Goal: Information Seeking & Learning: Compare options

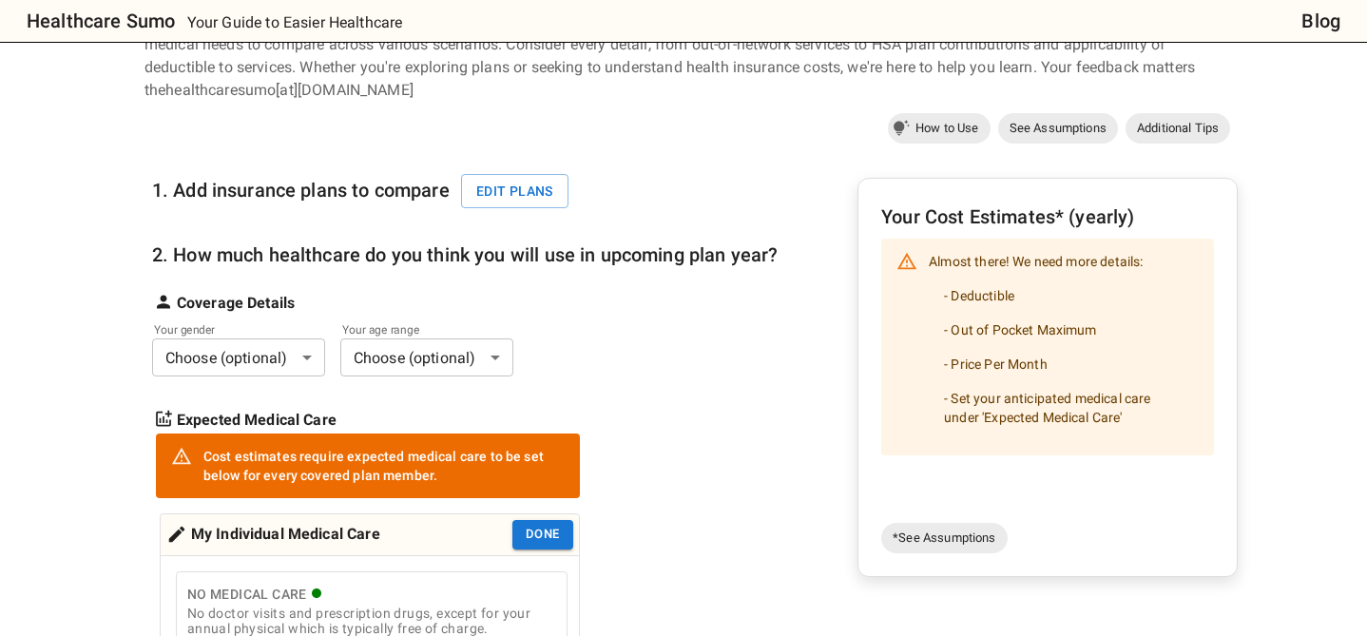
scroll to position [119, 0]
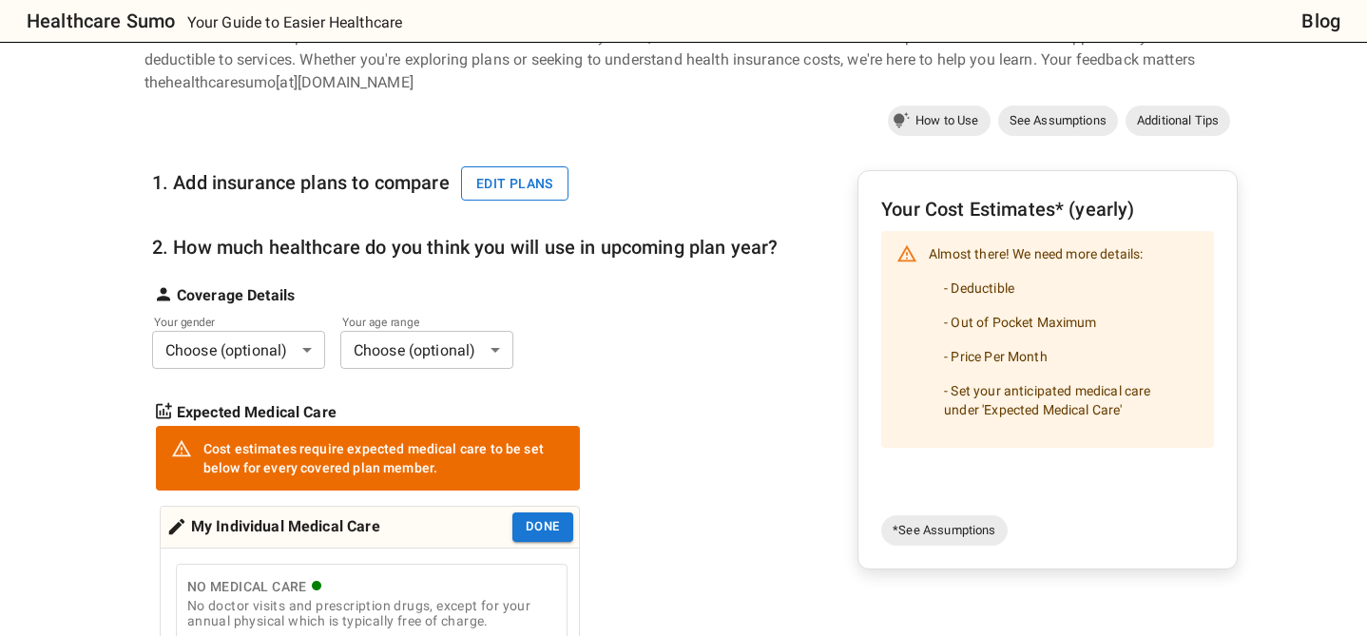
click at [537, 182] on button "Edit plans" at bounding box center [514, 183] width 107 height 35
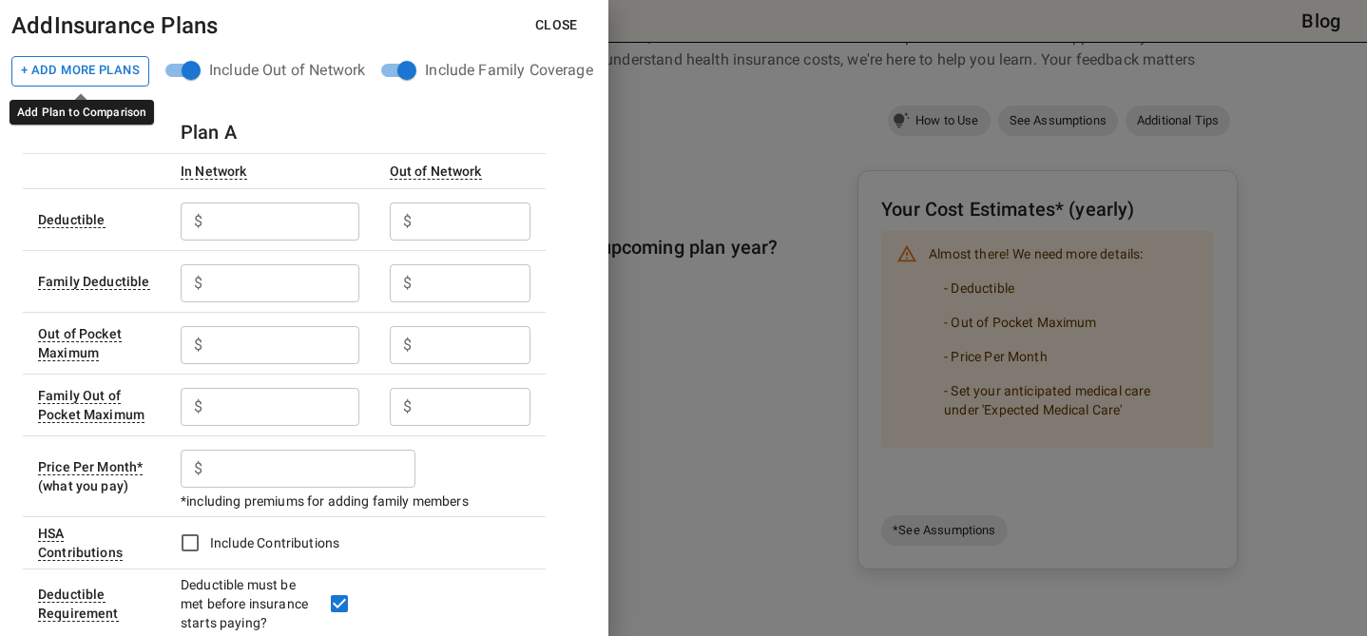
click at [69, 67] on button "+ Add More Plans" at bounding box center [80, 71] width 138 height 30
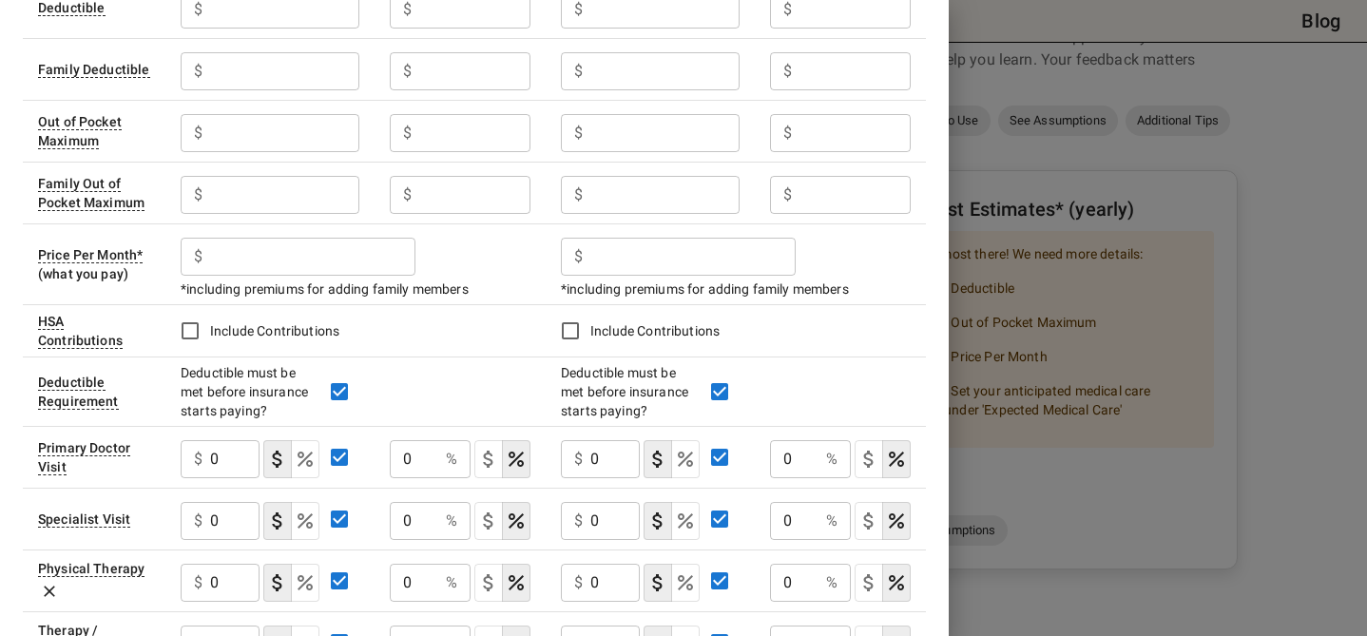
scroll to position [0, 0]
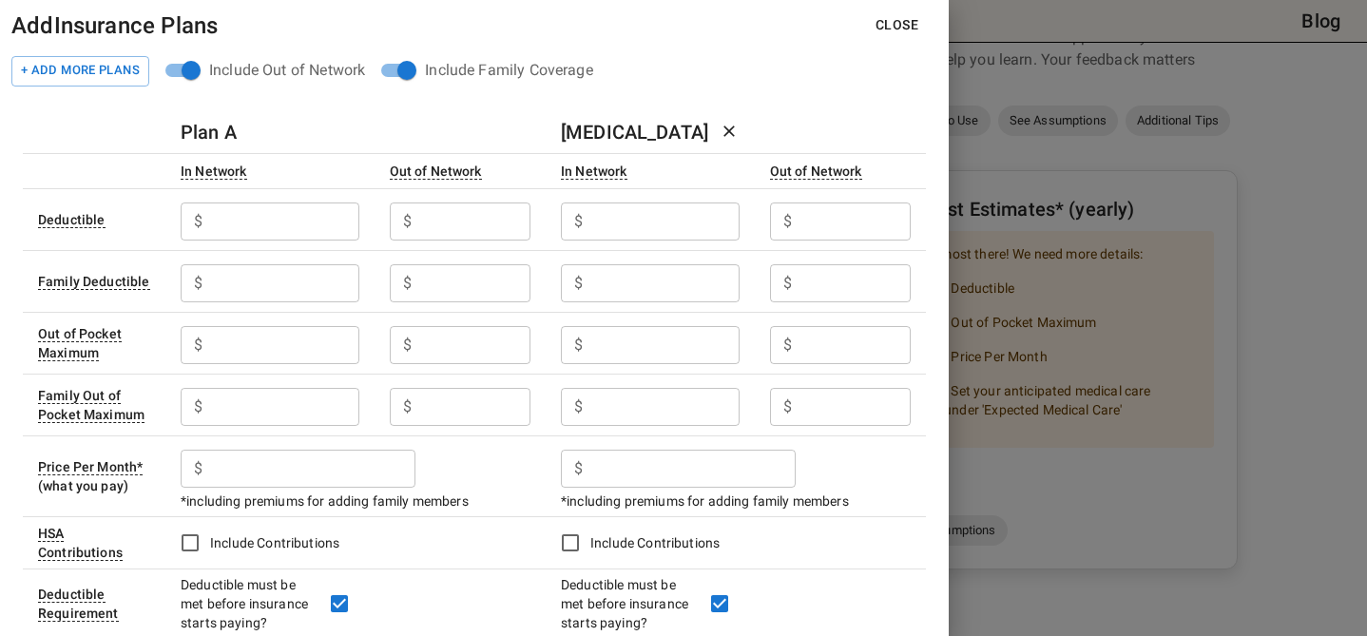
click at [241, 229] on input "text" at bounding box center [284, 222] width 148 height 38
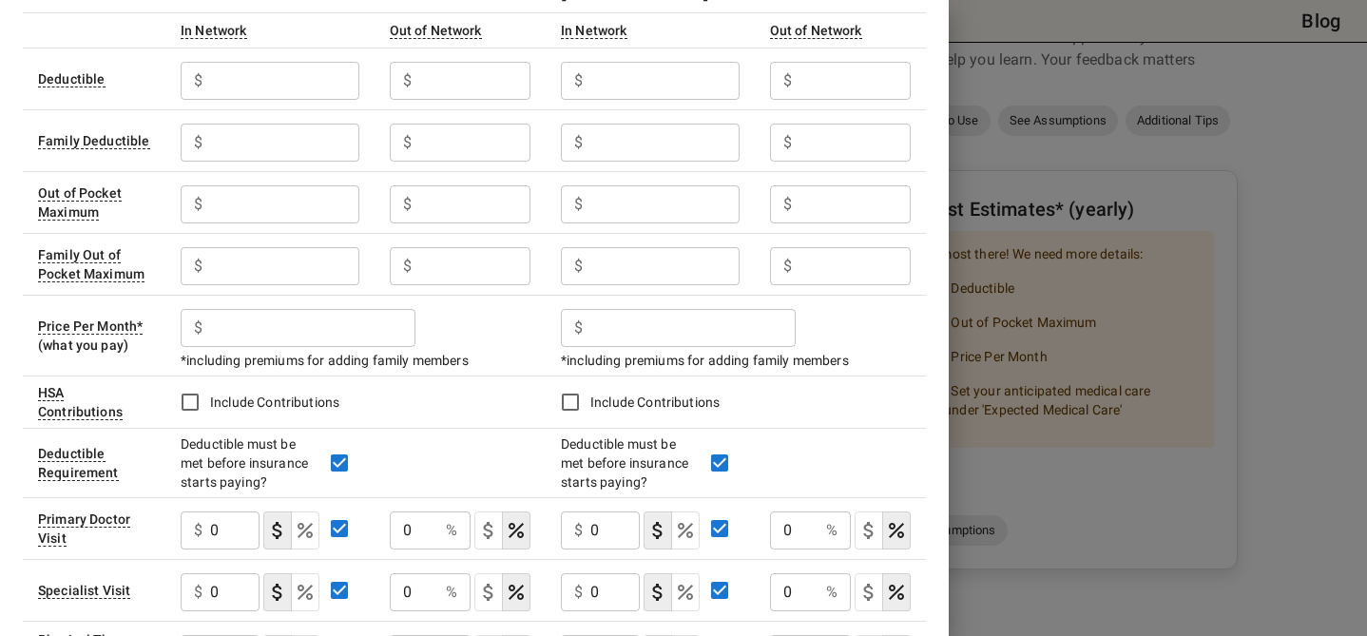
scroll to position [145, 0]
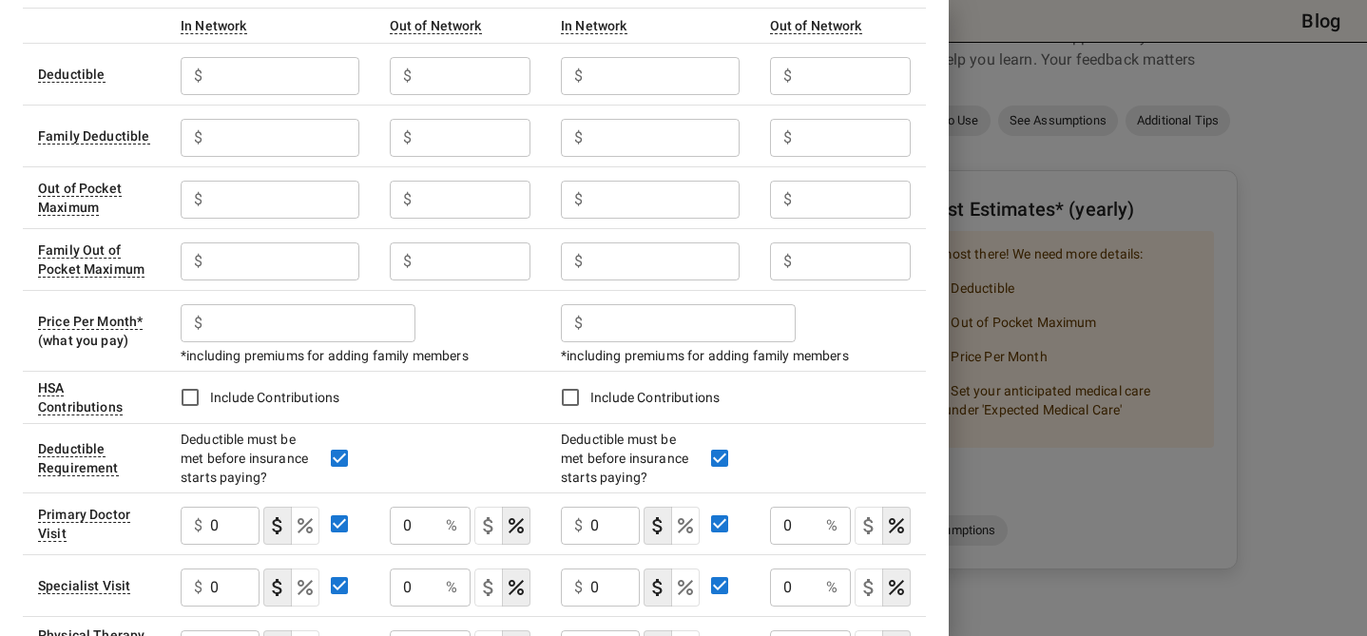
click at [1081, 100] on div at bounding box center [683, 318] width 1367 height 636
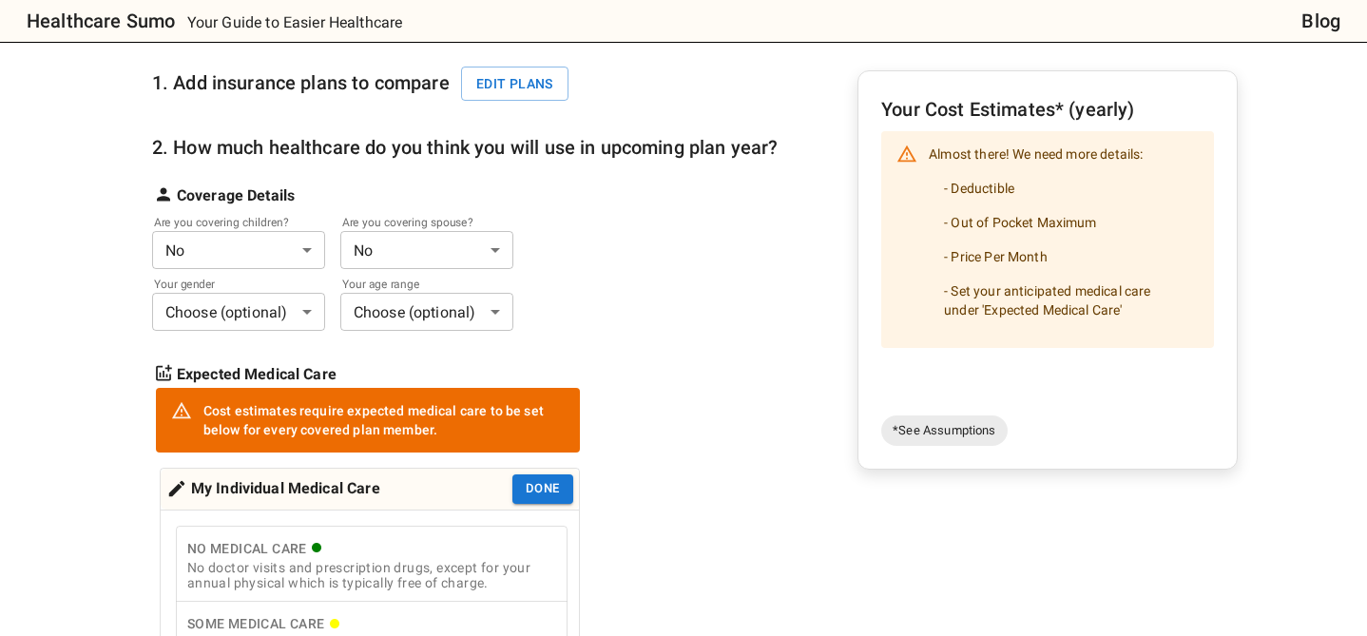
scroll to position [223, 0]
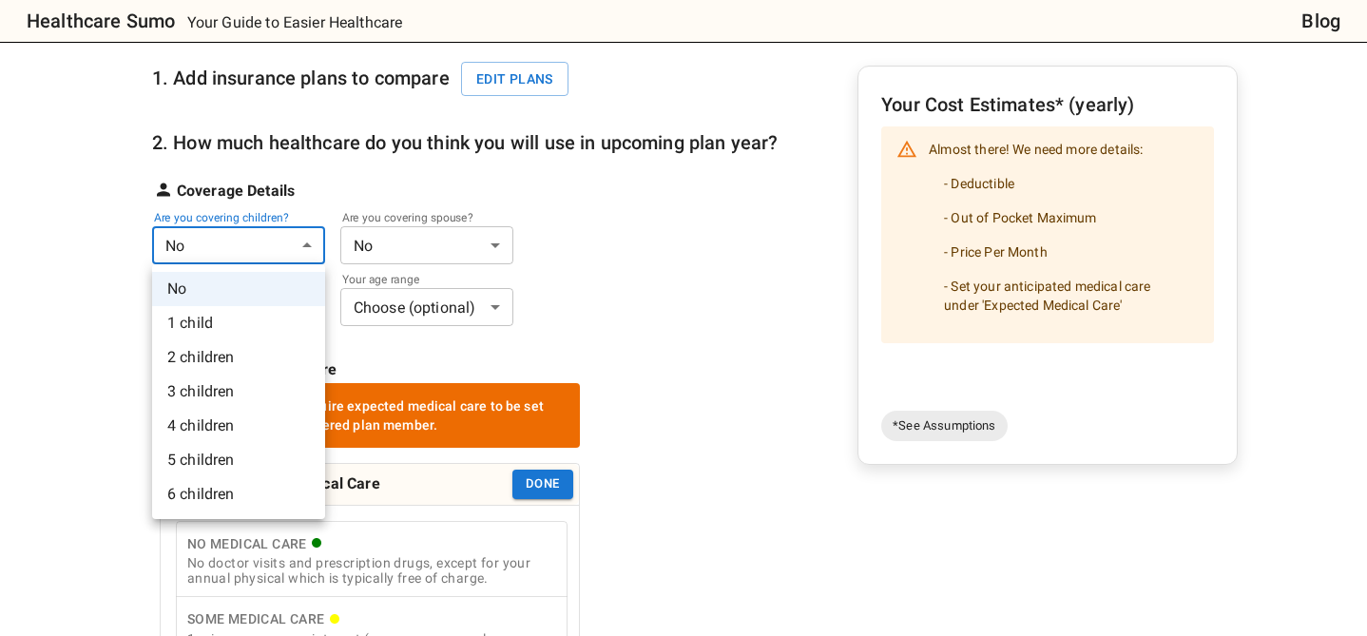
click at [203, 428] on li "4 children" at bounding box center [238, 426] width 173 height 34
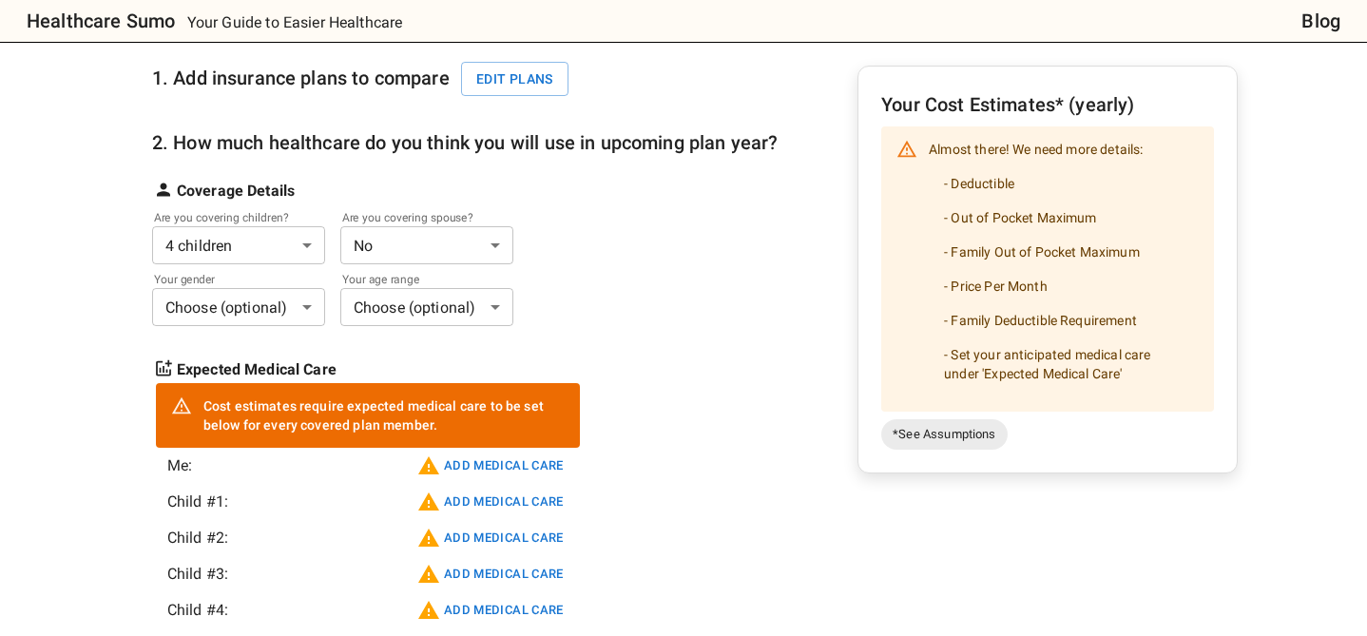
click at [370, 248] on body "Healthcare Sumo Your Guide to Easier Healthcare Blog Health Insurance Calculato…" at bounding box center [683, 608] width 1367 height 1662
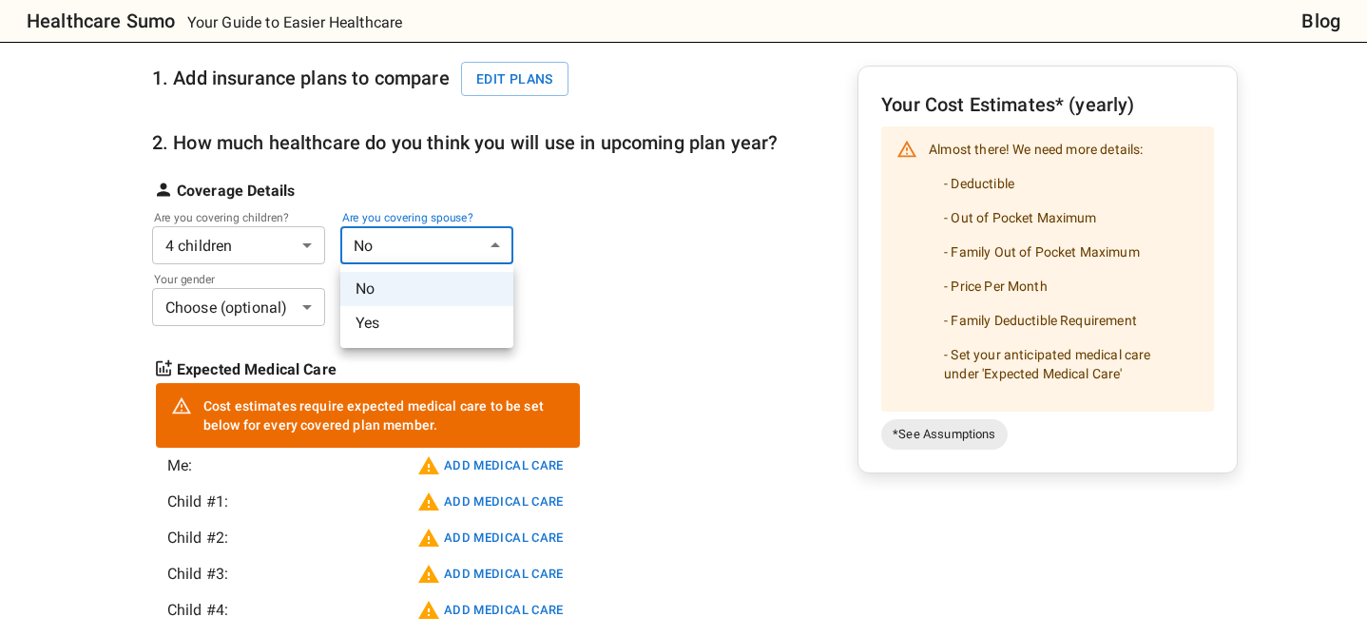
click at [371, 327] on li "Yes" at bounding box center [426, 323] width 173 height 34
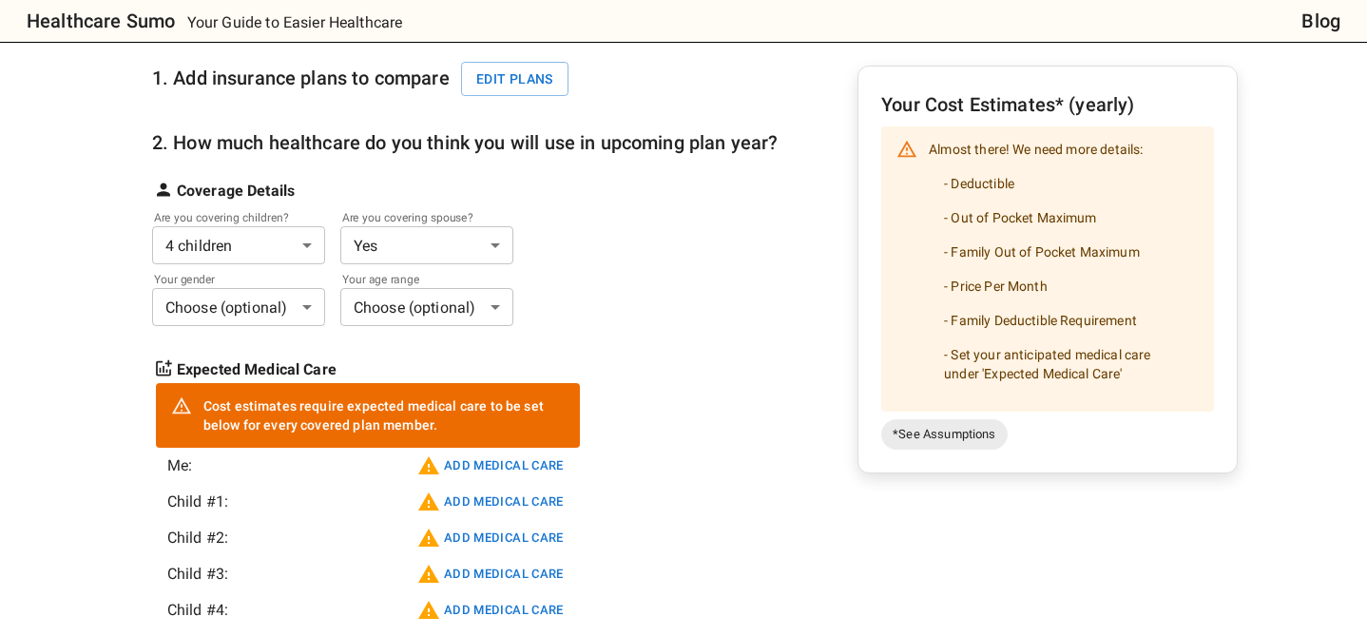
click at [244, 312] on body "Healthcare Sumo Your Guide to Easier Healthcare Blog Health Insurance Calculato…" at bounding box center [683, 626] width 1367 height 1698
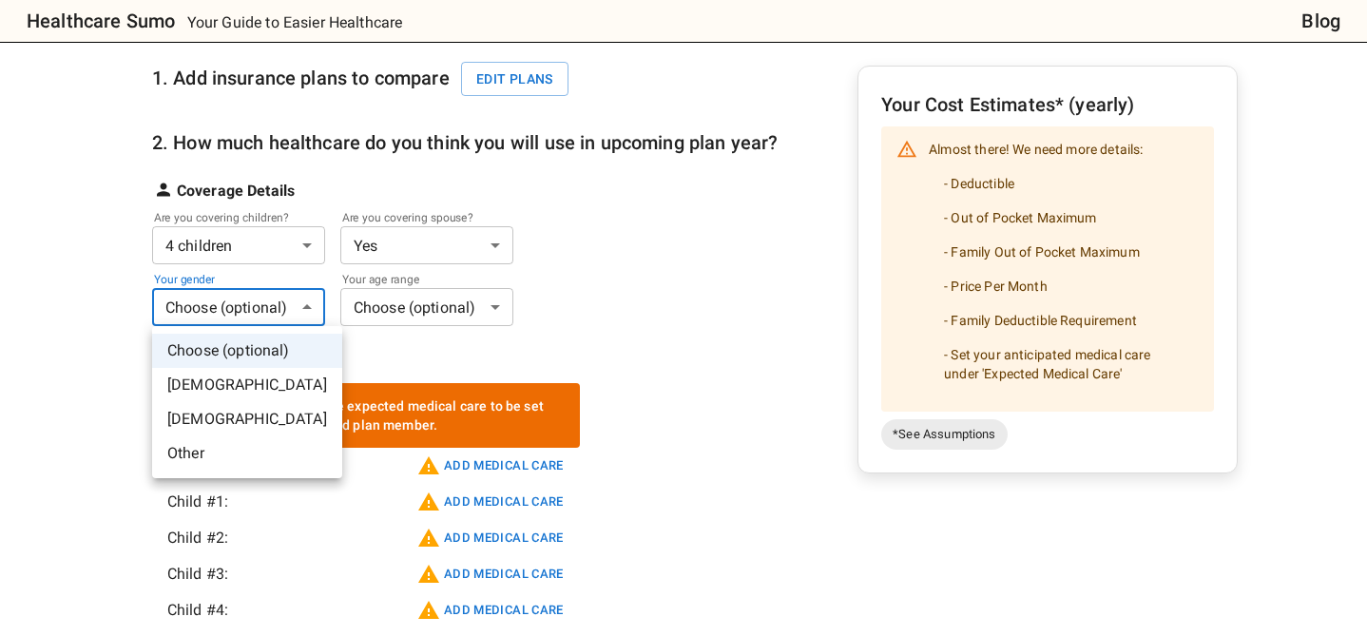
click at [205, 421] on li "[DEMOGRAPHIC_DATA]" at bounding box center [247, 419] width 190 height 34
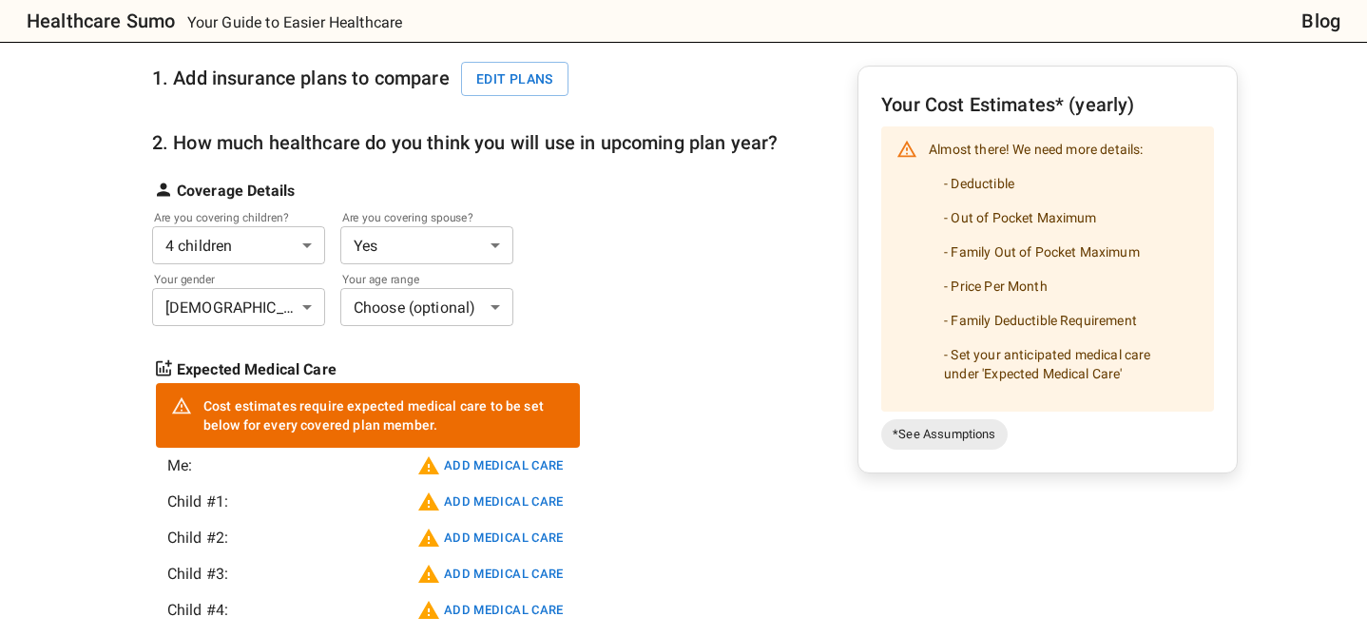
click at [399, 309] on body "Healthcare Sumo Your Guide to Easier Healthcare Blog Health Insurance Calculato…" at bounding box center [683, 626] width 1367 height 1698
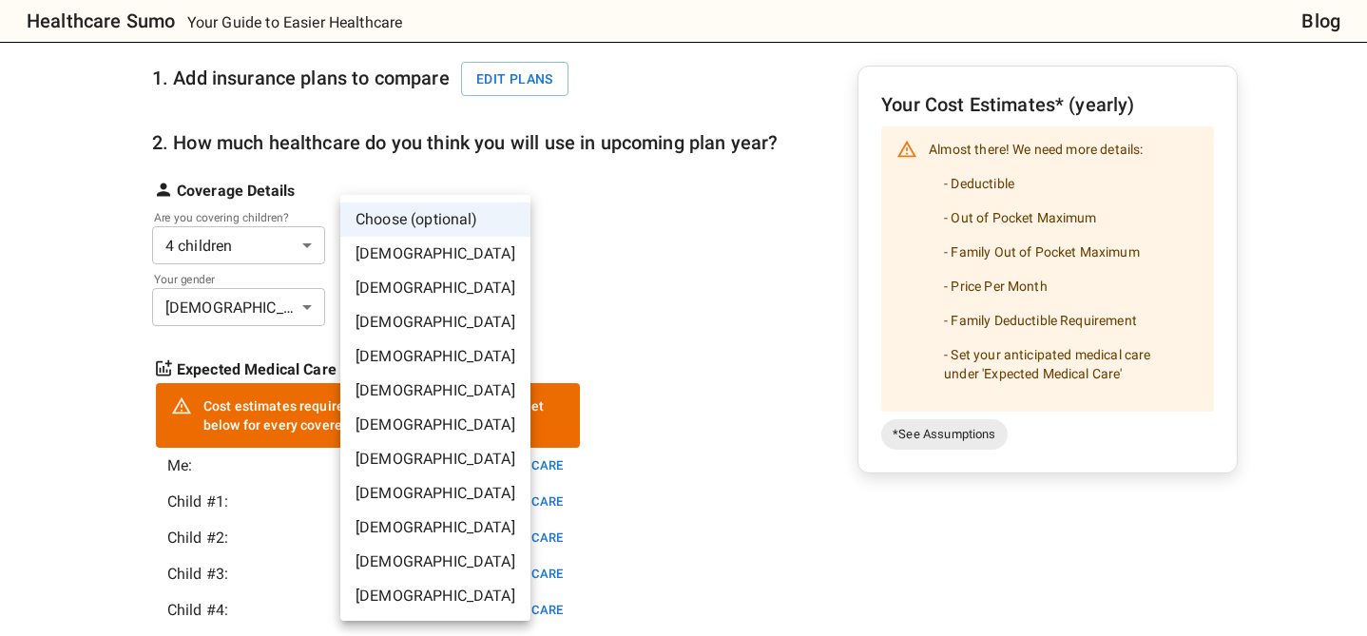
click at [397, 489] on li "[DEMOGRAPHIC_DATA]" at bounding box center [435, 493] width 190 height 34
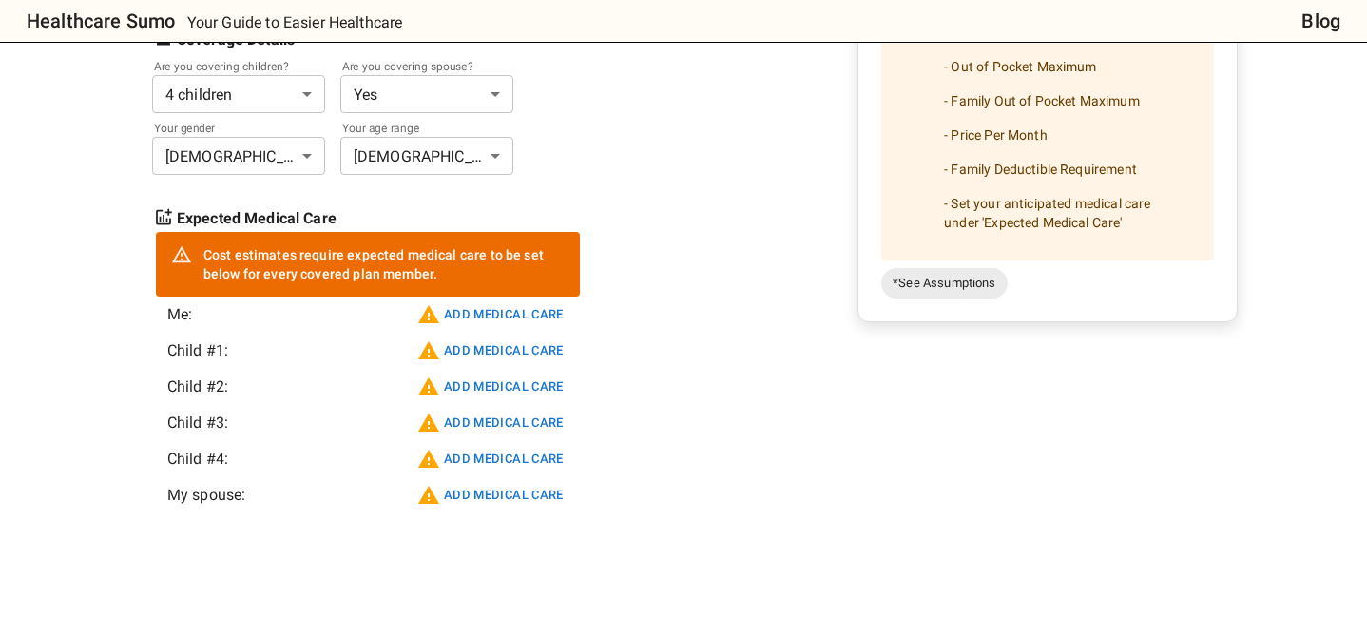
scroll to position [384, 0]
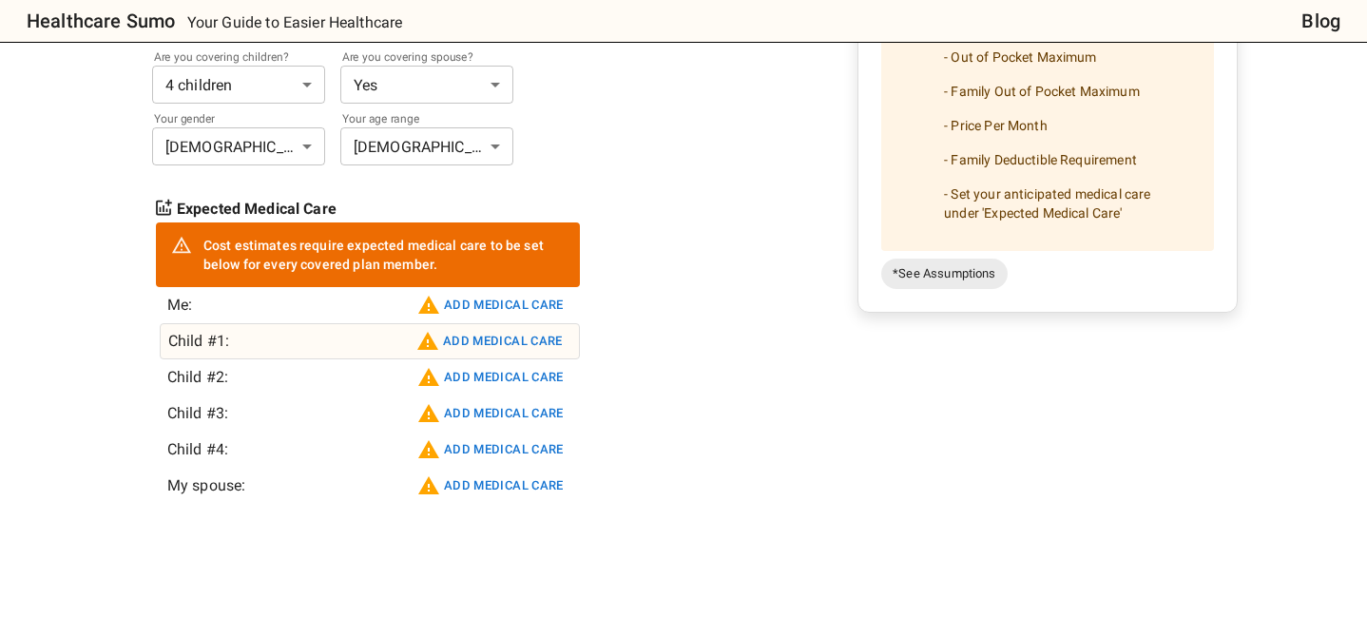
click at [493, 338] on button "Add medical care" at bounding box center [490, 341] width 156 height 30
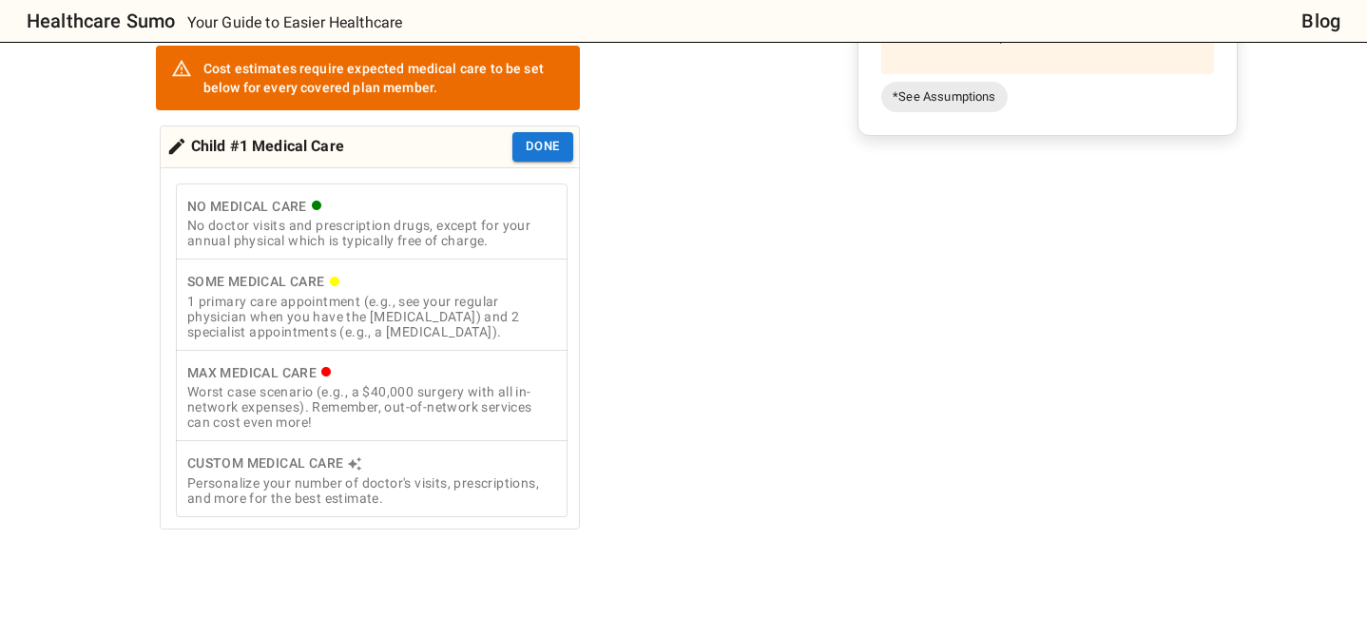
scroll to position [573, 0]
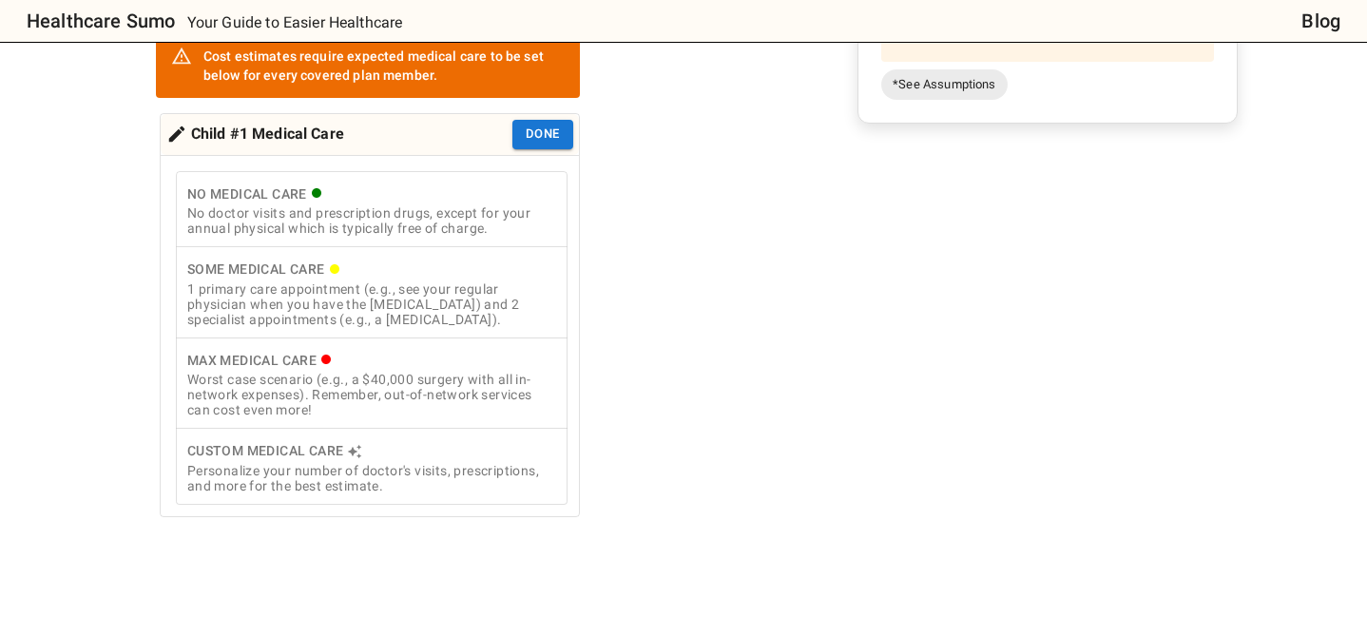
click at [293, 467] on div "Personalize your number of doctor's visits, prescriptions, and more for the bes…" at bounding box center [371, 478] width 369 height 30
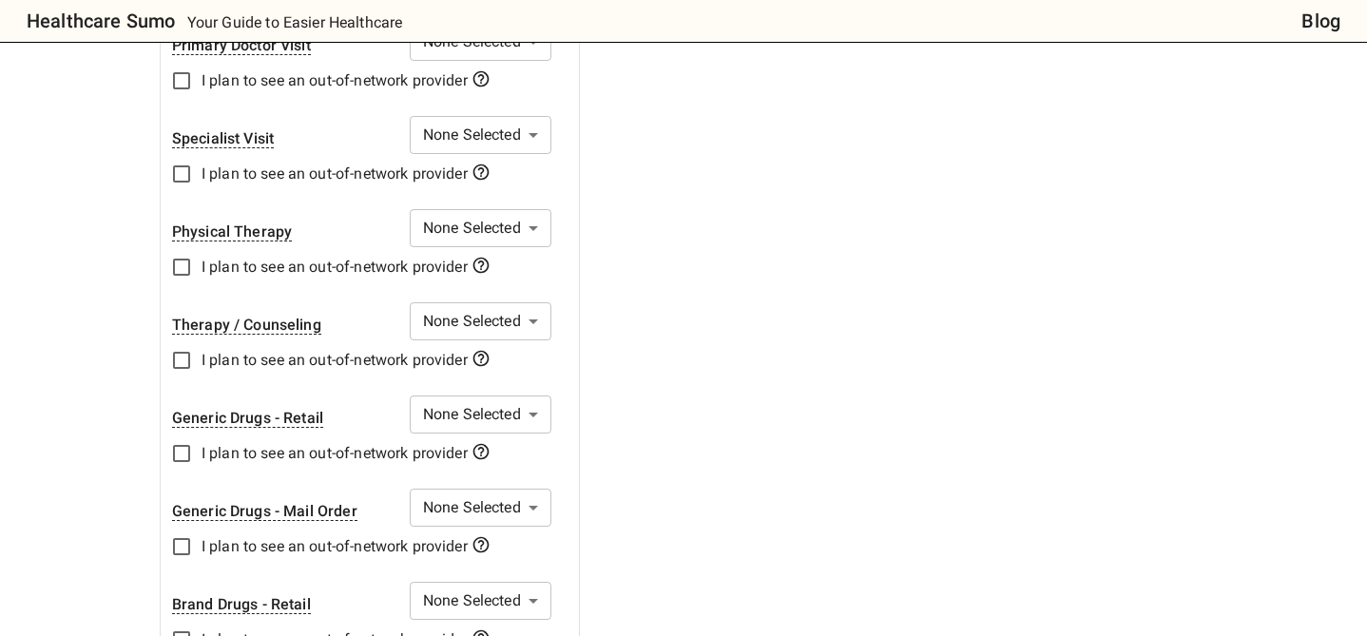
scroll to position [786, 0]
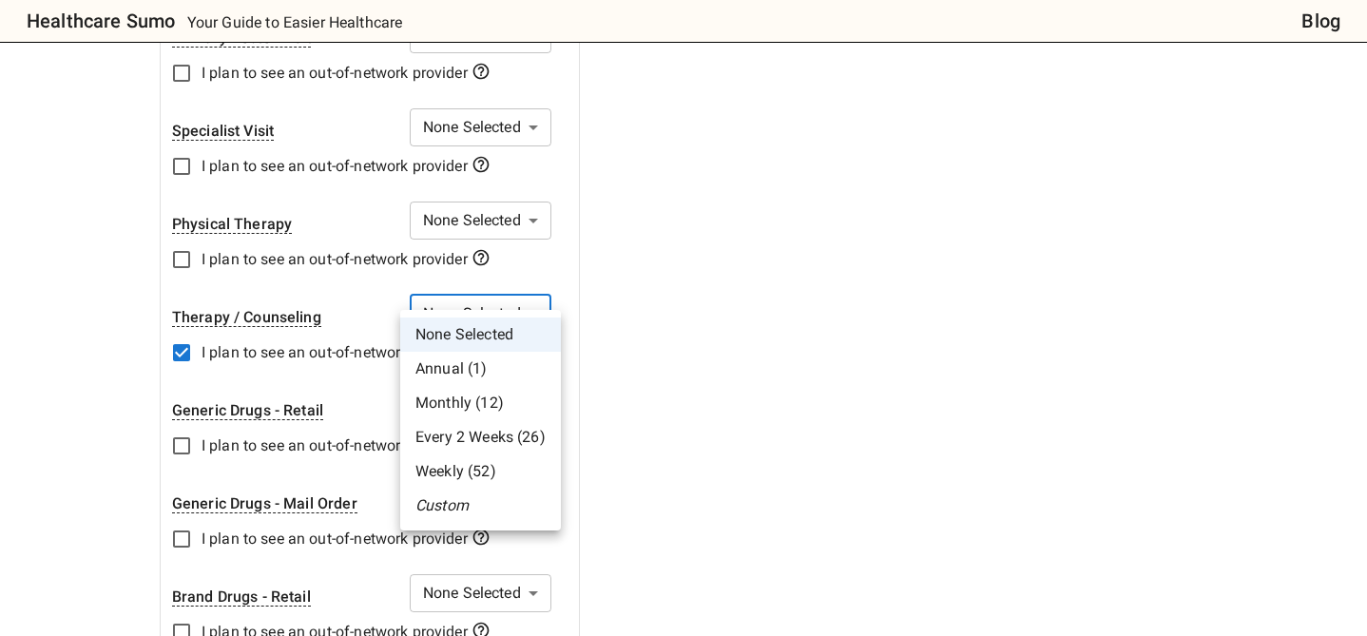
click at [454, 466] on li "Weekly (52)" at bounding box center [480, 471] width 161 height 34
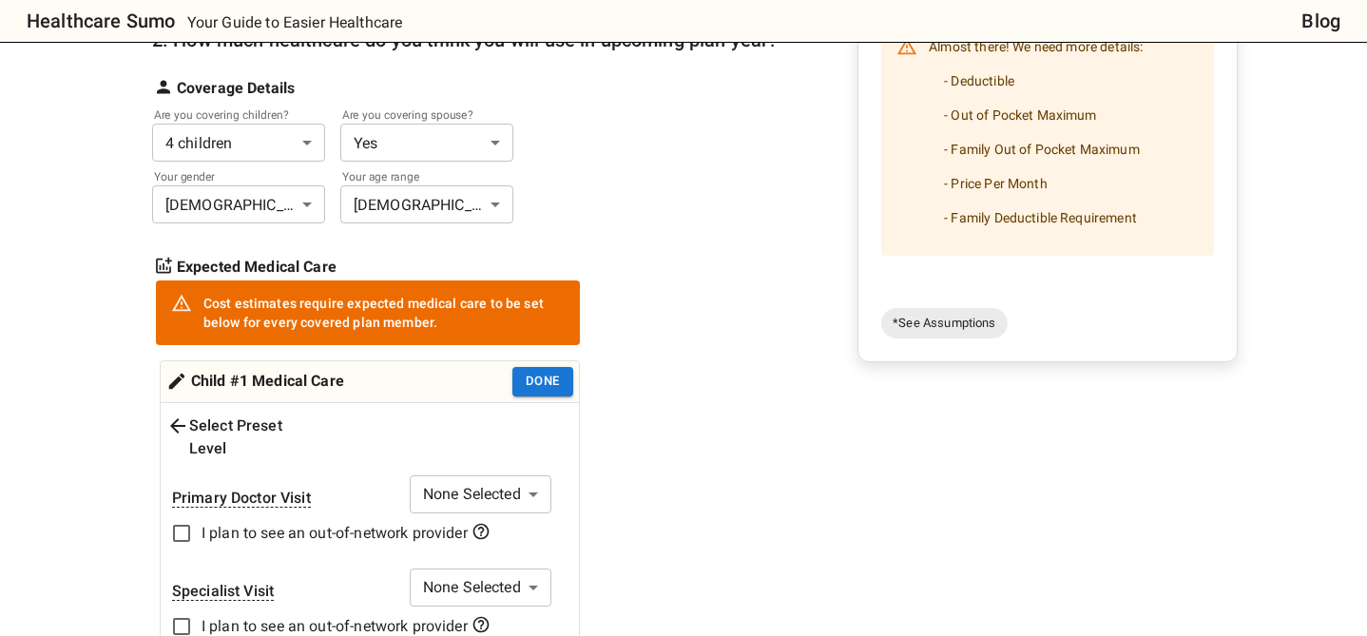
scroll to position [348, 0]
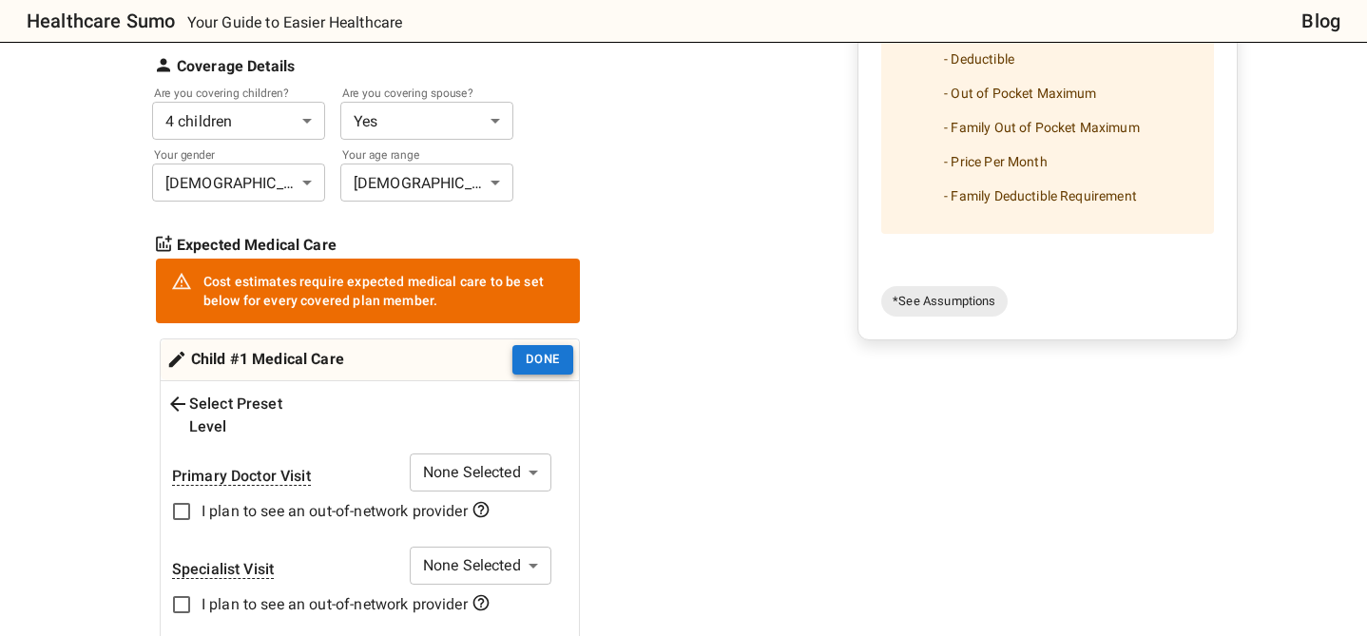
click at [533, 355] on button "Done" at bounding box center [542, 359] width 61 height 29
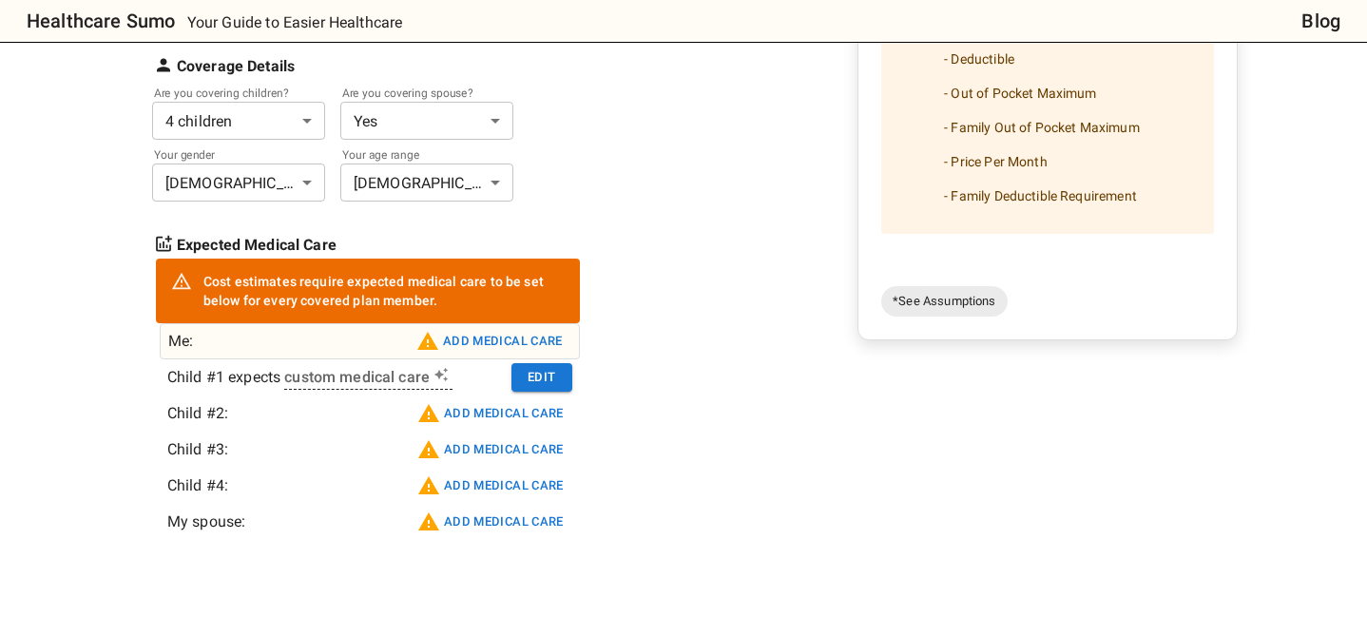
click at [480, 340] on button "Add medical care" at bounding box center [490, 341] width 156 height 30
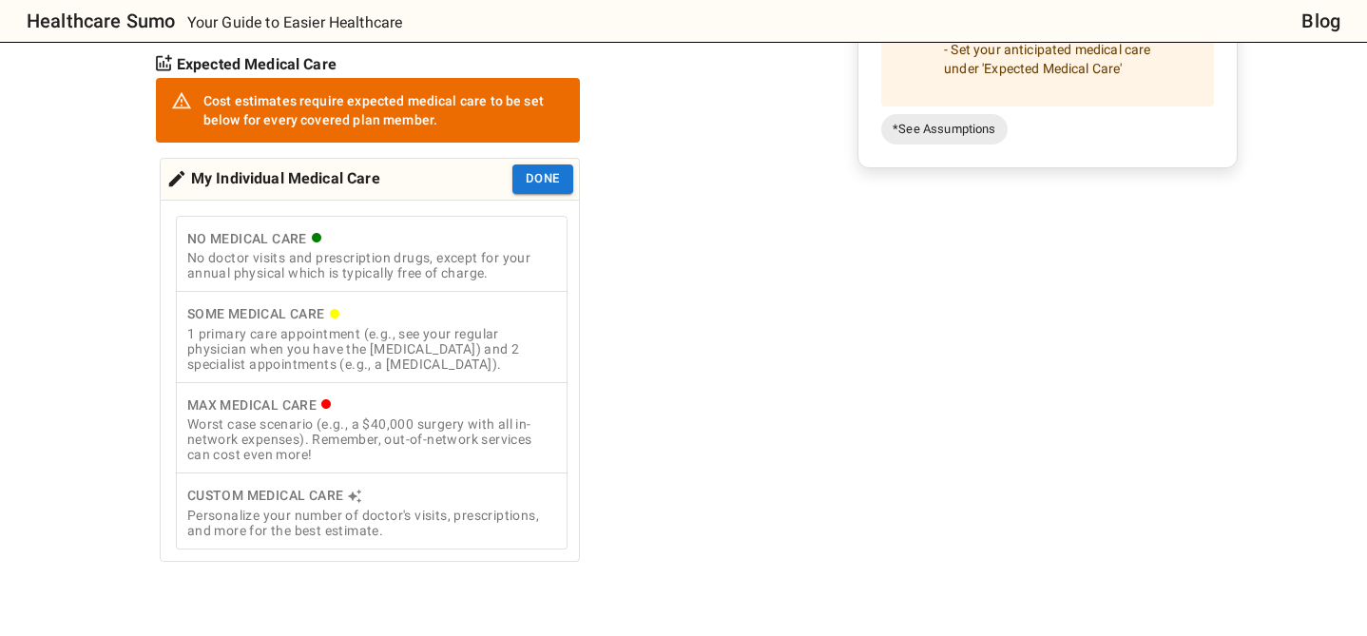
scroll to position [549, 0]
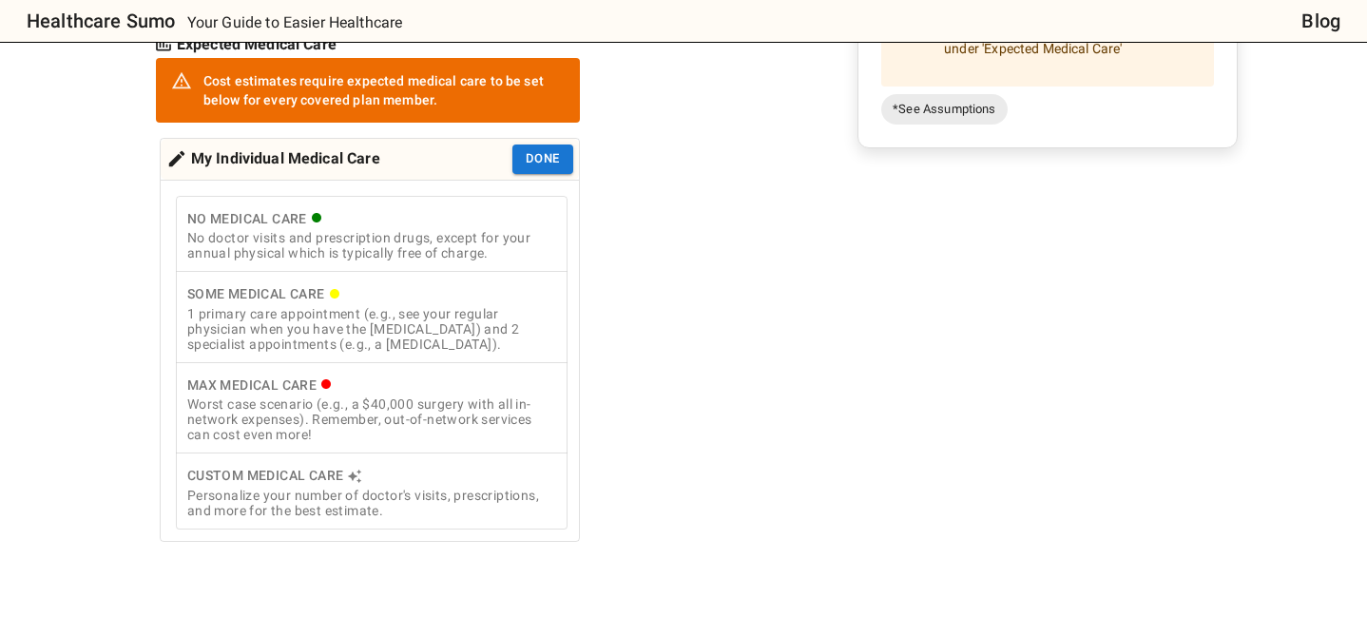
click at [272, 486] on div "Custom Medical Care" at bounding box center [371, 476] width 369 height 24
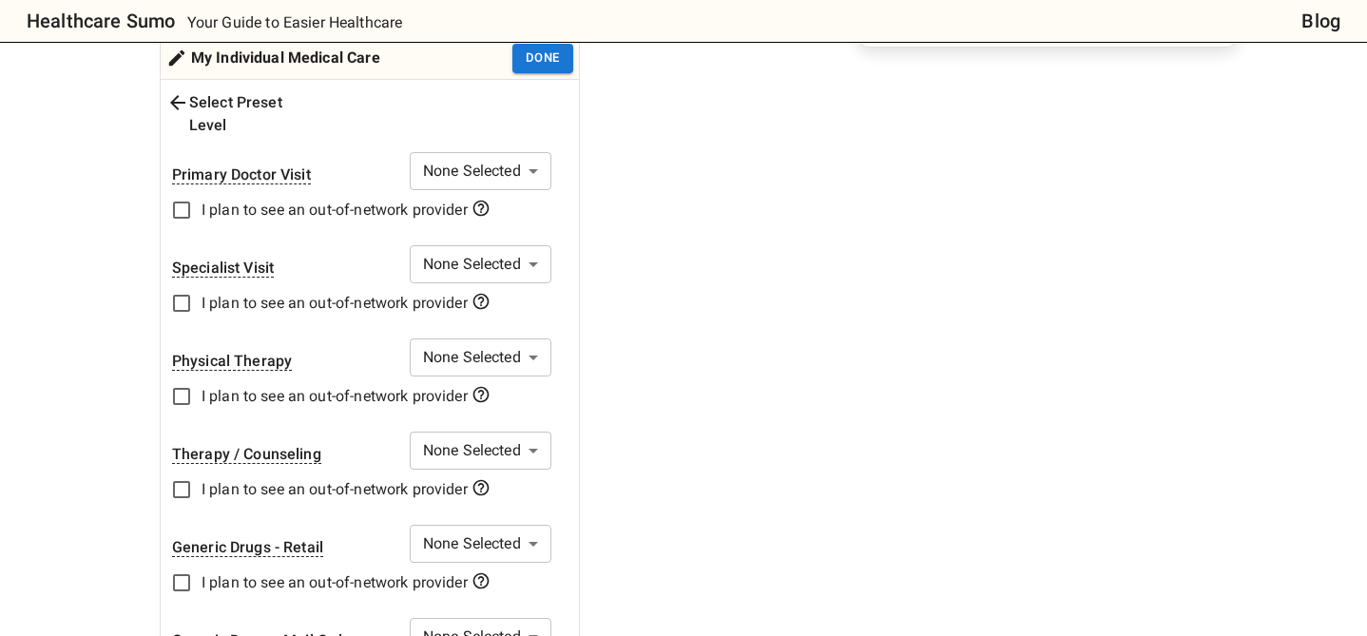
scroll to position [706, 0]
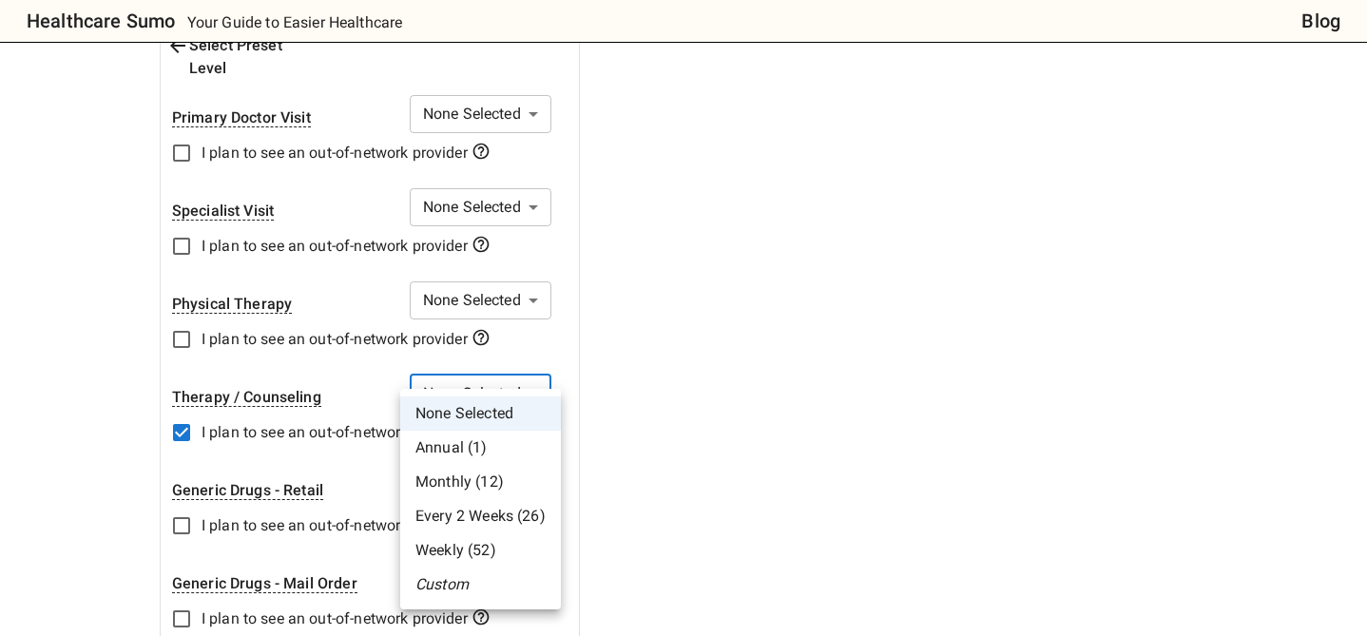
click at [459, 552] on li "Weekly (52)" at bounding box center [480, 550] width 161 height 34
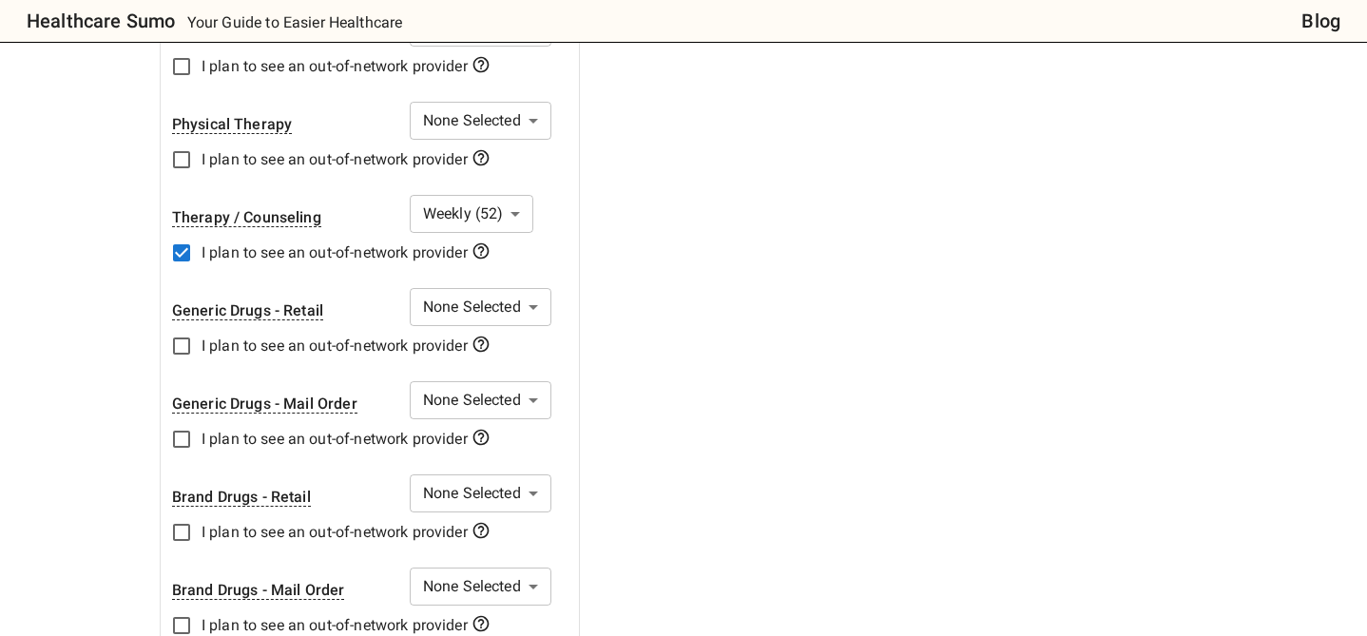
scroll to position [894, 0]
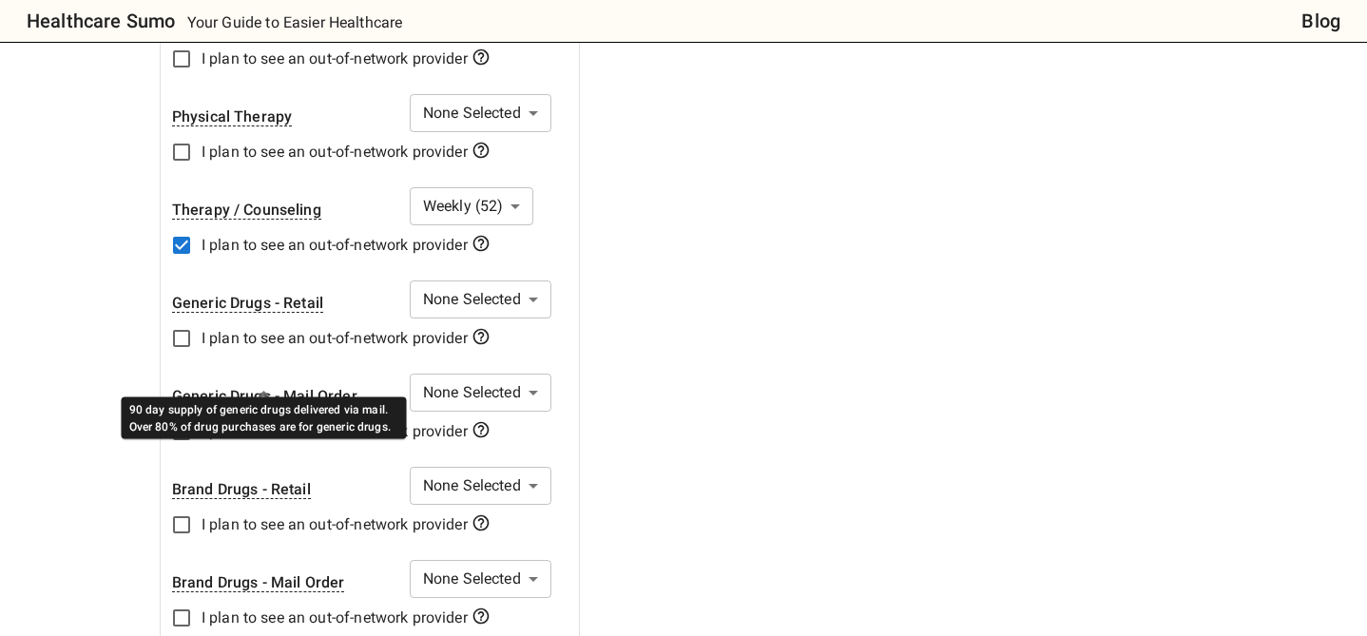
click at [299, 387] on div "Generic Drugs - Mail Order" at bounding box center [264, 396] width 185 height 19
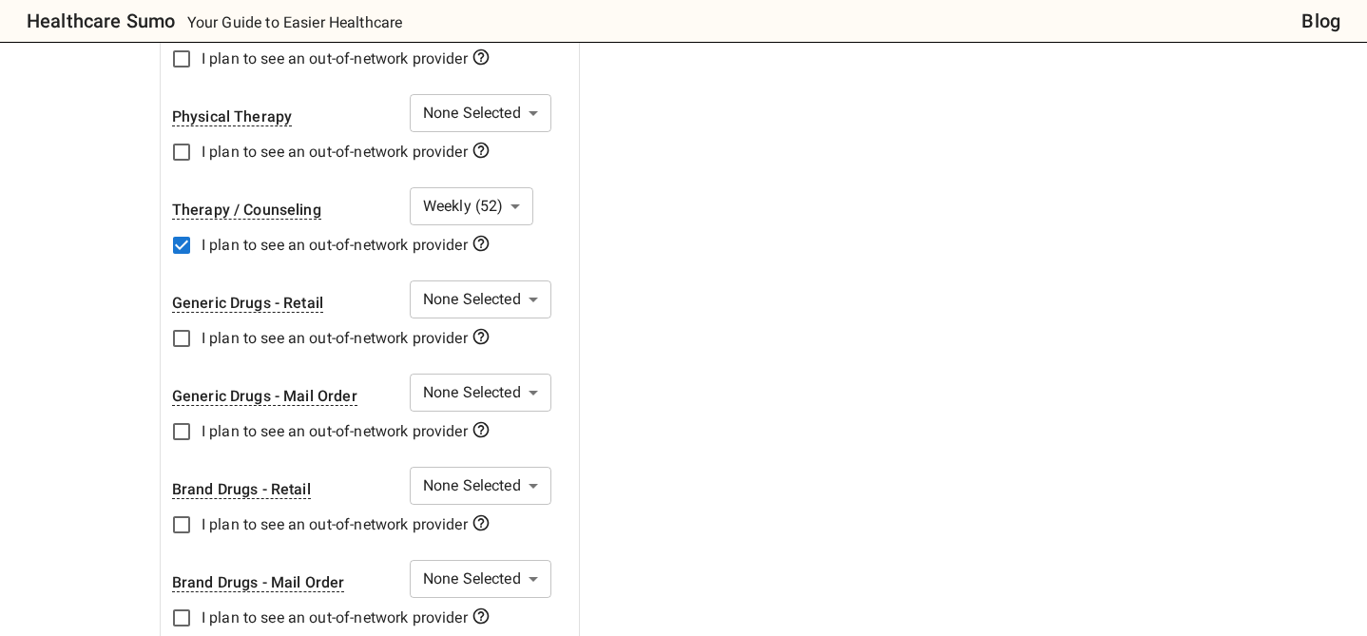
click at [505, 553] on body "Healthcare Sumo Your Guide to Easier Healthcare Blog Health Insurance Calculato…" at bounding box center [683, 601] width 1367 height 2991
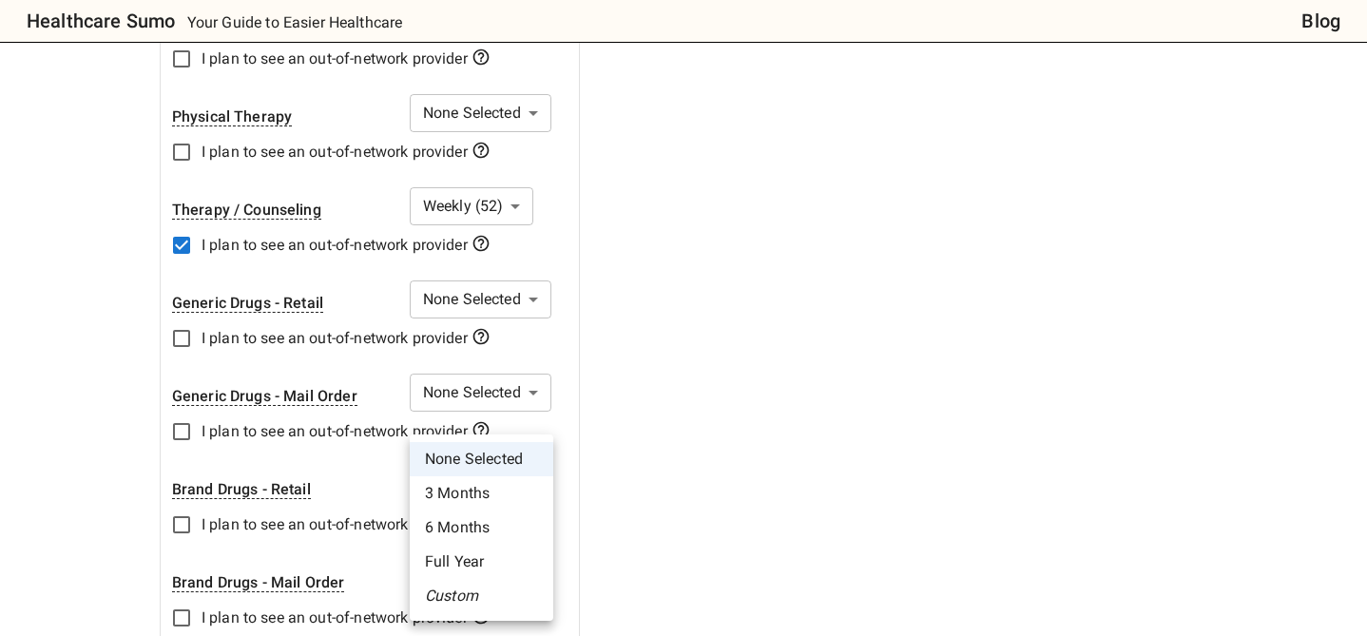
click at [449, 595] on li "Custom" at bounding box center [482, 596] width 144 height 34
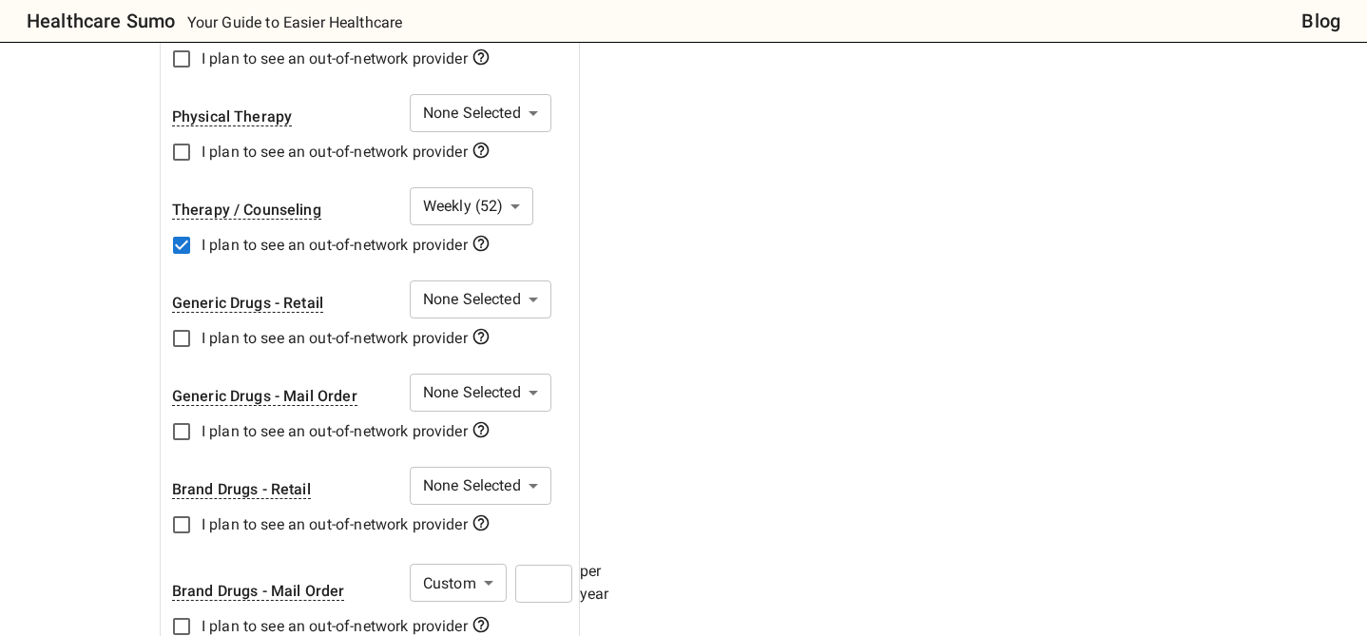
click at [529, 565] on input "number" at bounding box center [543, 584] width 57 height 38
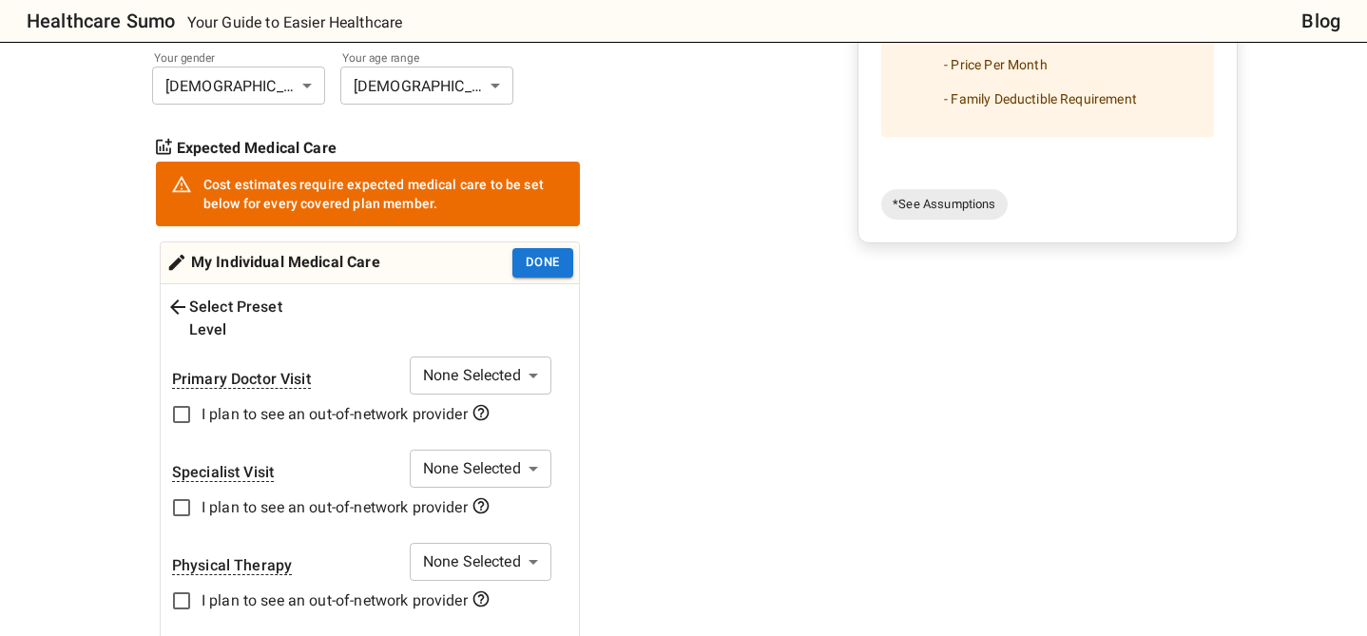
scroll to position [446, 0]
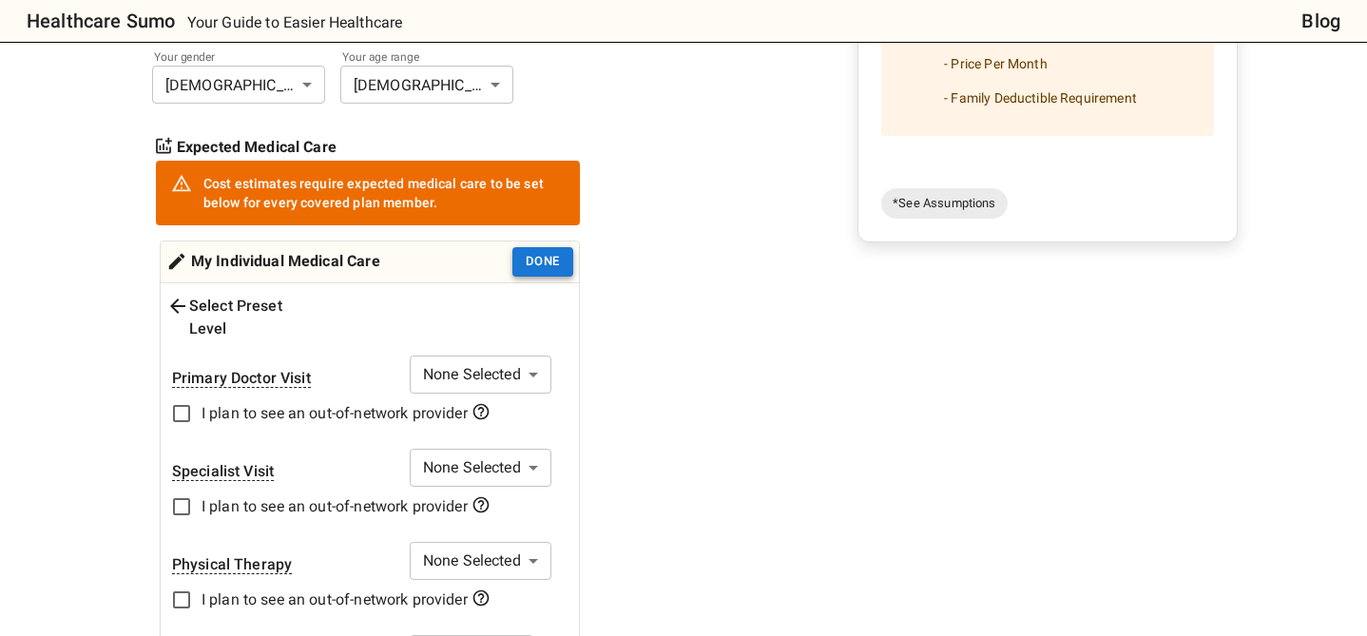
click at [542, 252] on button "Done" at bounding box center [542, 261] width 61 height 29
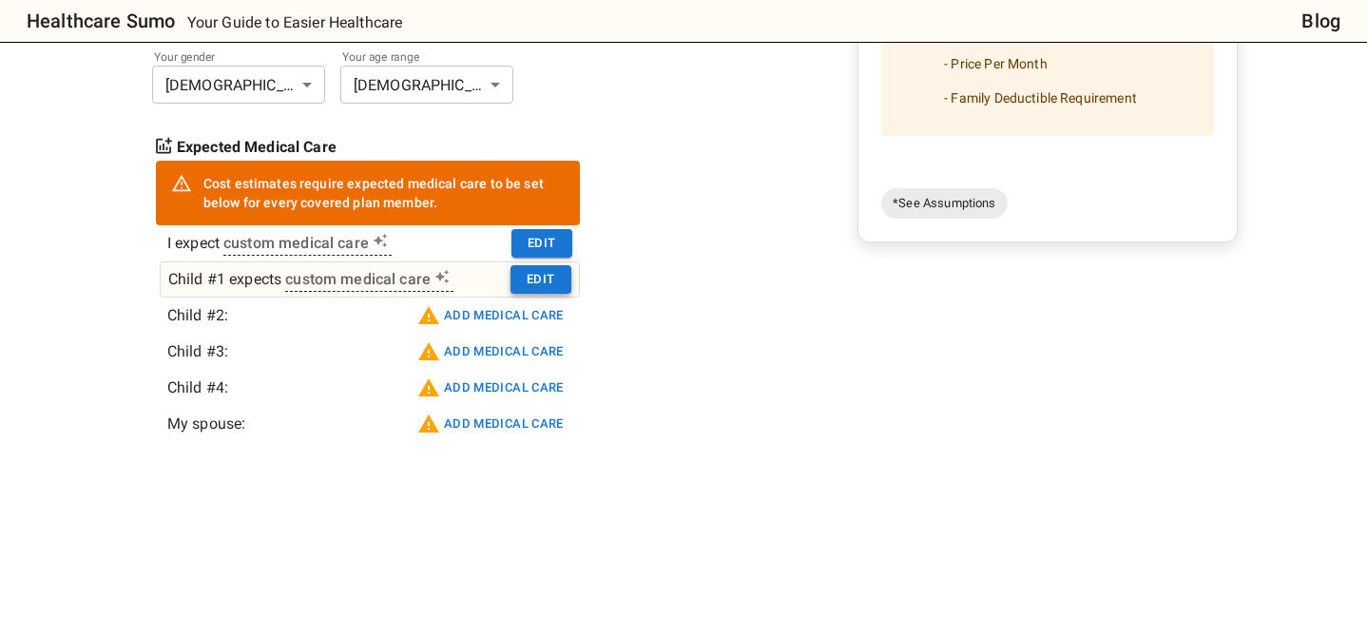
click at [537, 276] on button "Edit" at bounding box center [541, 279] width 61 height 29
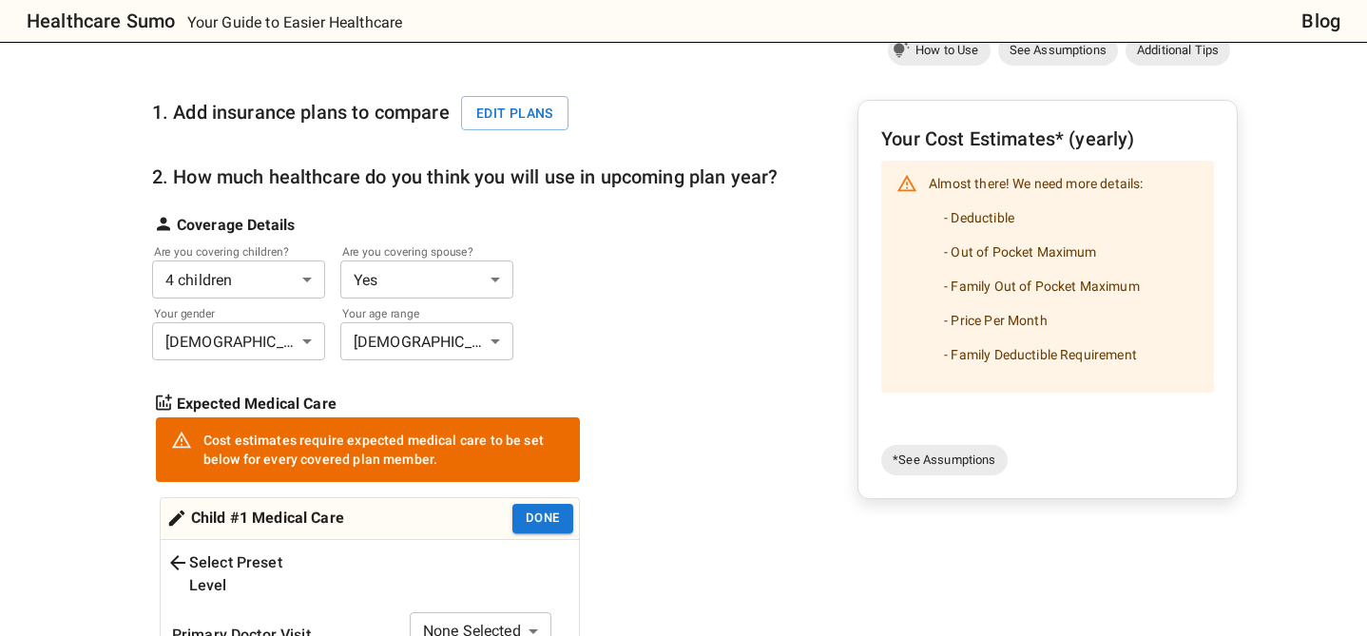
scroll to position [184, 0]
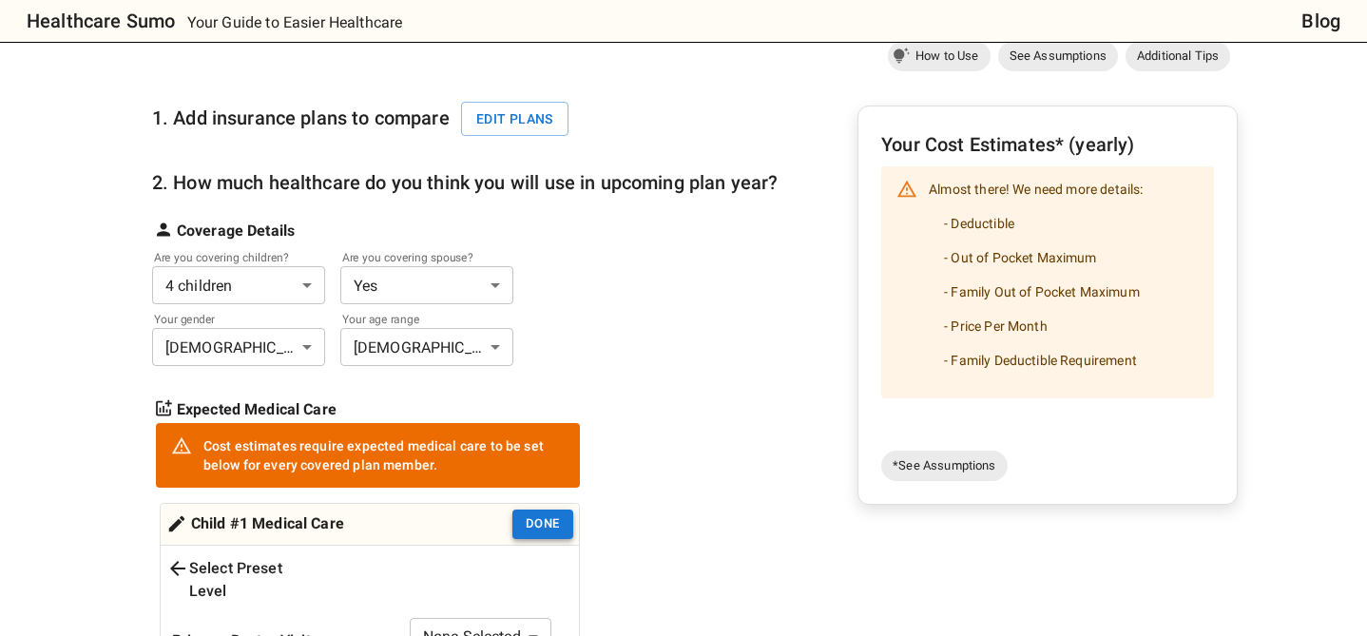
click at [528, 527] on button "Done" at bounding box center [542, 524] width 61 height 29
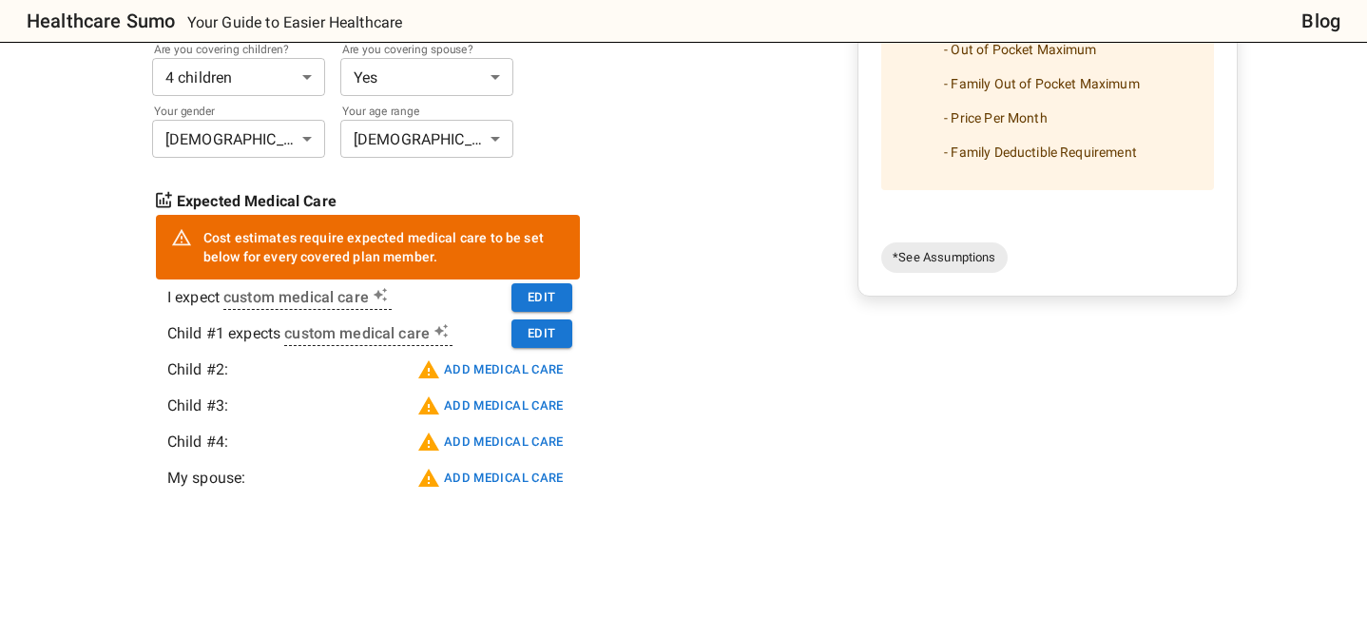
scroll to position [396, 0]
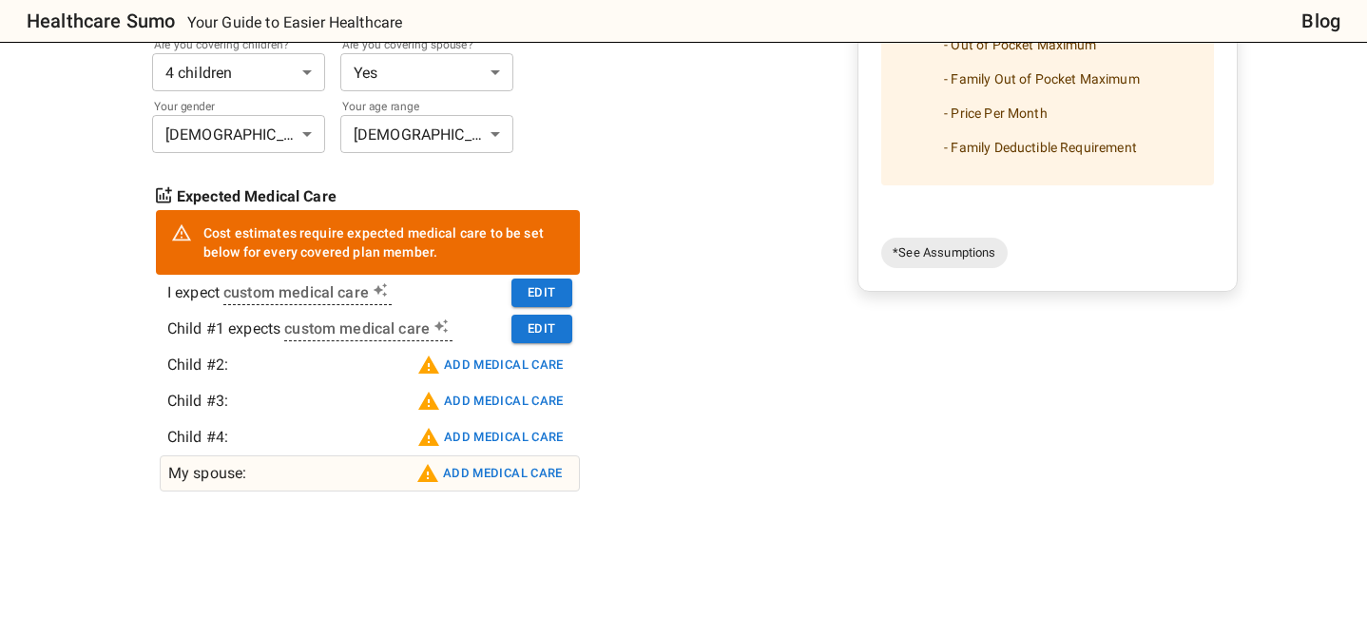
click at [469, 467] on button "Add medical care" at bounding box center [490, 473] width 156 height 30
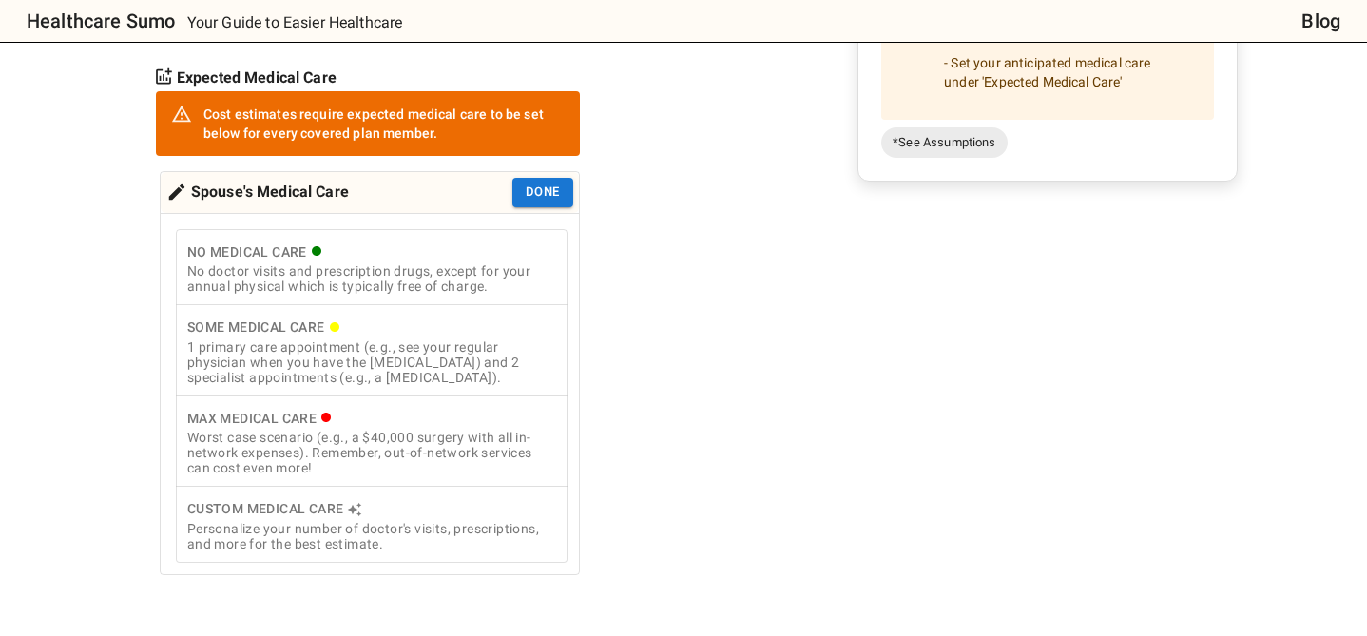
scroll to position [526, 0]
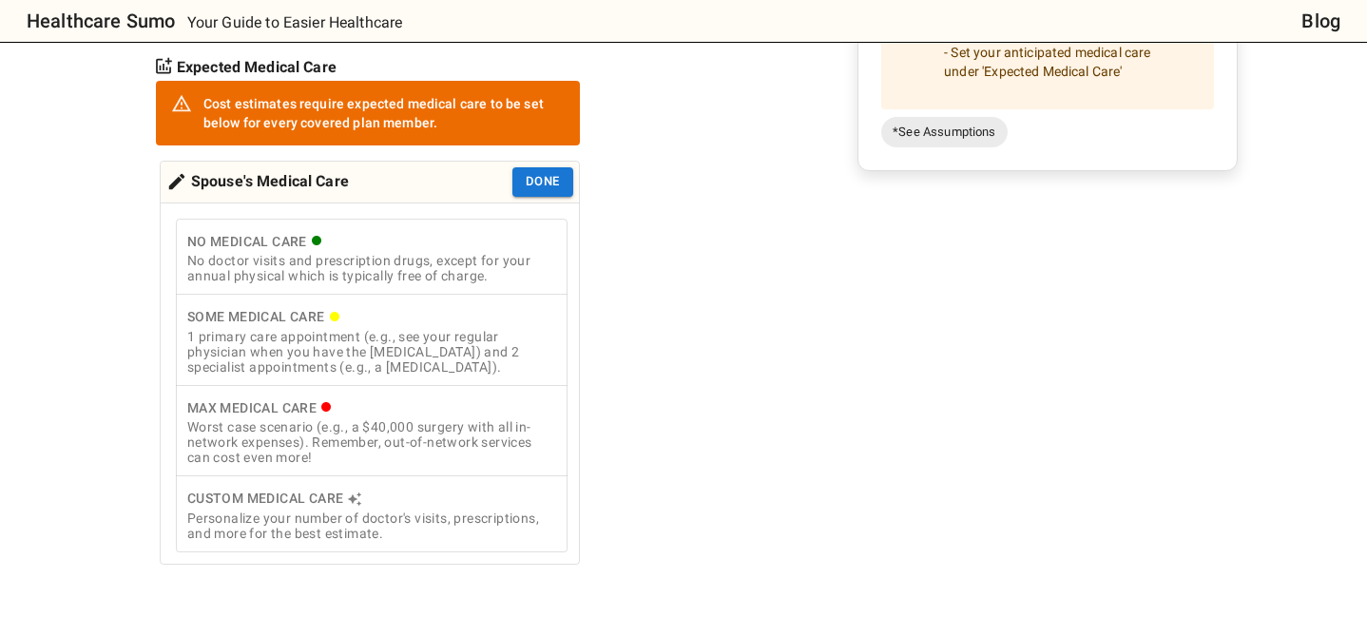
click at [301, 511] on div "Custom Medical Care" at bounding box center [371, 499] width 369 height 24
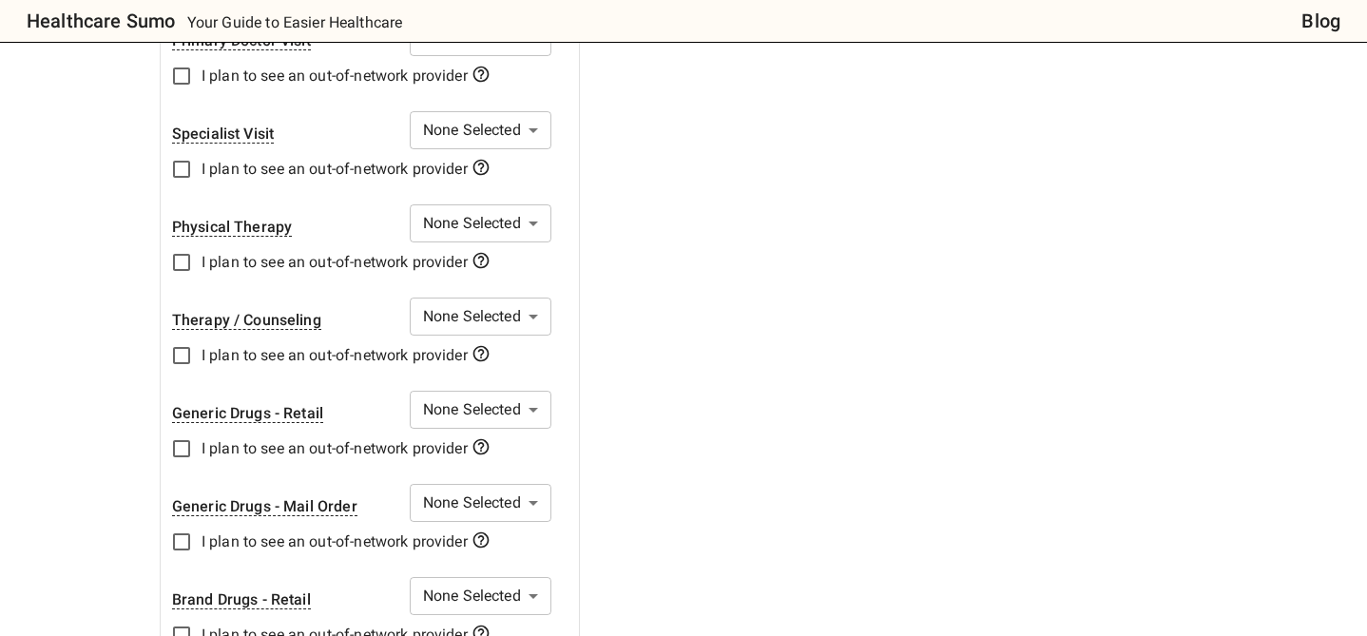
scroll to position [784, 0]
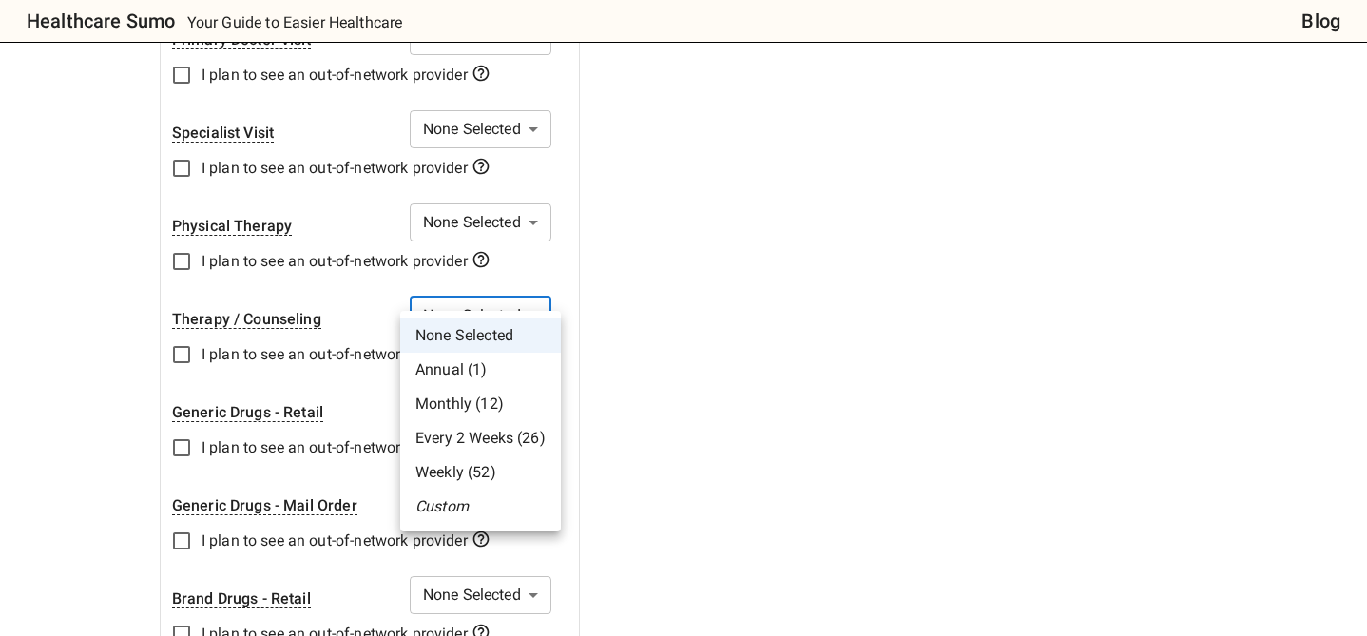
click at [448, 475] on li "Weekly (52)" at bounding box center [480, 472] width 161 height 34
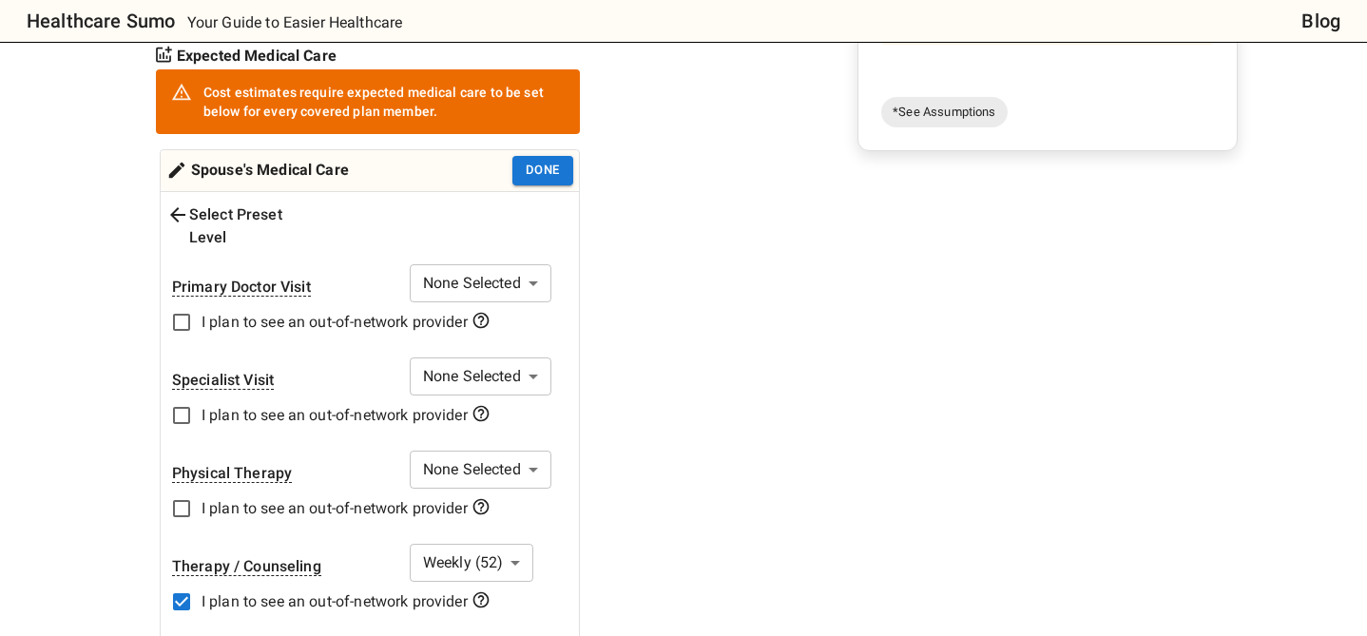
scroll to position [544, 0]
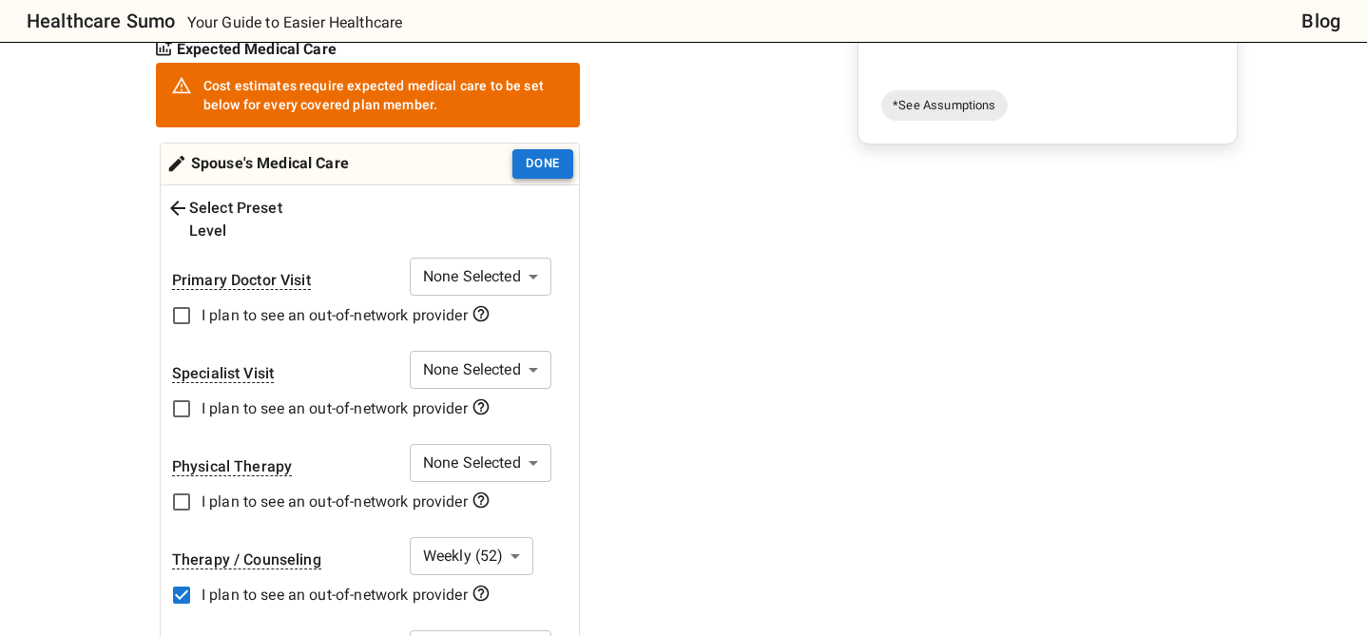
click at [542, 163] on button "Done" at bounding box center [542, 163] width 61 height 29
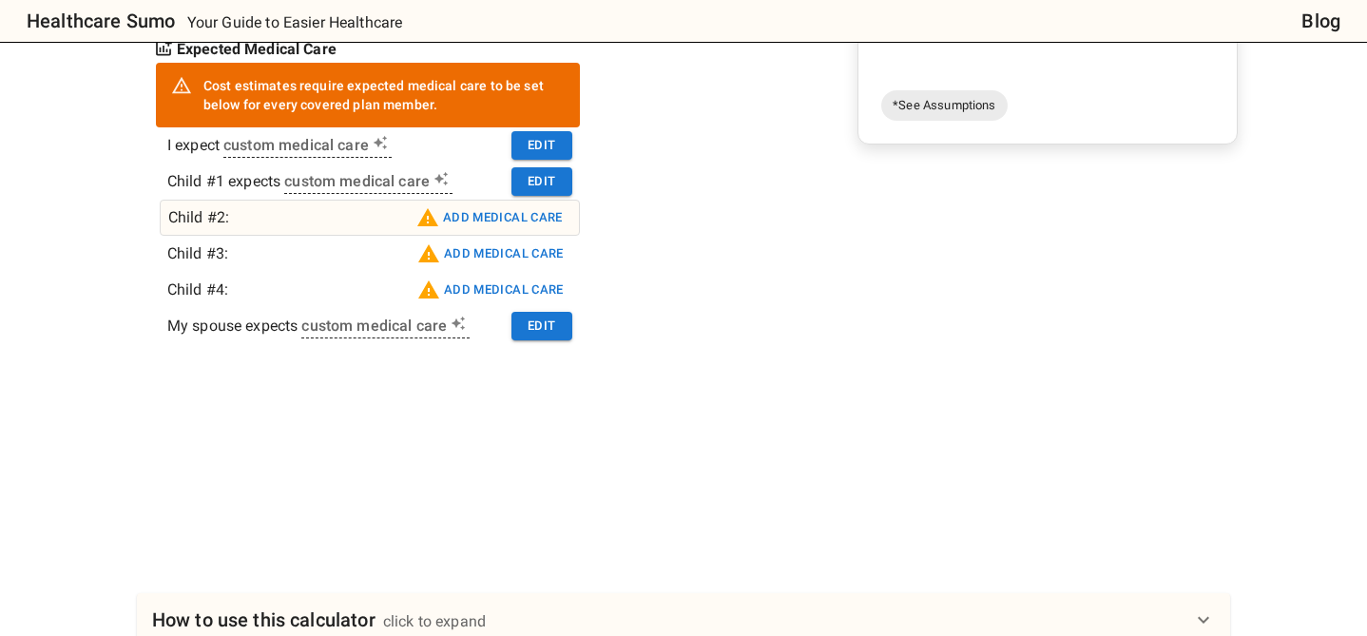
click at [476, 218] on button "Add medical care" at bounding box center [490, 218] width 156 height 30
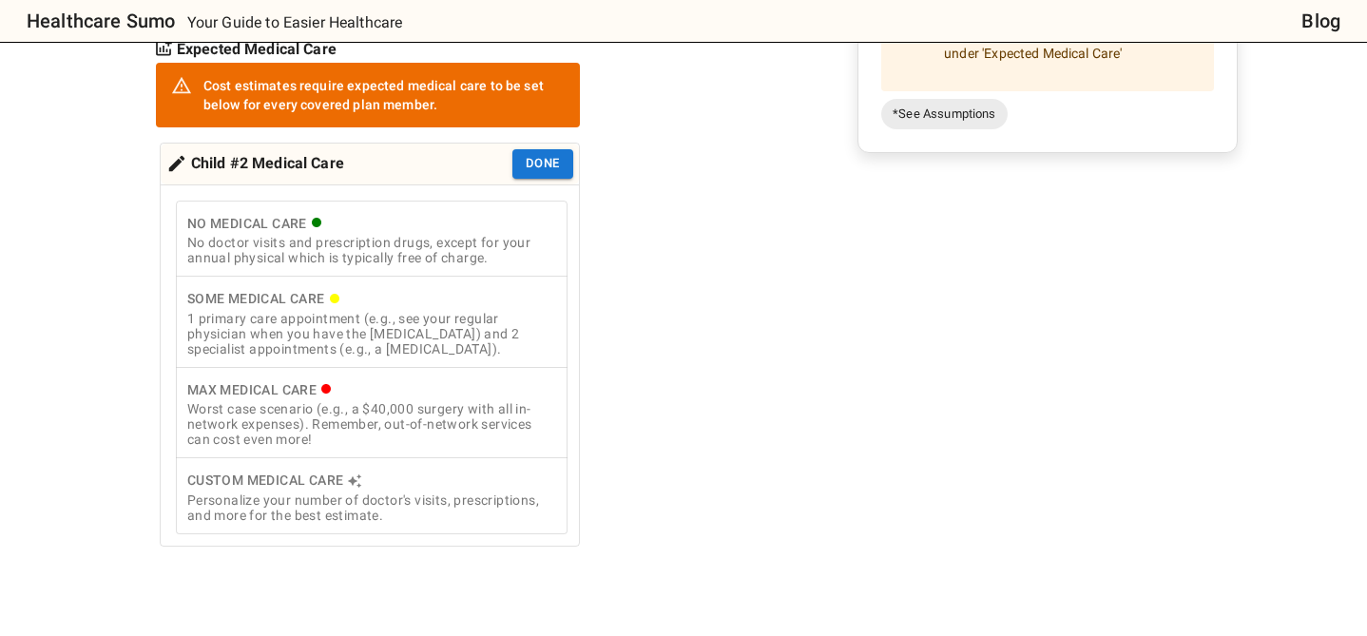
click at [330, 489] on div "Custom Medical Care" at bounding box center [371, 481] width 369 height 24
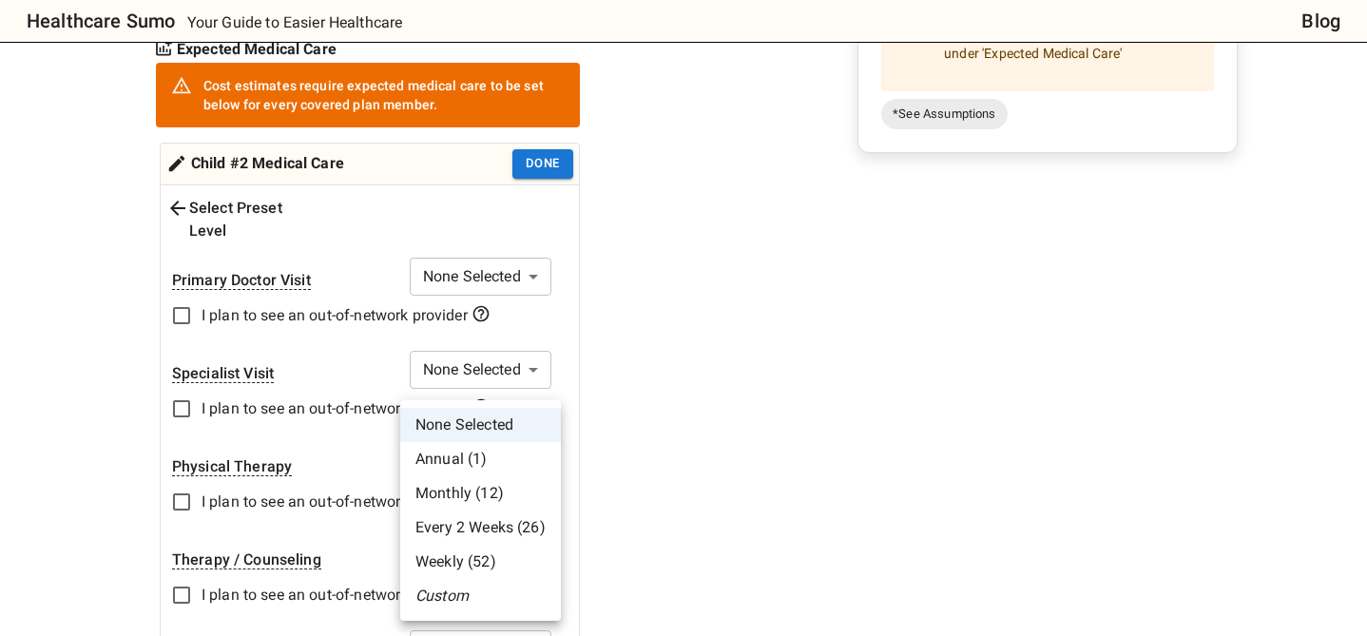
click at [454, 528] on li "Every 2 Weeks (26)" at bounding box center [480, 528] width 161 height 34
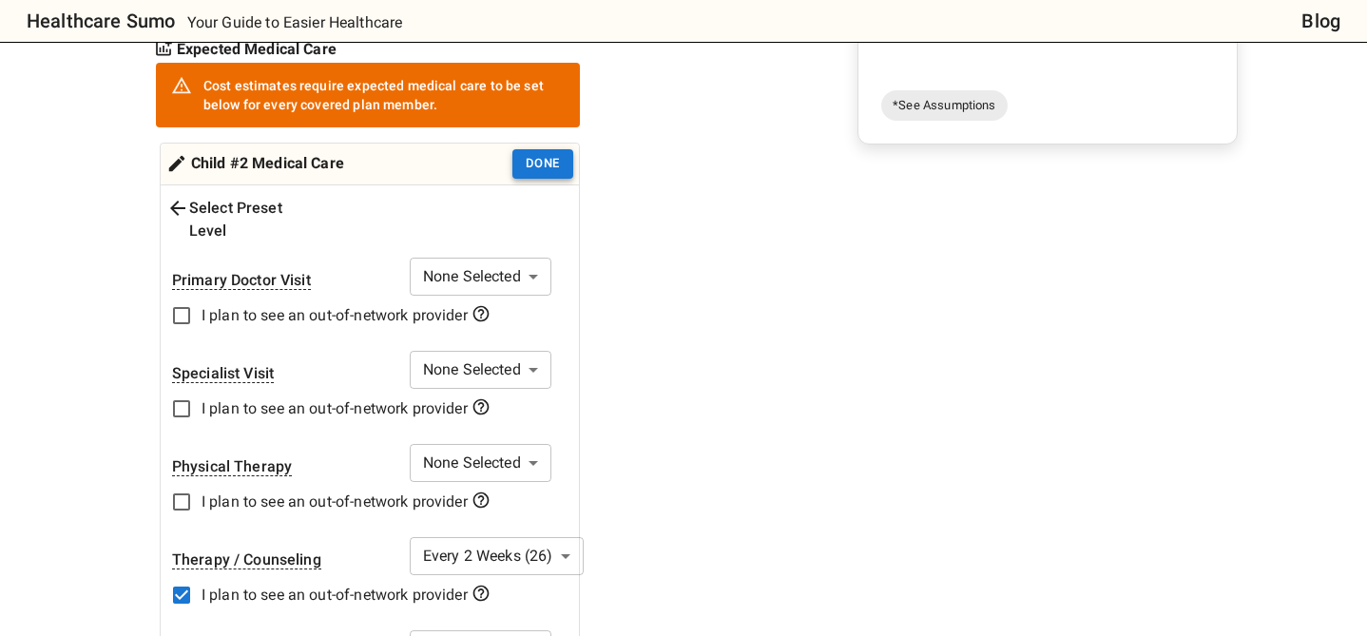
click at [541, 172] on button "Done" at bounding box center [542, 163] width 61 height 29
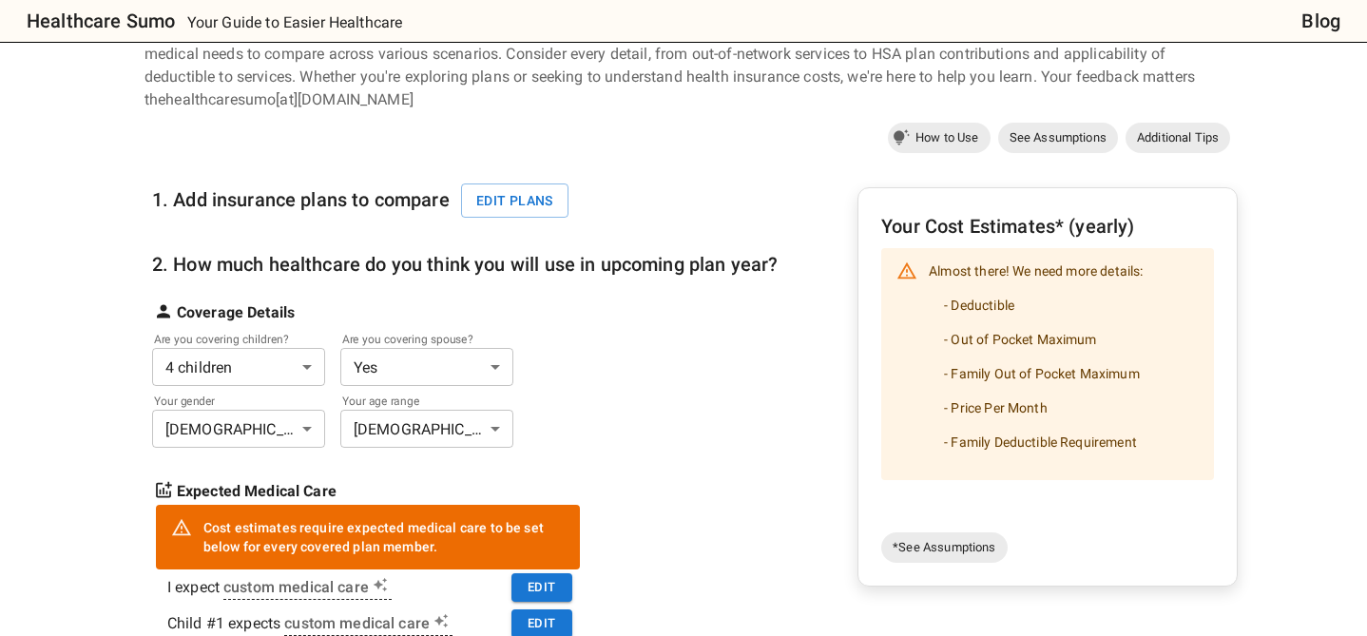
scroll to position [93, 0]
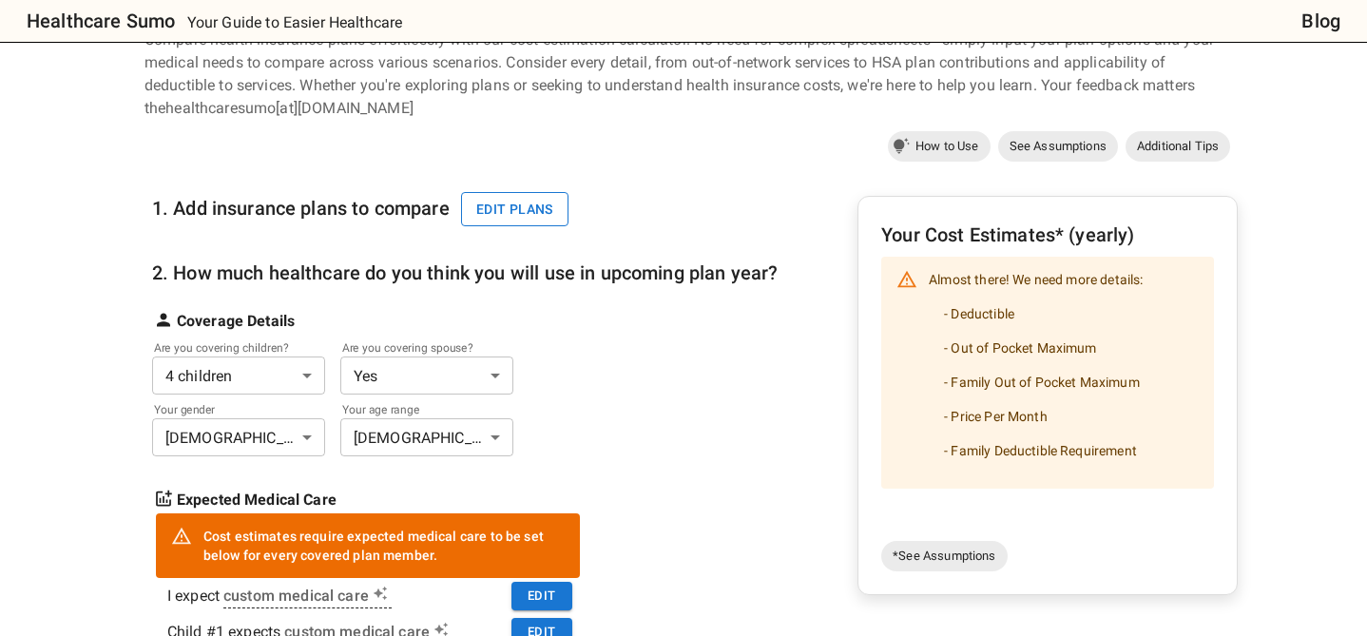
click at [521, 207] on button "Edit plans" at bounding box center [514, 209] width 107 height 35
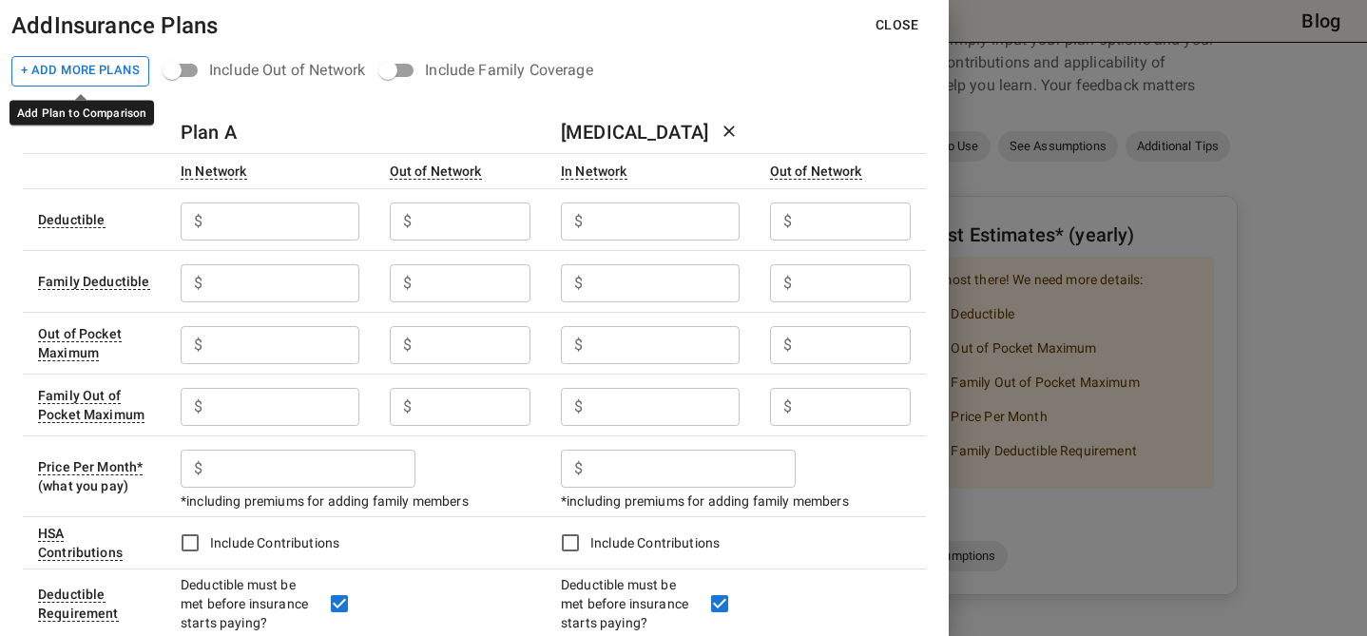
click at [96, 65] on button "+ Add More Plans" at bounding box center [80, 71] width 138 height 30
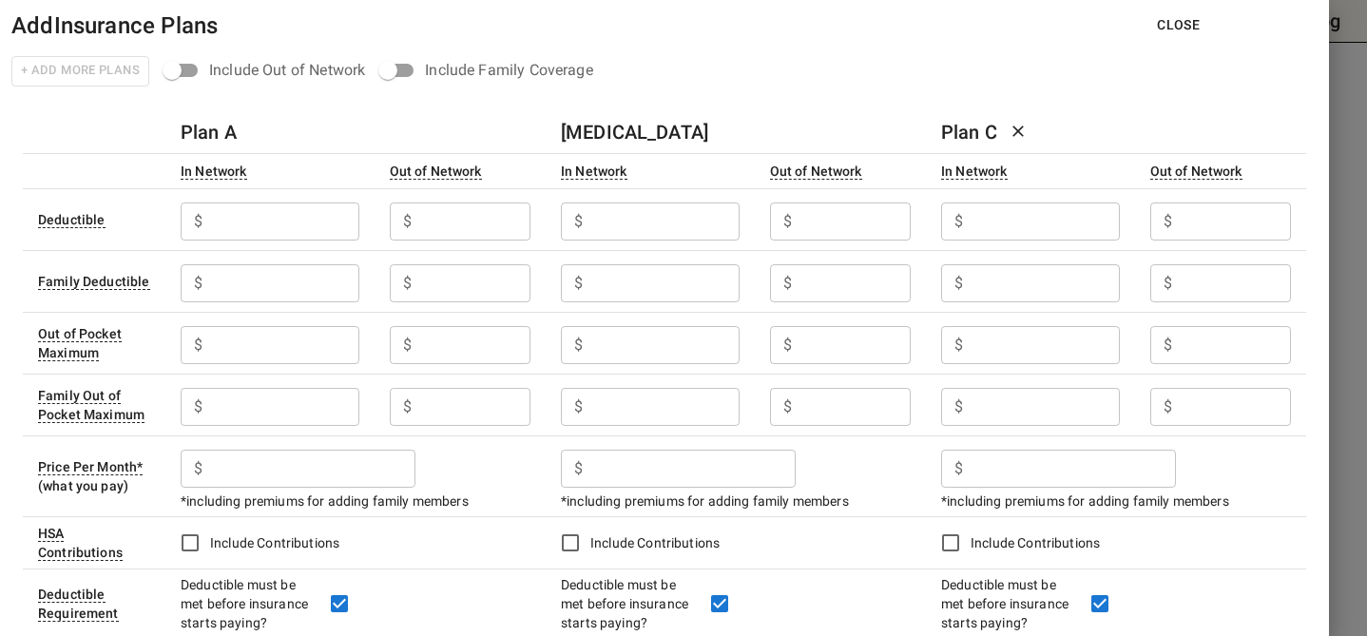
click at [227, 220] on input "text" at bounding box center [284, 222] width 148 height 38
type input "6650"
type input "14000"
click at [230, 241] on input "text" at bounding box center [284, 222] width 148 height 38
type input "13300"
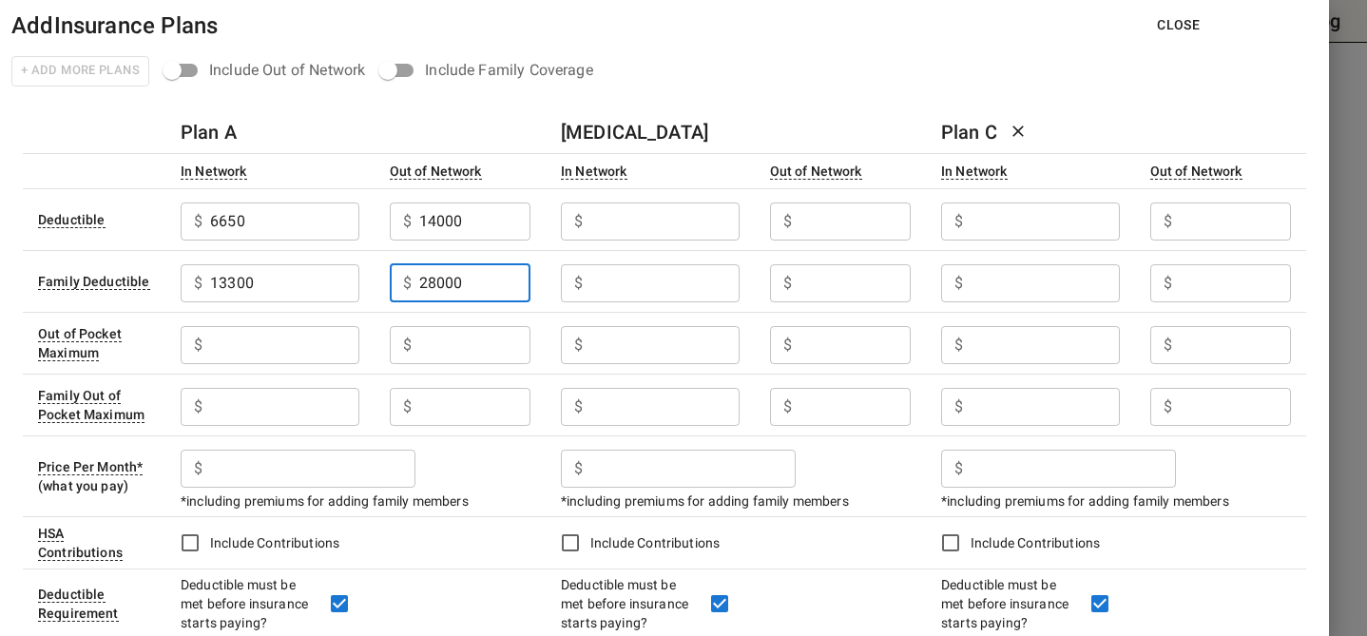
type input "28000"
click at [251, 241] on input "text" at bounding box center [284, 222] width 148 height 38
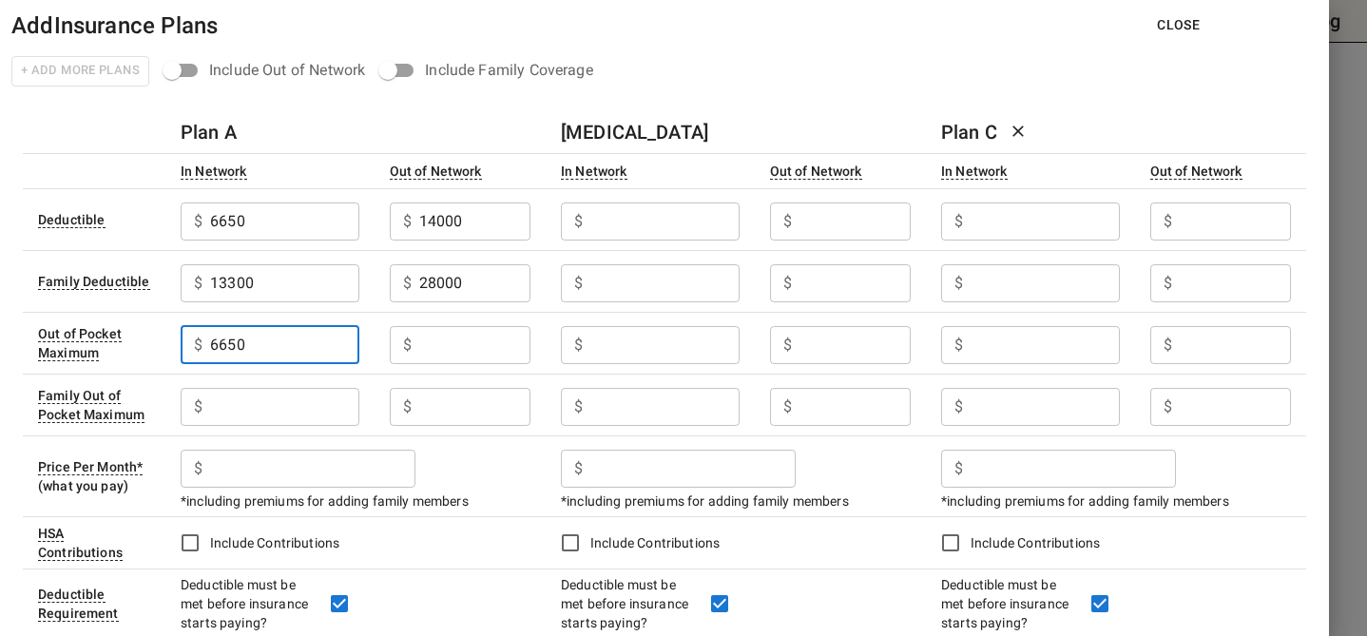
type input "6650"
click at [358, 241] on input "text" at bounding box center [284, 222] width 148 height 38
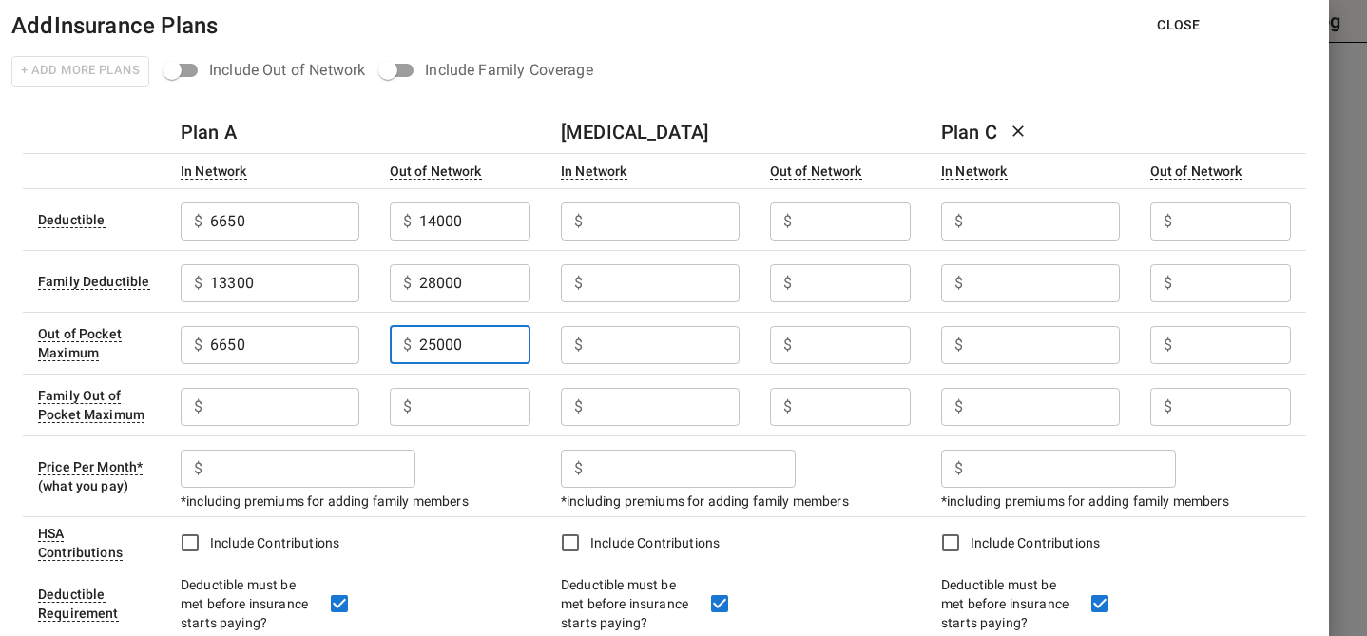
type input "25000"
click at [238, 241] on input "text" at bounding box center [284, 222] width 148 height 38
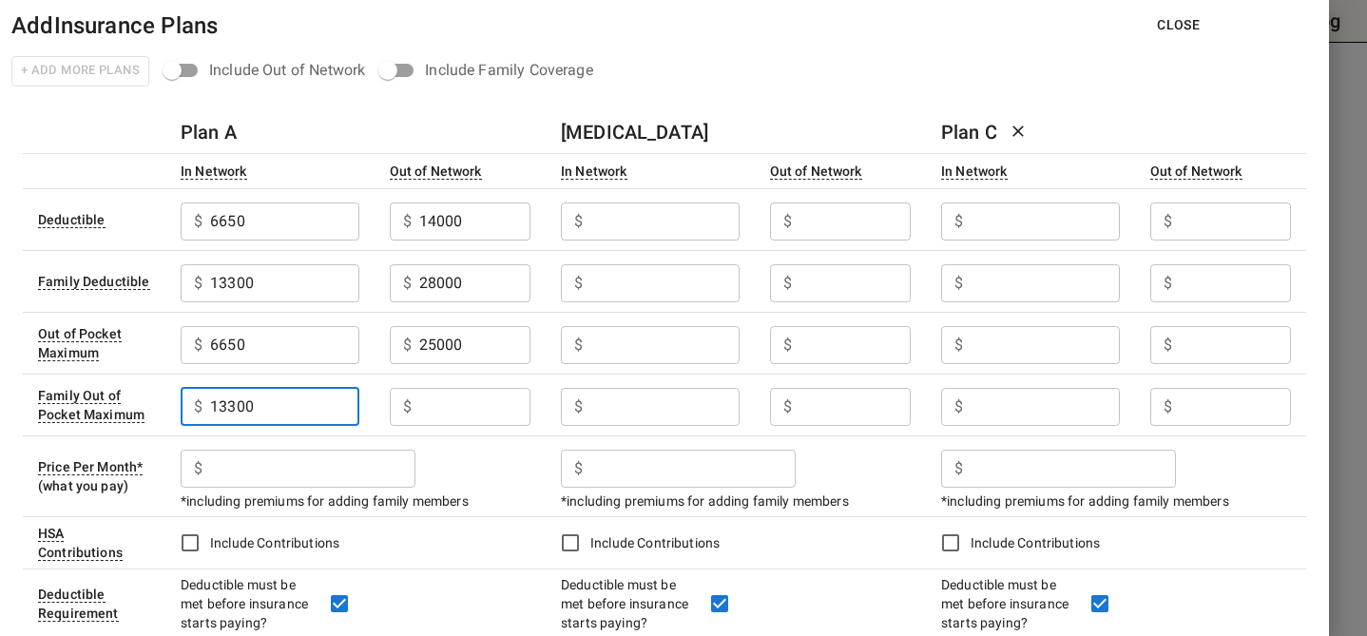
type input "13300"
click at [358, 241] on input "text" at bounding box center [284, 222] width 148 height 38
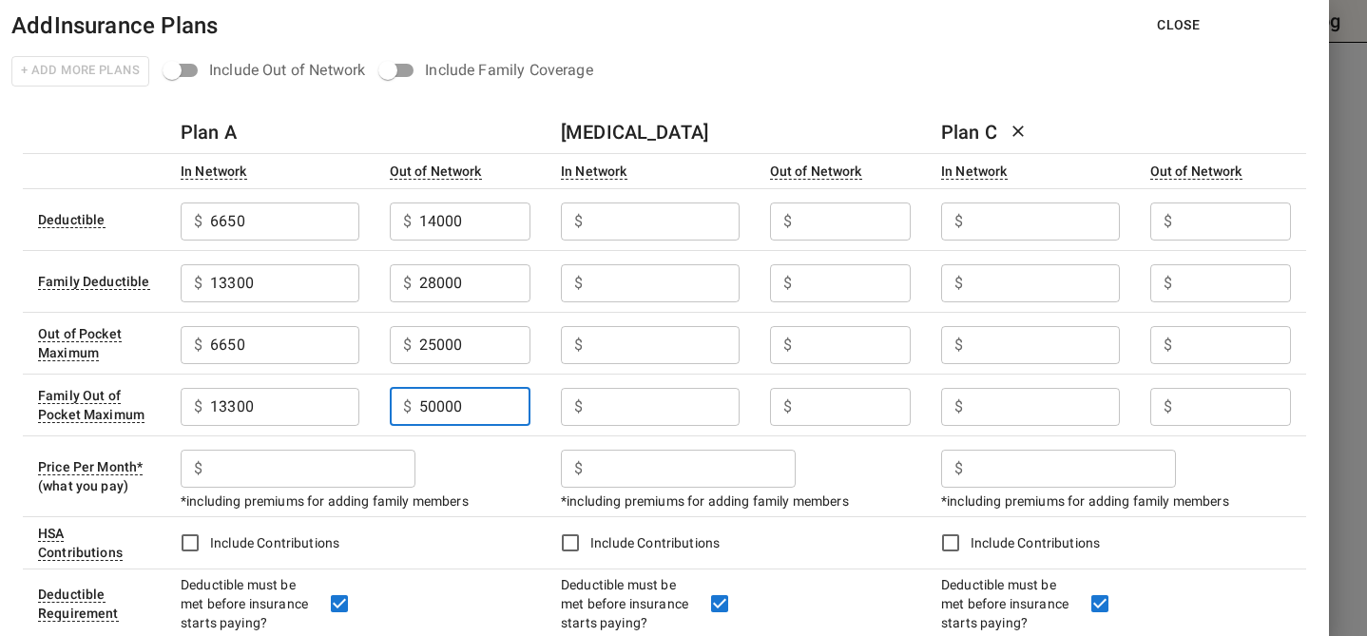
type input "50000"
click at [273, 241] on input "text" at bounding box center [284, 222] width 148 height 38
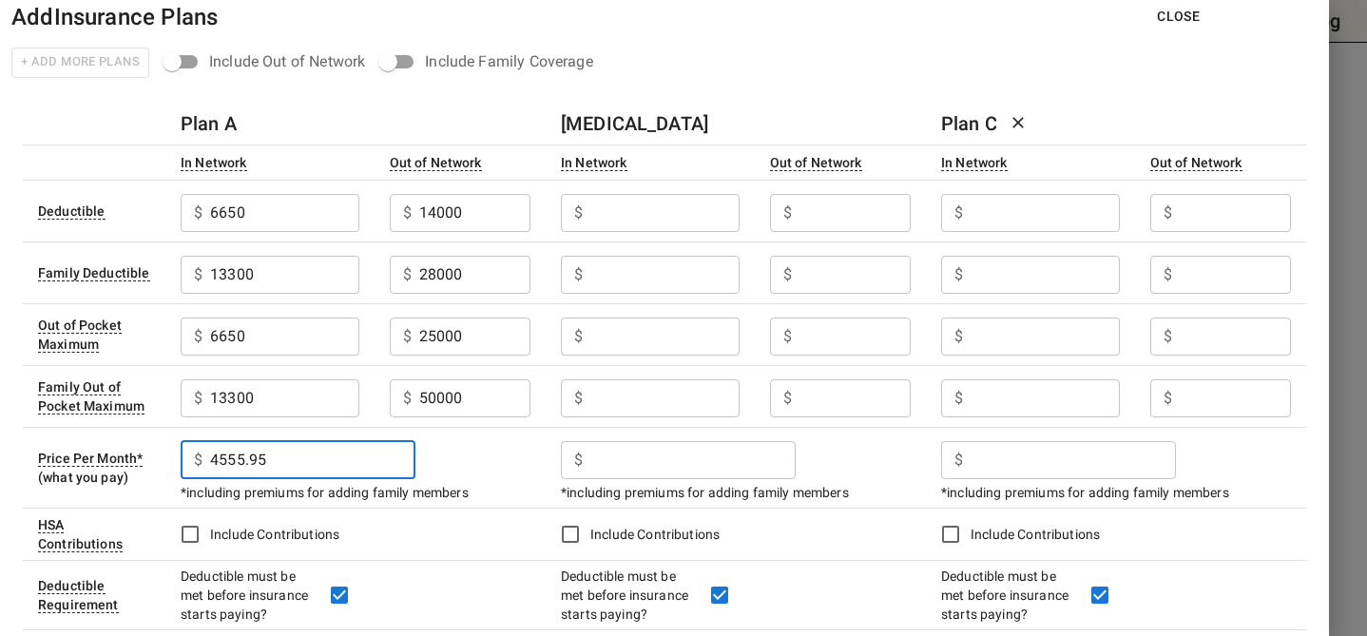
scroll to position [0, 0]
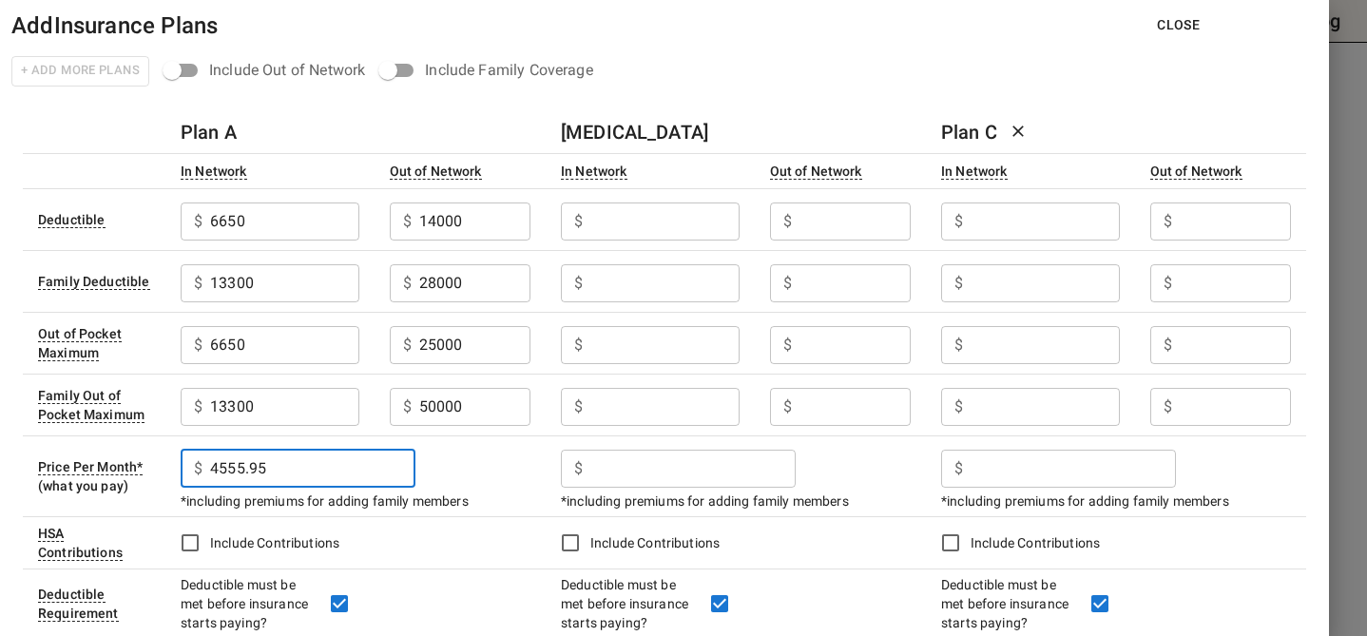
type input "4555.95"
click at [358, 217] on input "text" at bounding box center [284, 222] width 148 height 38
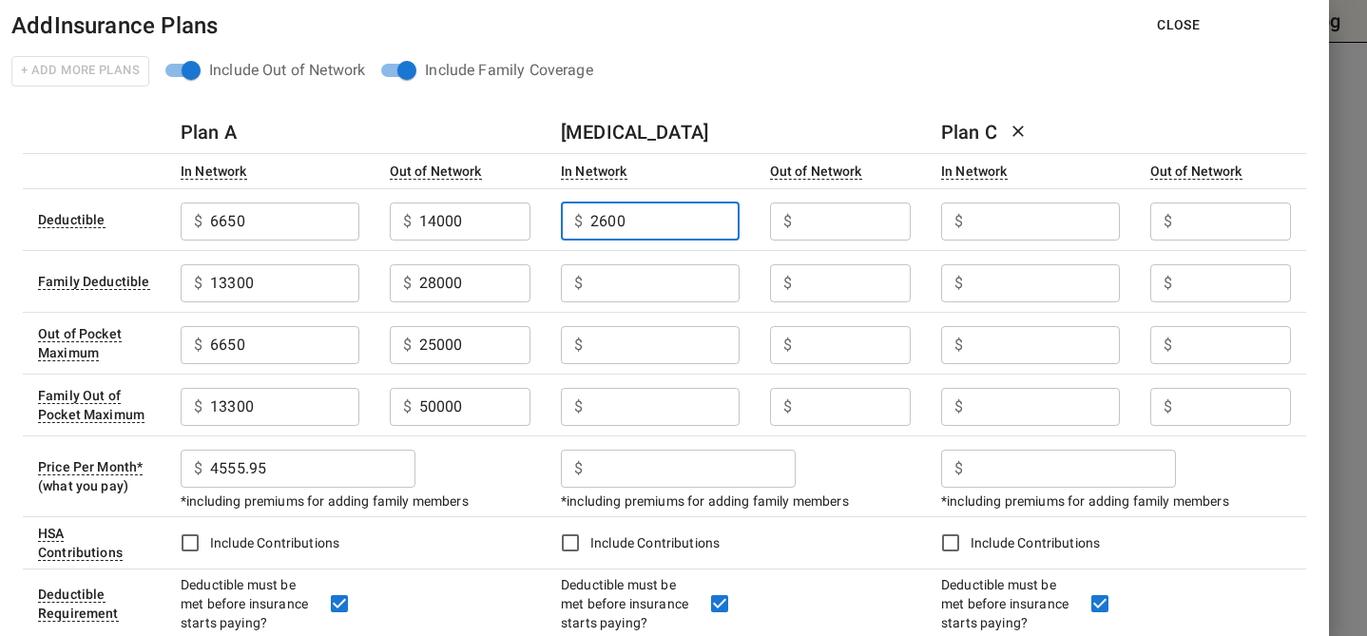
type input "2600"
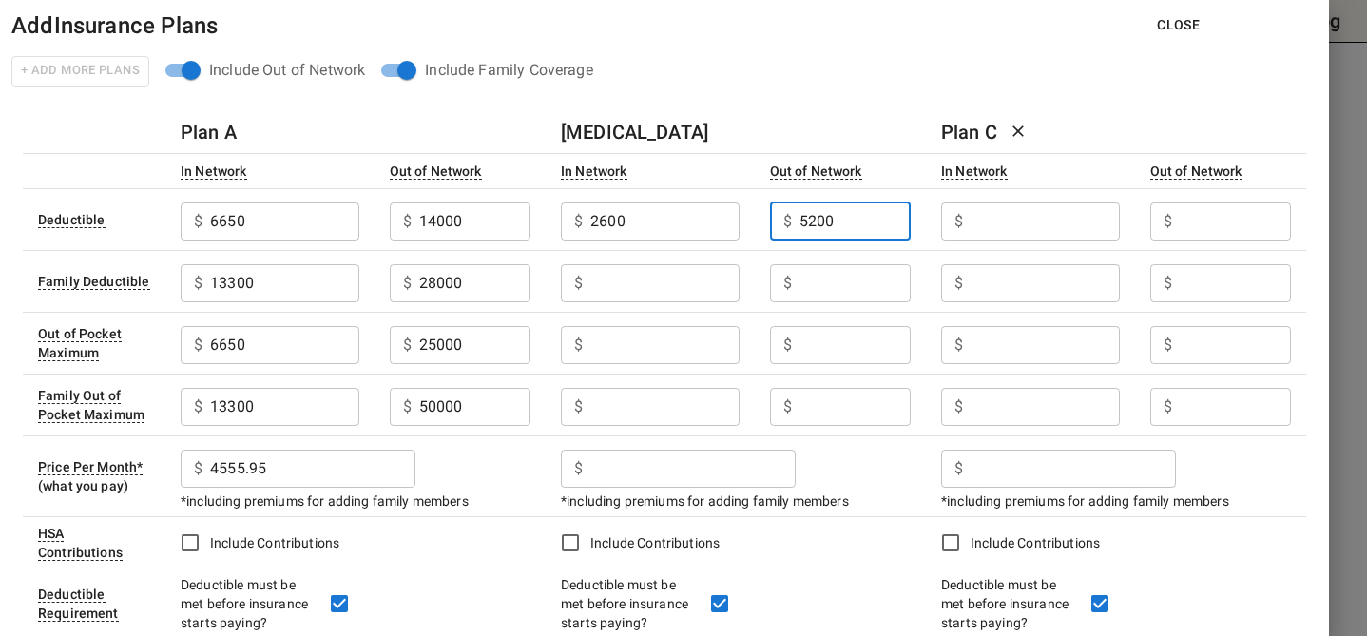
type input "5200"
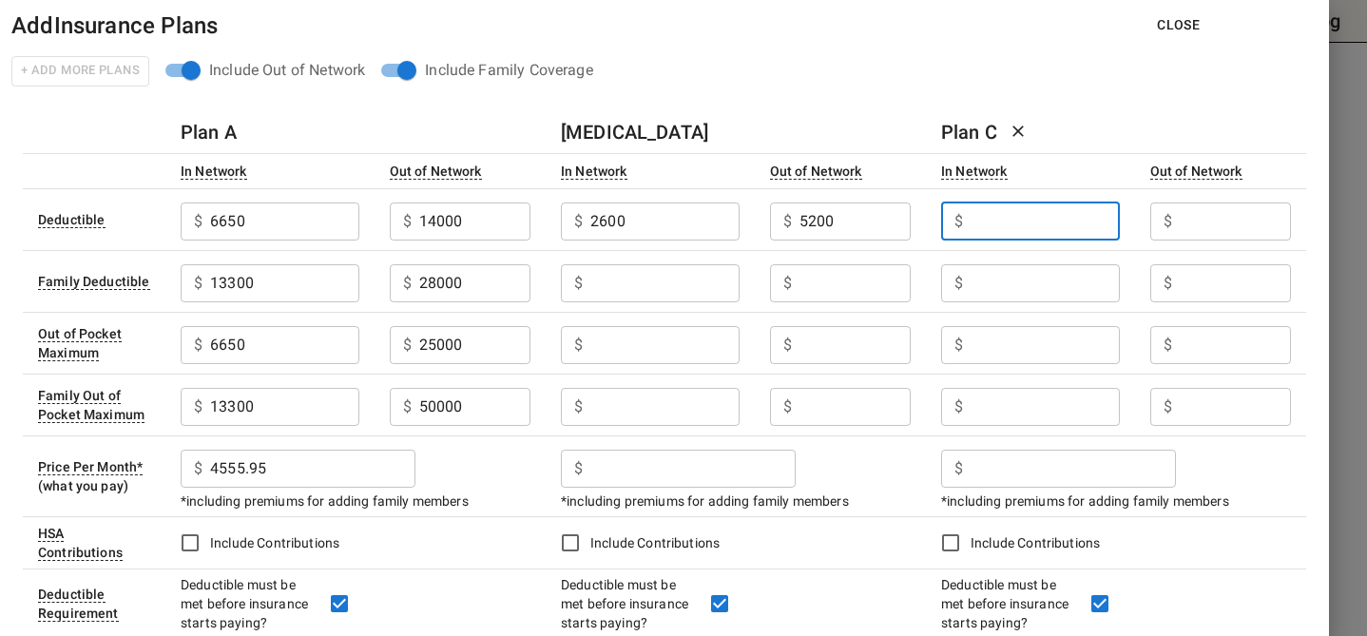
click at [358, 241] on input "text" at bounding box center [284, 222] width 148 height 38
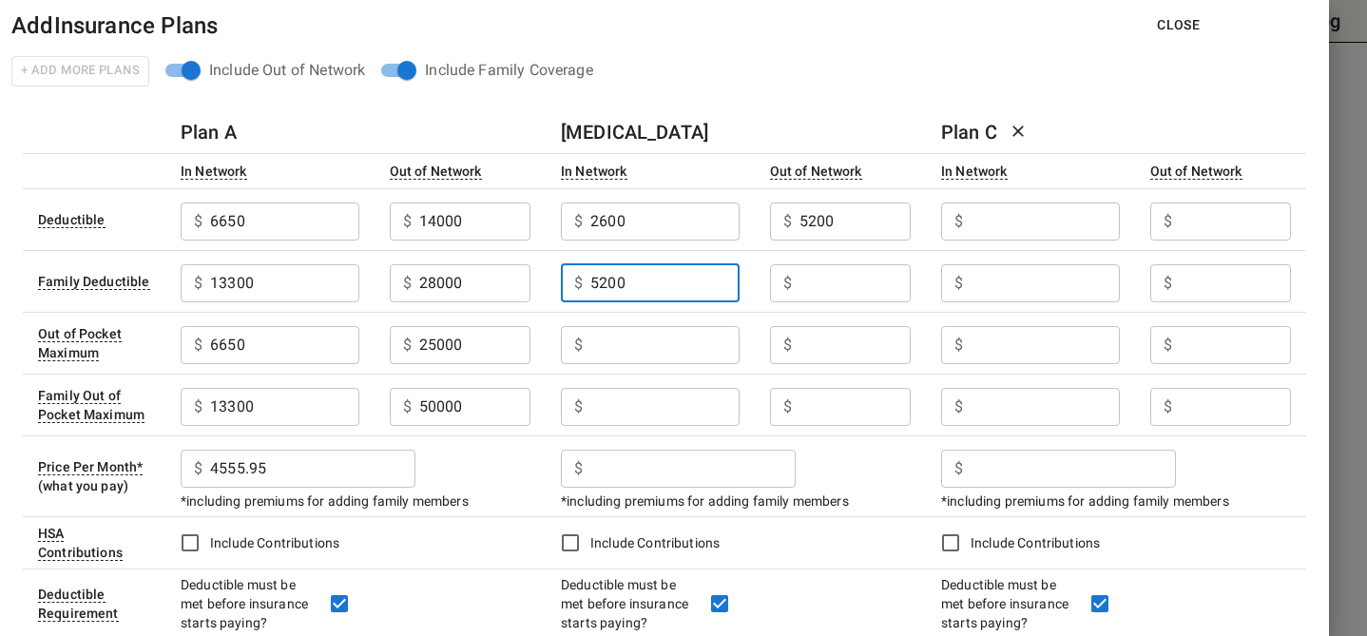
type input "5200"
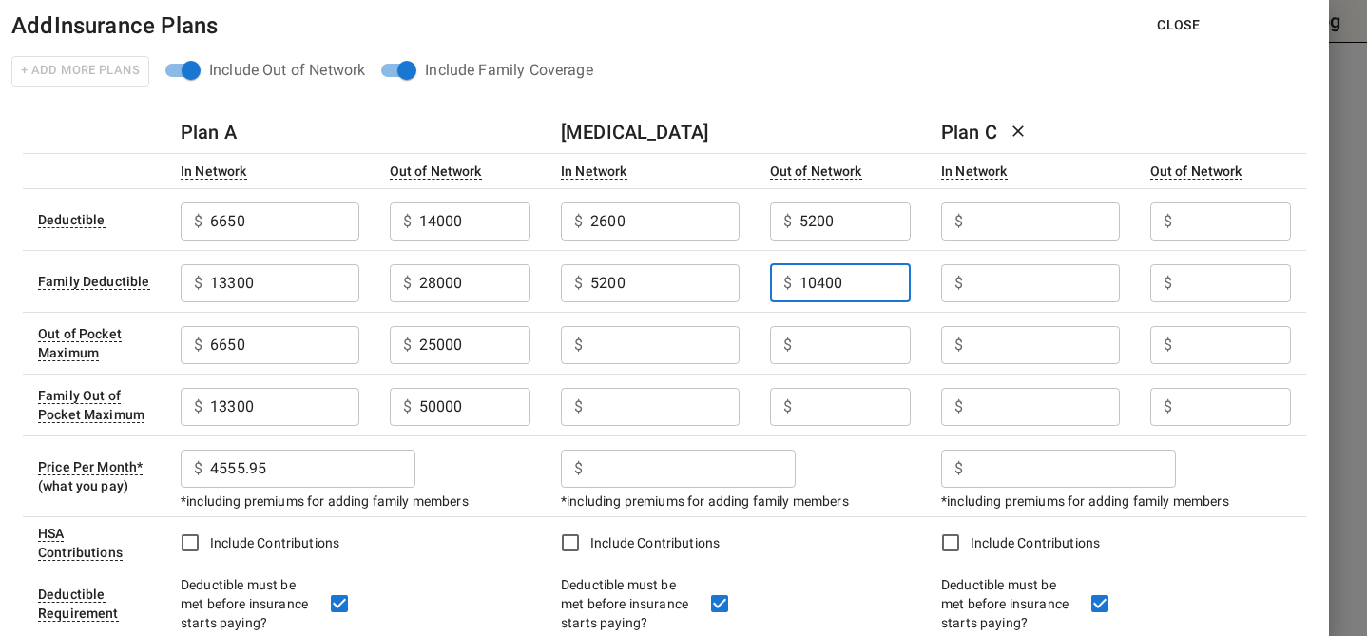
type input "10400"
click at [358, 241] on input "text" at bounding box center [284, 222] width 148 height 38
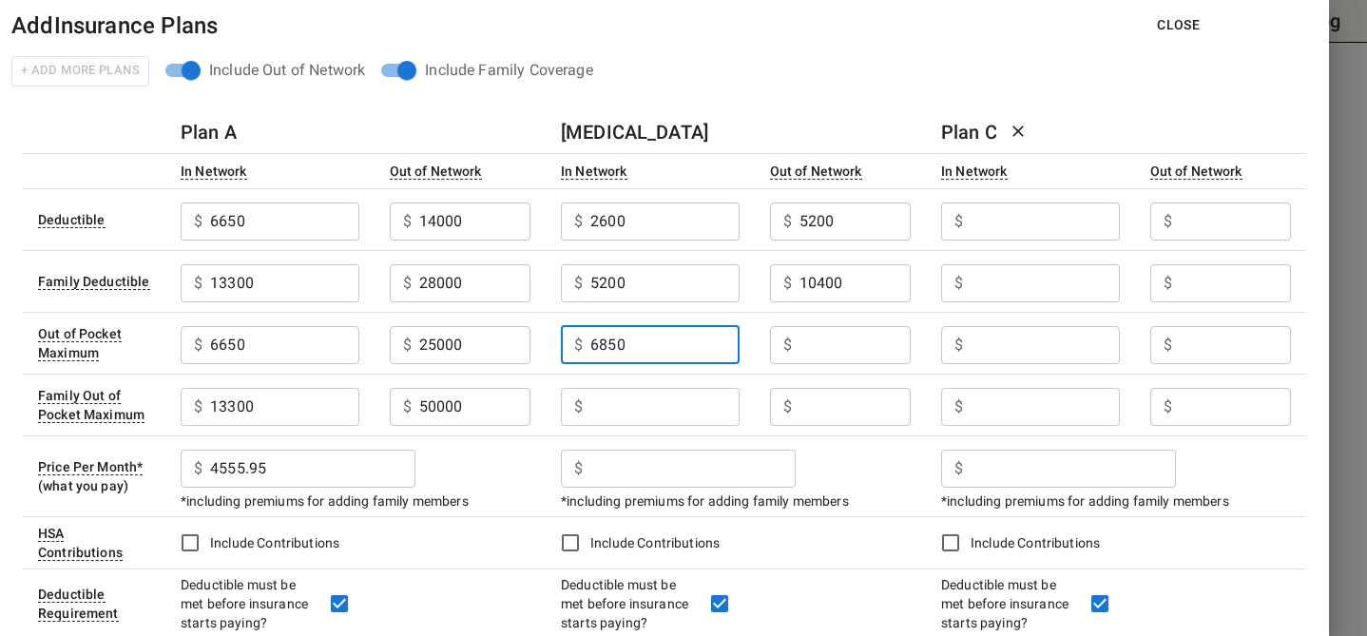
type input "6850"
click at [358, 241] on input "text" at bounding box center [284, 222] width 148 height 38
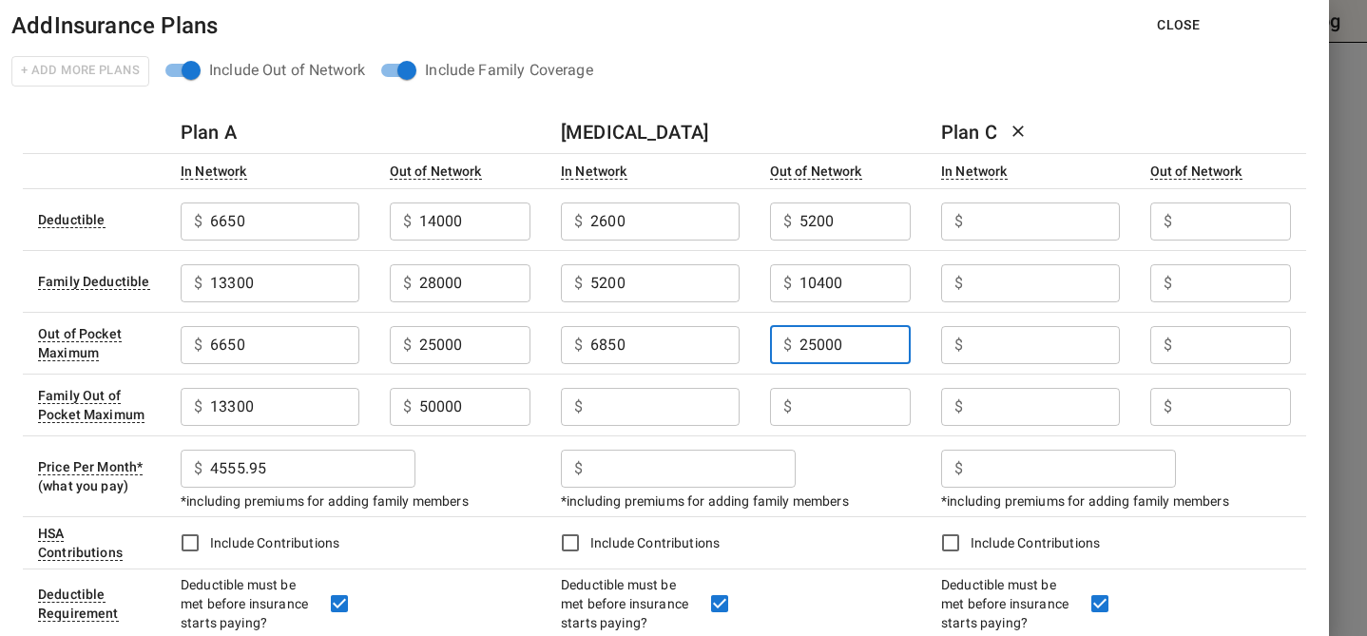
type input "25000"
click at [358, 241] on input "text" at bounding box center [284, 222] width 148 height 38
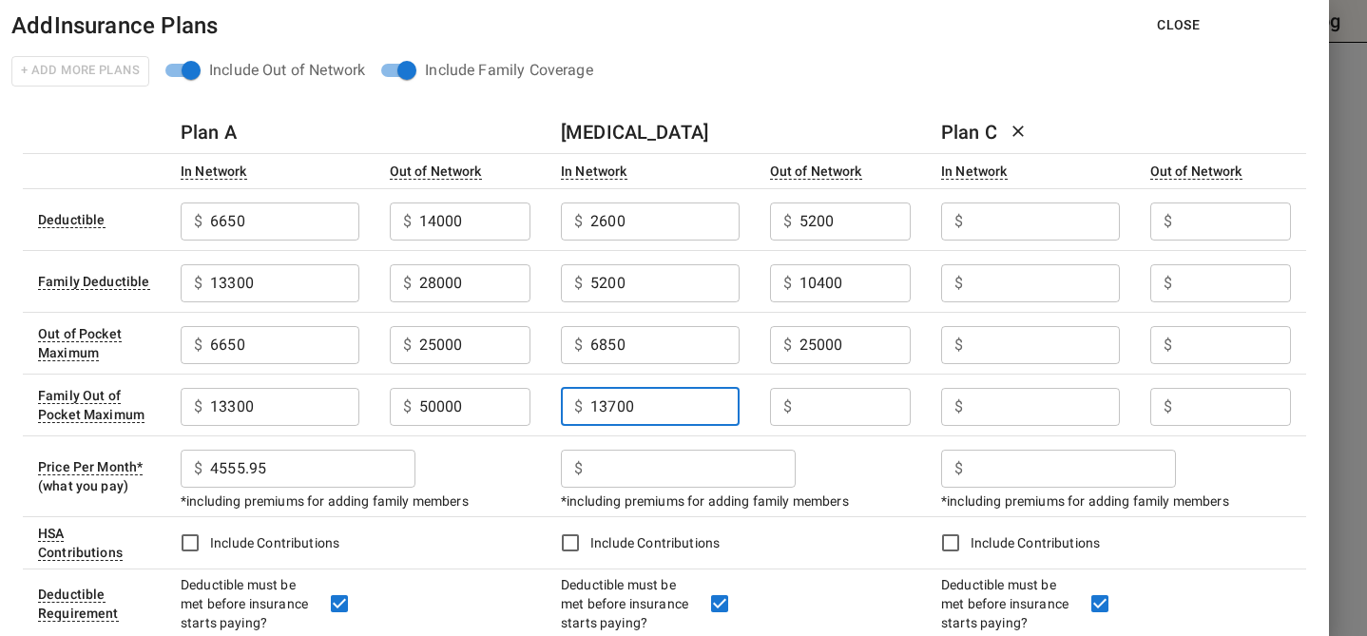
type input "13700"
click at [358, 241] on input "text" at bounding box center [284, 222] width 148 height 38
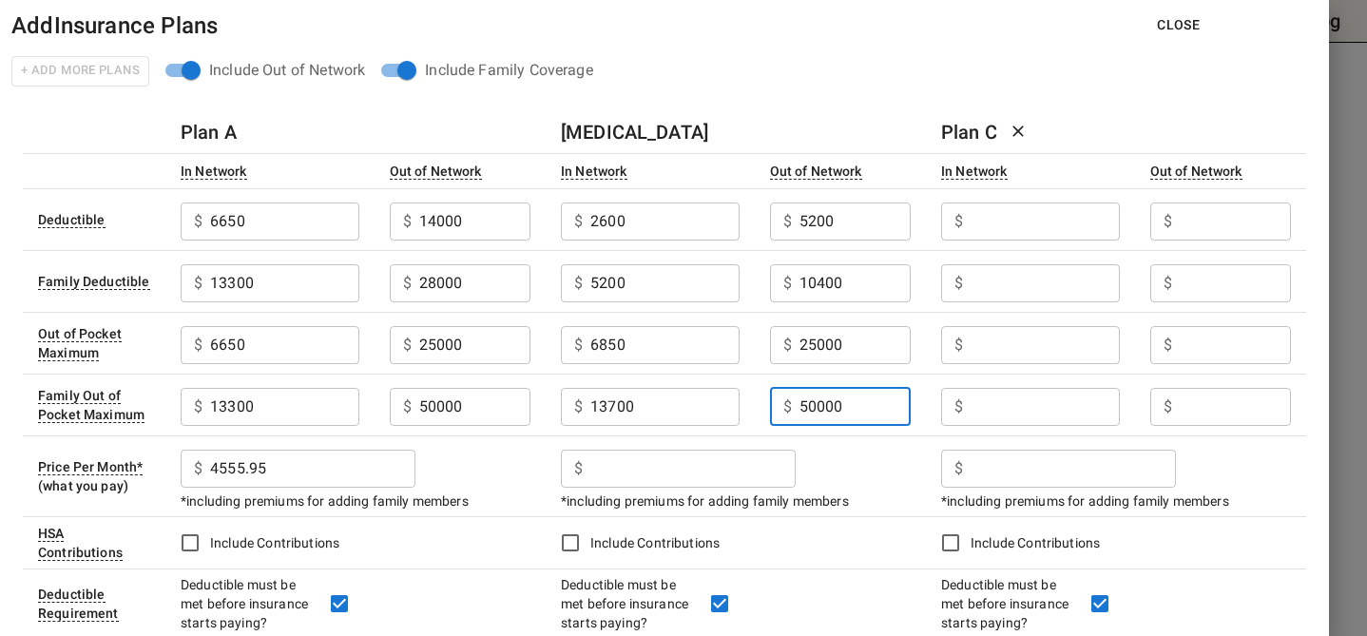
type input "50000"
click at [358, 241] on input "text" at bounding box center [284, 222] width 148 height 38
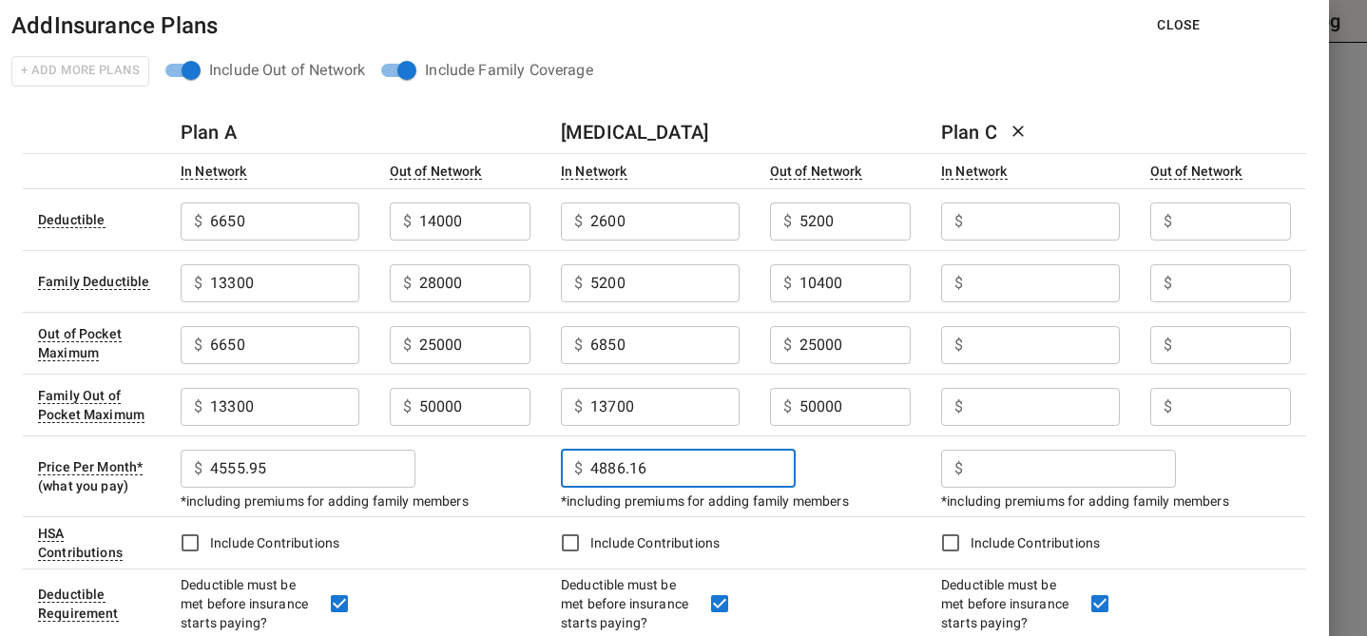
type input "4886.16"
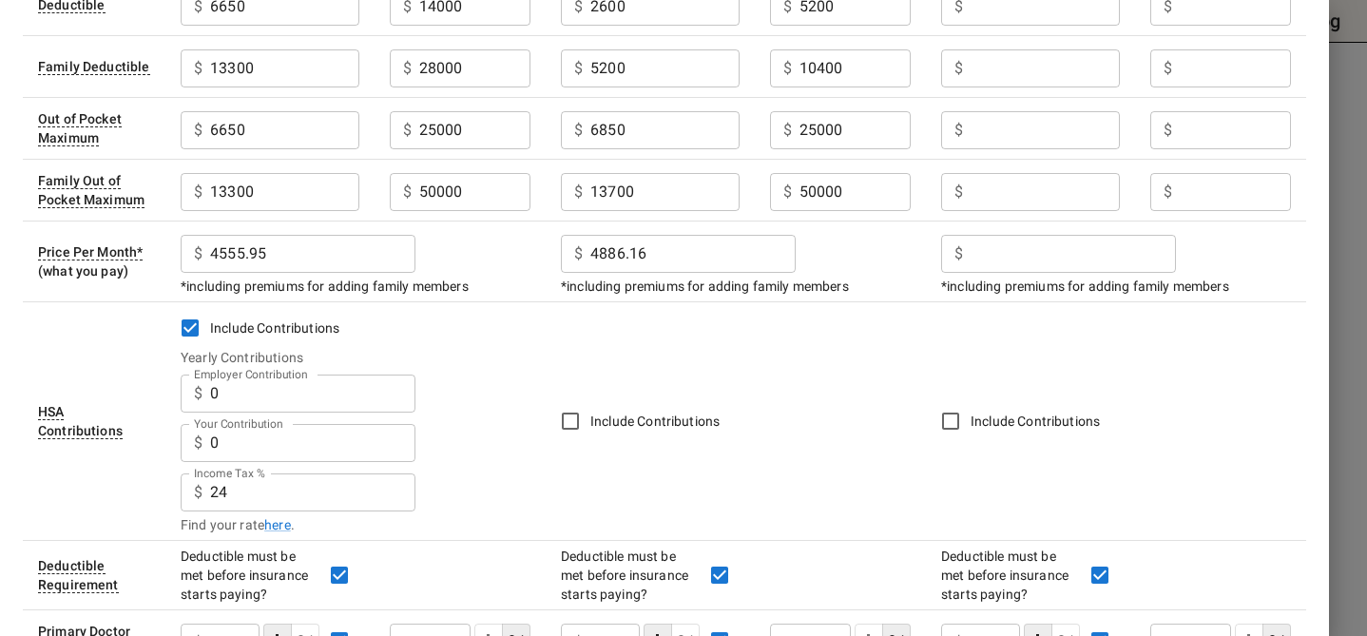
scroll to position [220, 0]
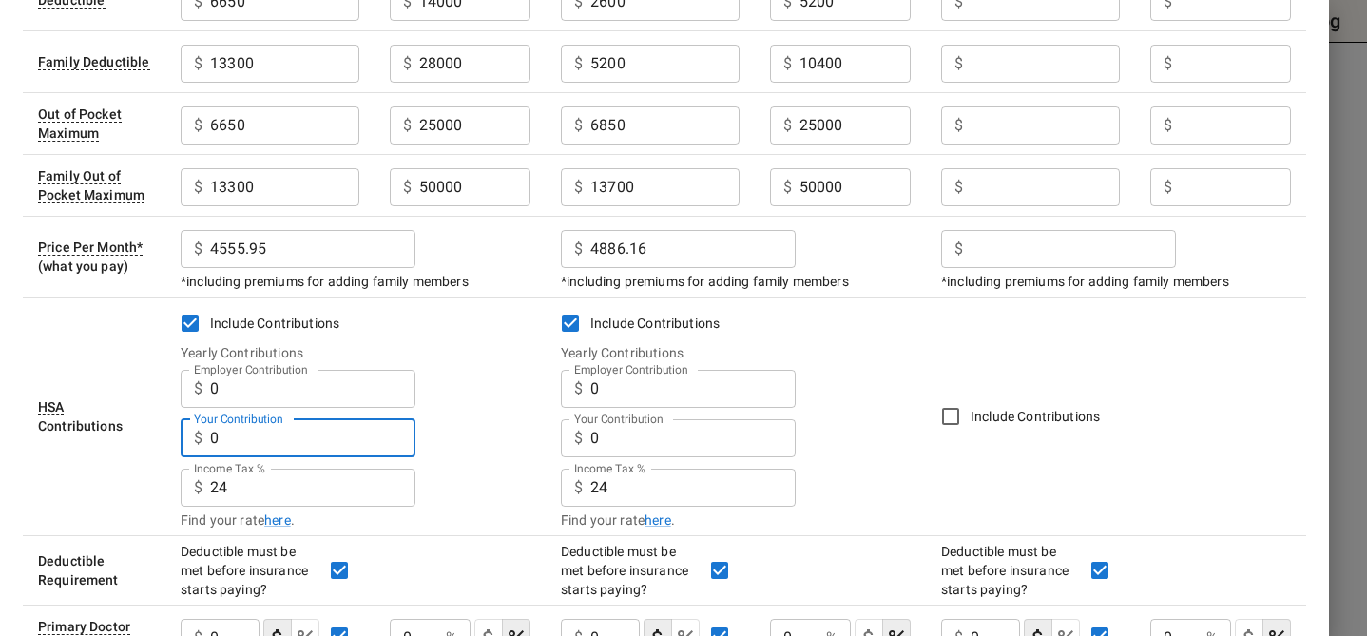
drag, startPoint x: 221, startPoint y: 433, endPoint x: 201, endPoint y: 435, distance: 20.2
click at [200, 435] on div "$ 0 Your Contribution" at bounding box center [298, 438] width 235 height 38
type input "8550"
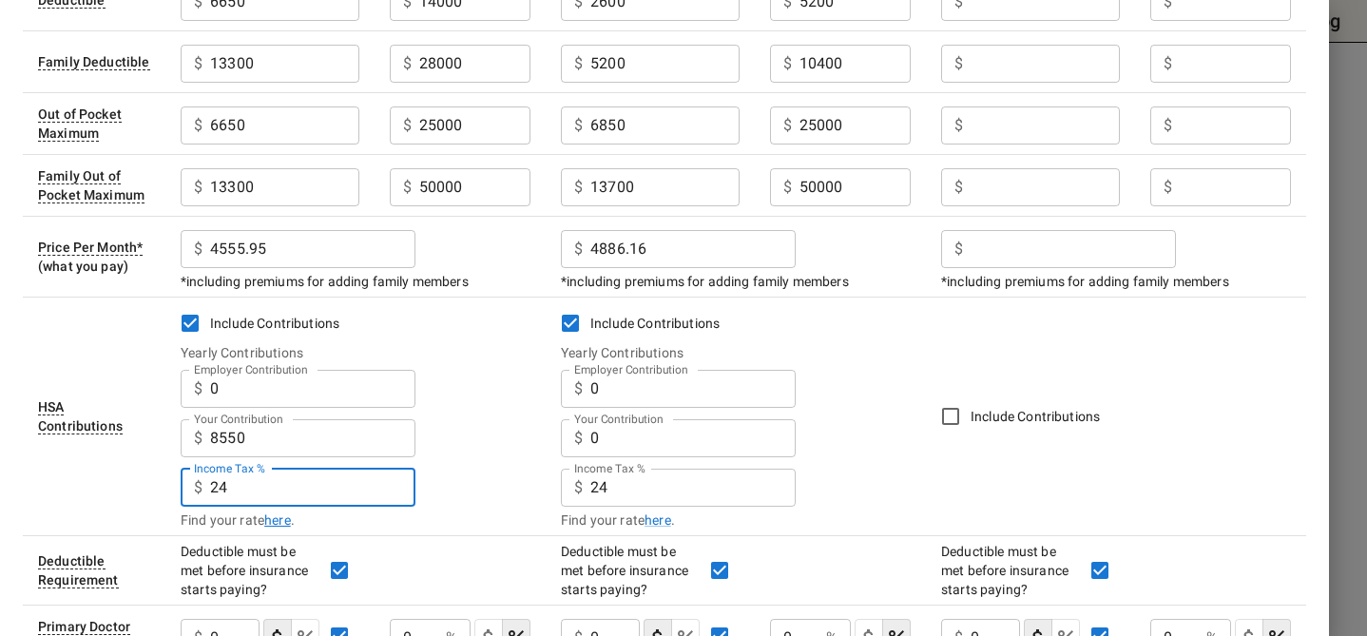
click at [280, 520] on link "here" at bounding box center [277, 520] width 27 height 19
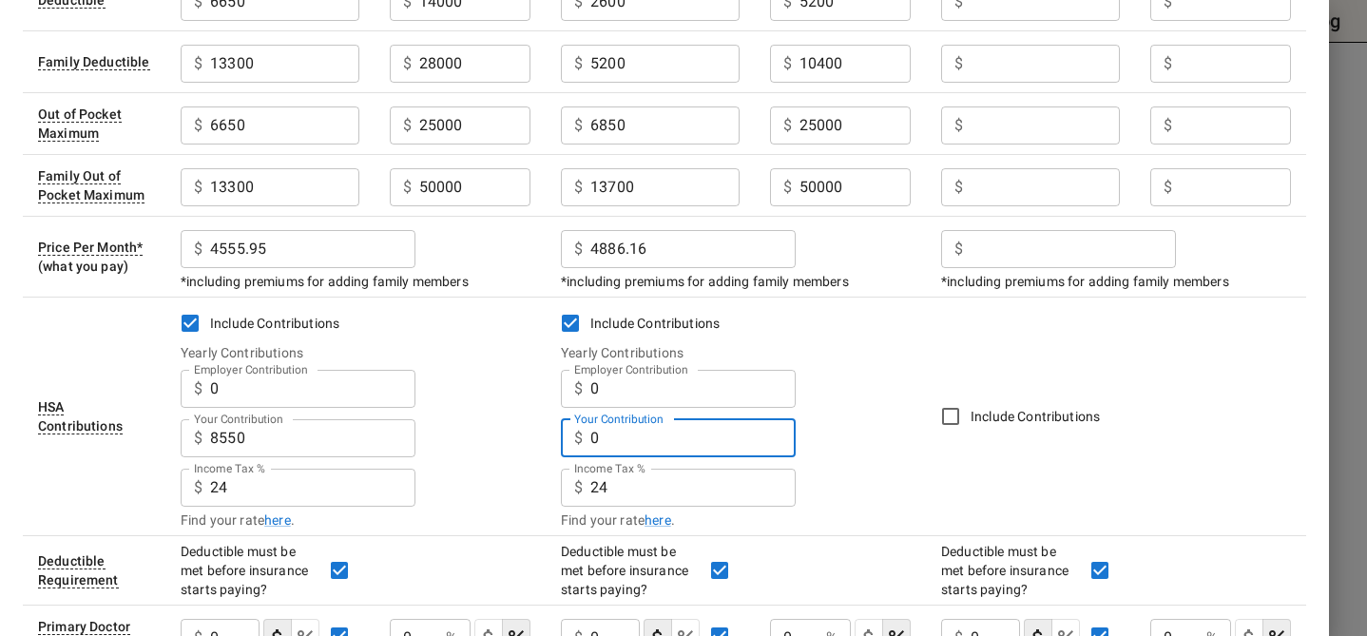
drag, startPoint x: 605, startPoint y: 438, endPoint x: 583, endPoint y: 438, distance: 21.9
click at [583, 438] on div "$ 0 Your Contribution" at bounding box center [678, 438] width 235 height 38
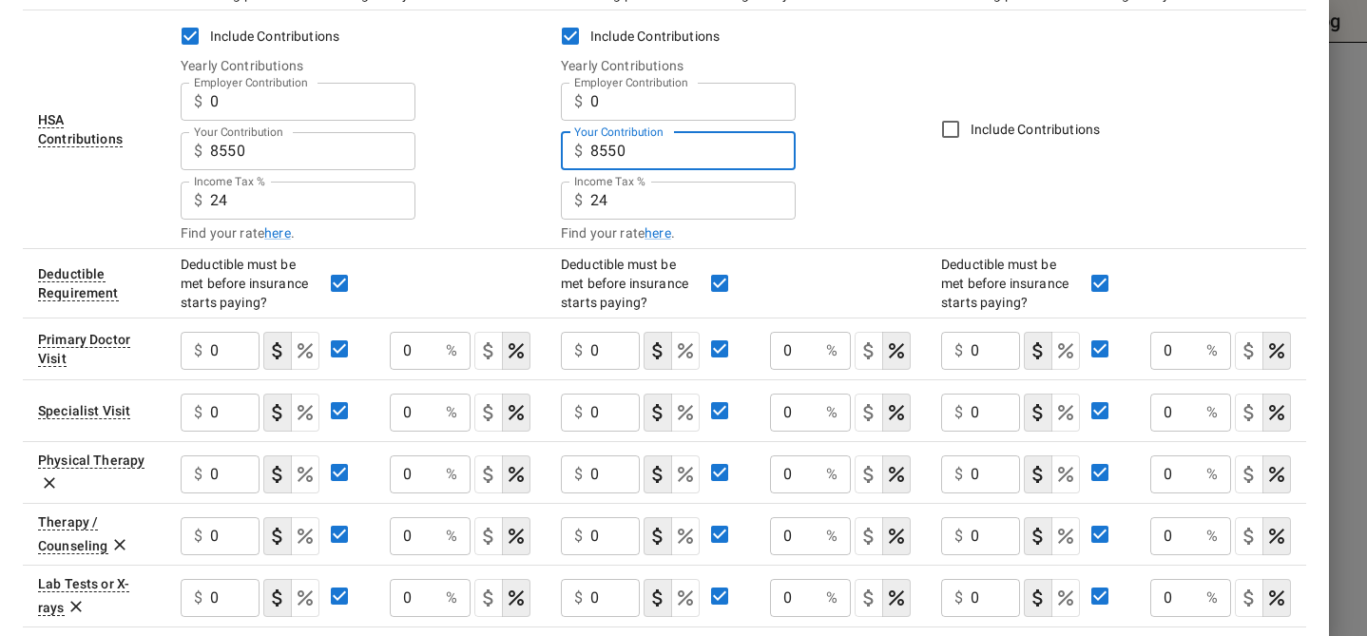
scroll to position [509, 0]
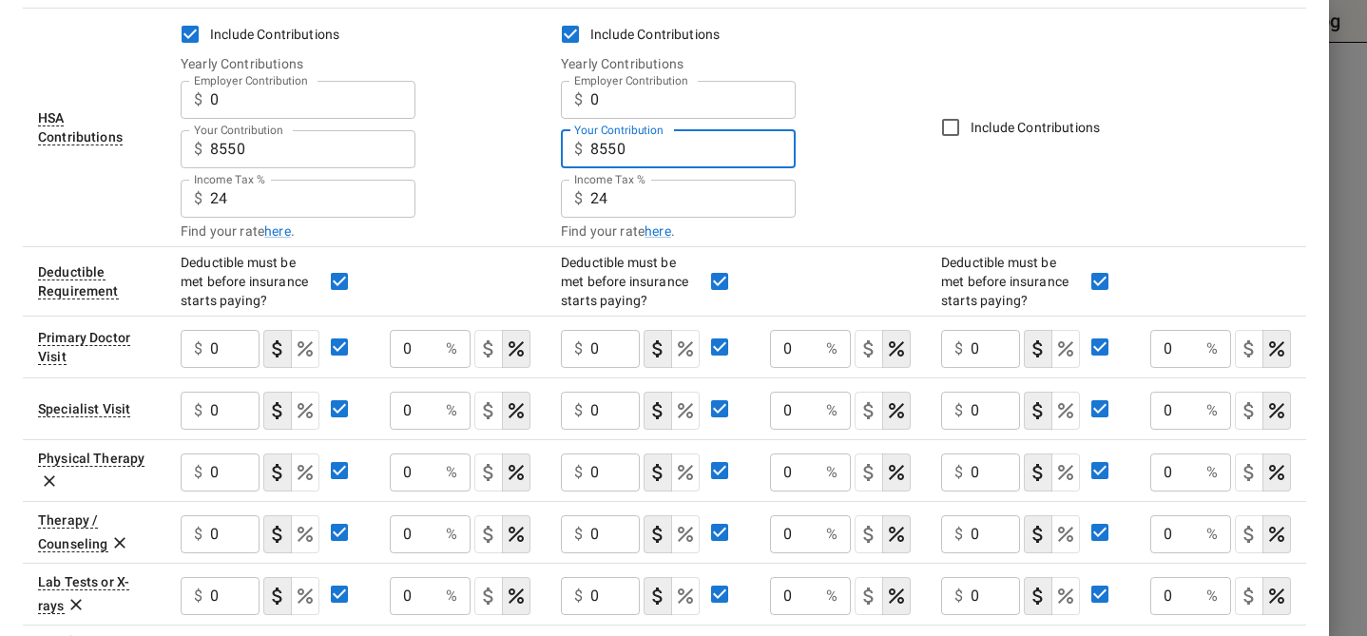
type input "8550"
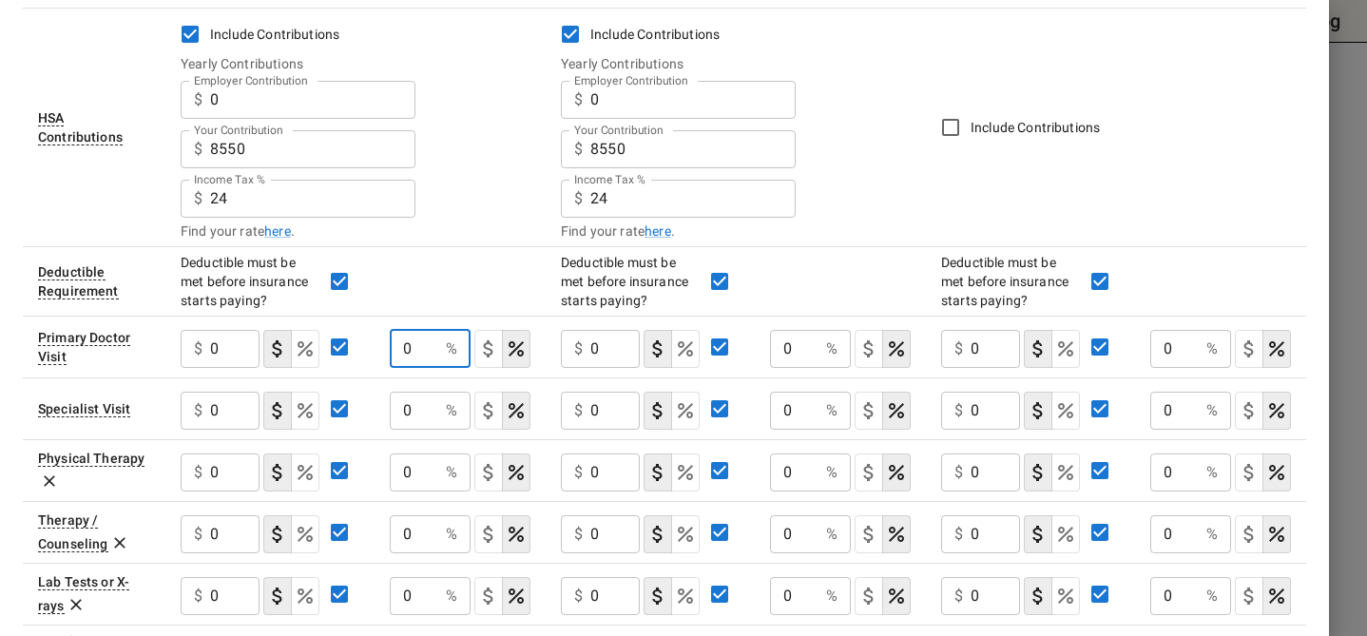
drag, startPoint x: 418, startPoint y: 346, endPoint x: 394, endPoint y: 346, distance: 24.7
click at [394, 346] on input "0" at bounding box center [414, 349] width 48 height 38
drag, startPoint x: 430, startPoint y: 348, endPoint x: 399, endPoint y: 348, distance: 30.4
click at [399, 348] on input "35" at bounding box center [414, 349] width 48 height 38
type input "50"
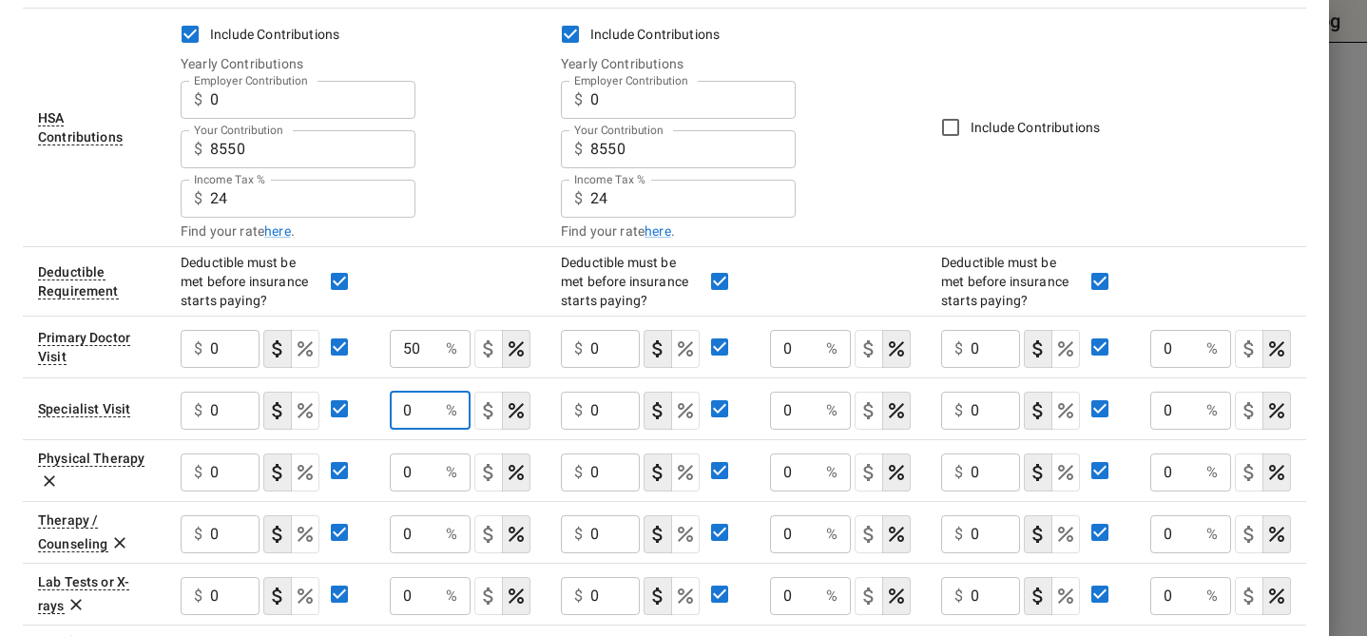
drag, startPoint x: 419, startPoint y: 412, endPoint x: 396, endPoint y: 412, distance: 22.8
click at [396, 412] on input "0" at bounding box center [414, 411] width 48 height 38
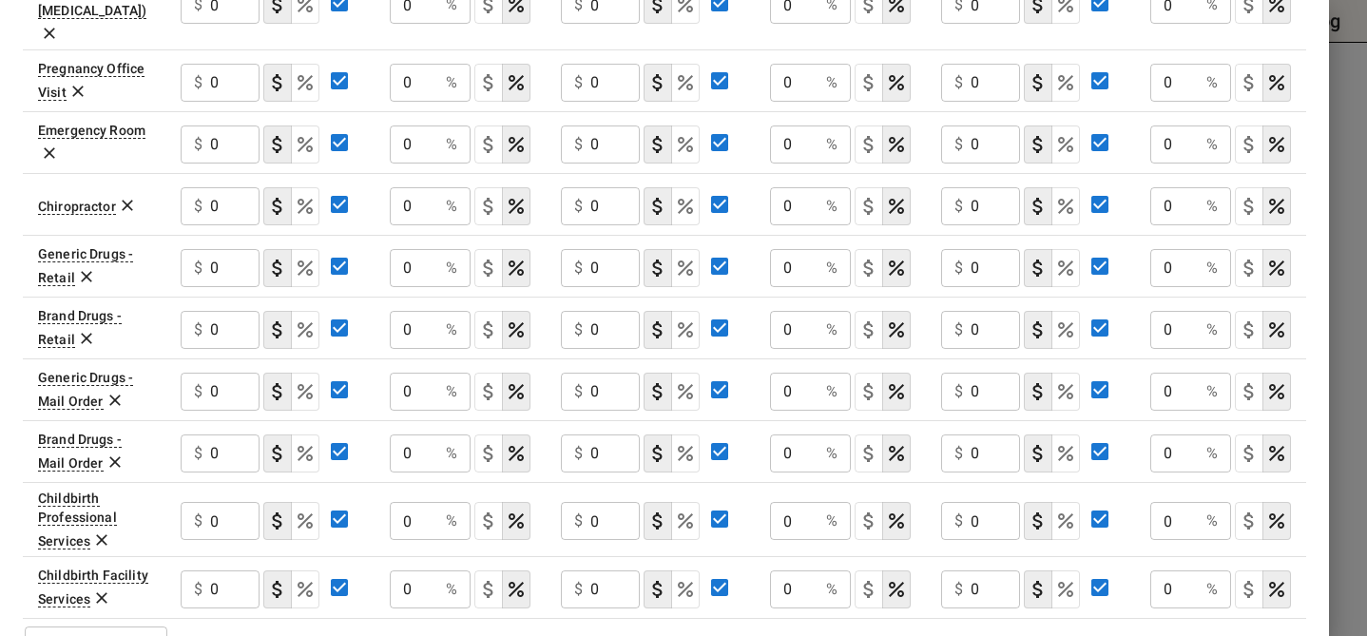
scroll to position [1165, 0]
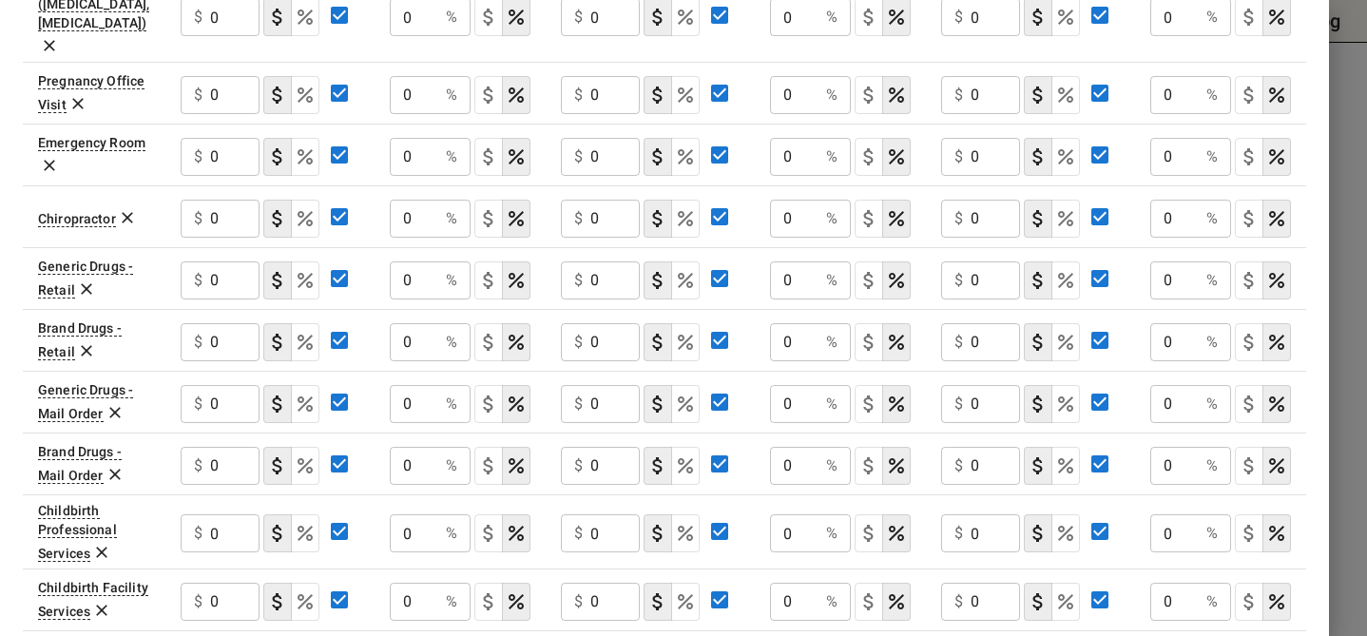
type input "50"
click at [102, 601] on icon at bounding box center [101, 610] width 19 height 19
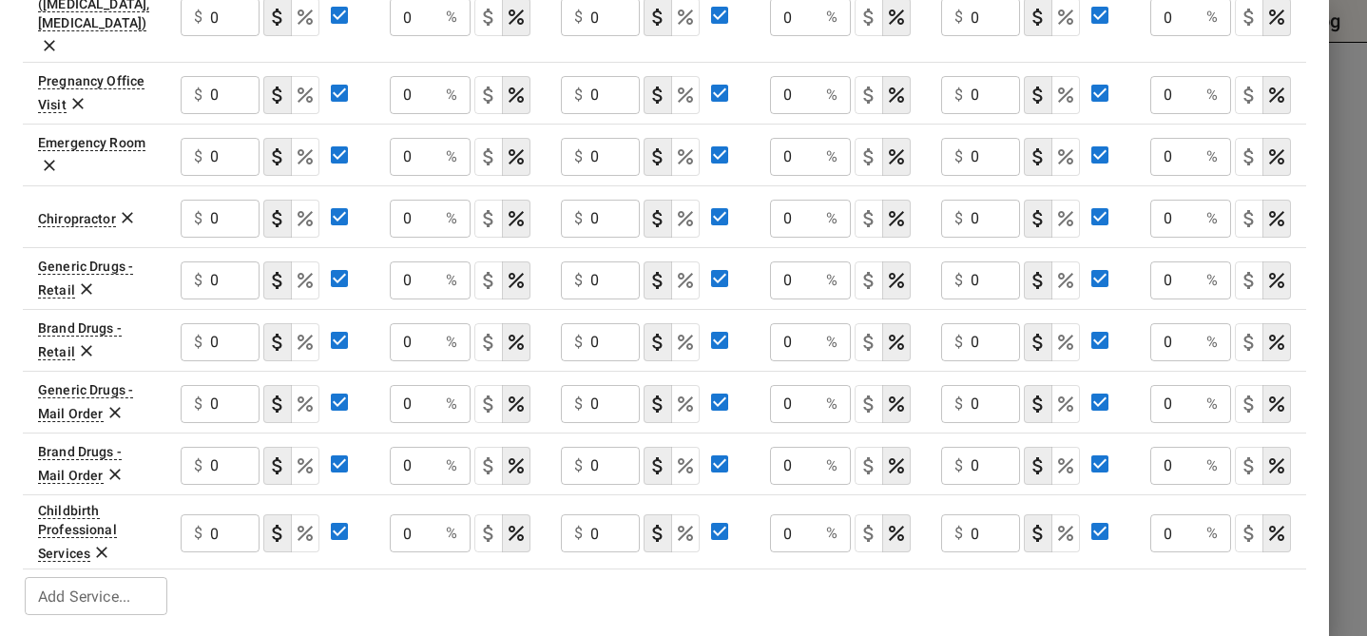
scroll to position [1139, 0]
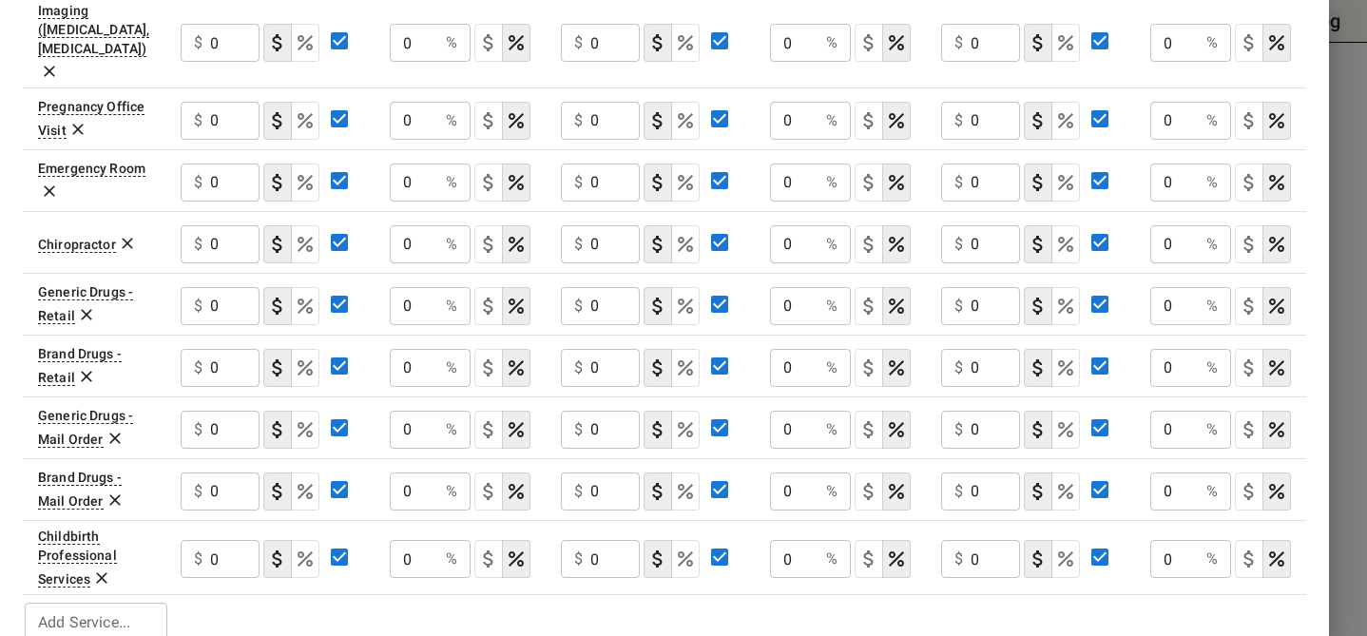
click at [103, 572] on icon at bounding box center [101, 577] width 11 height 11
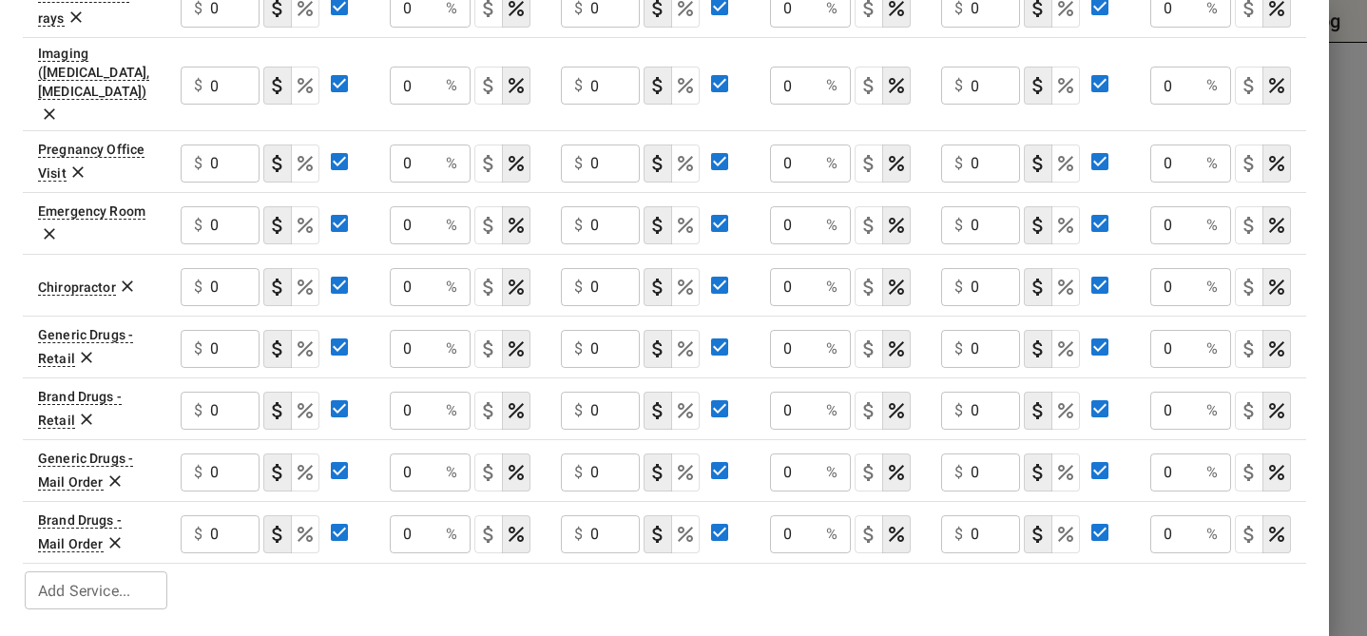
scroll to position [1065, 0]
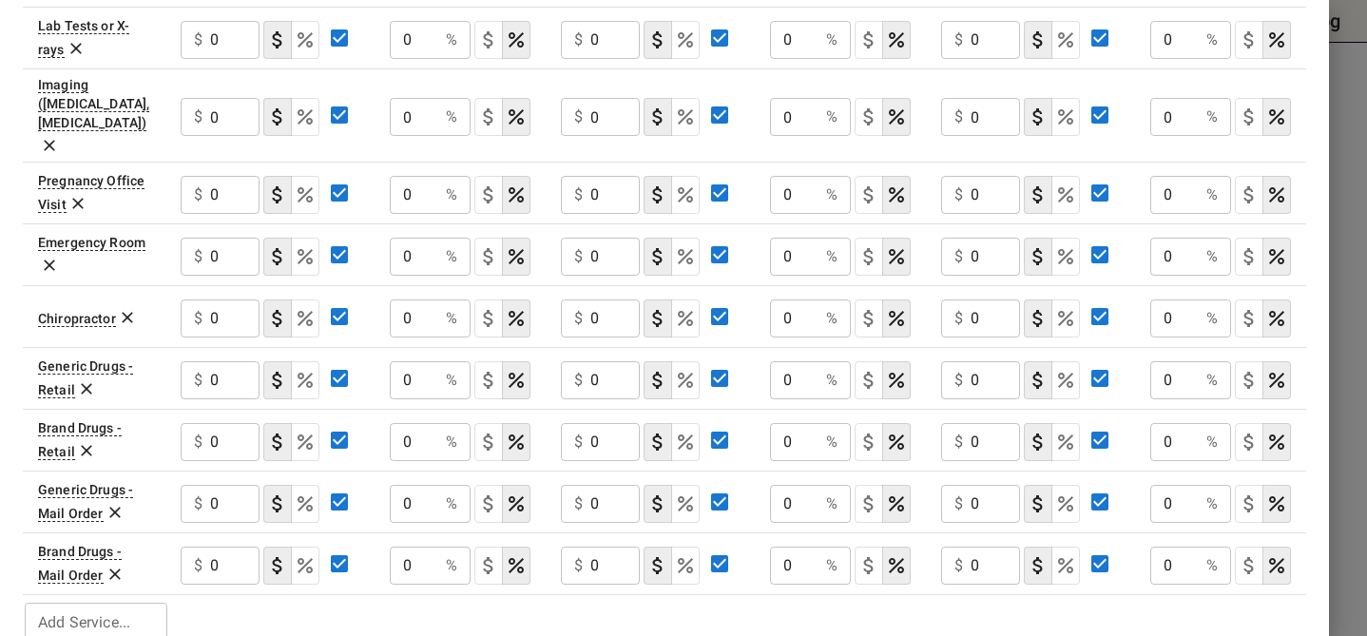
click at [126, 308] on icon at bounding box center [127, 317] width 19 height 19
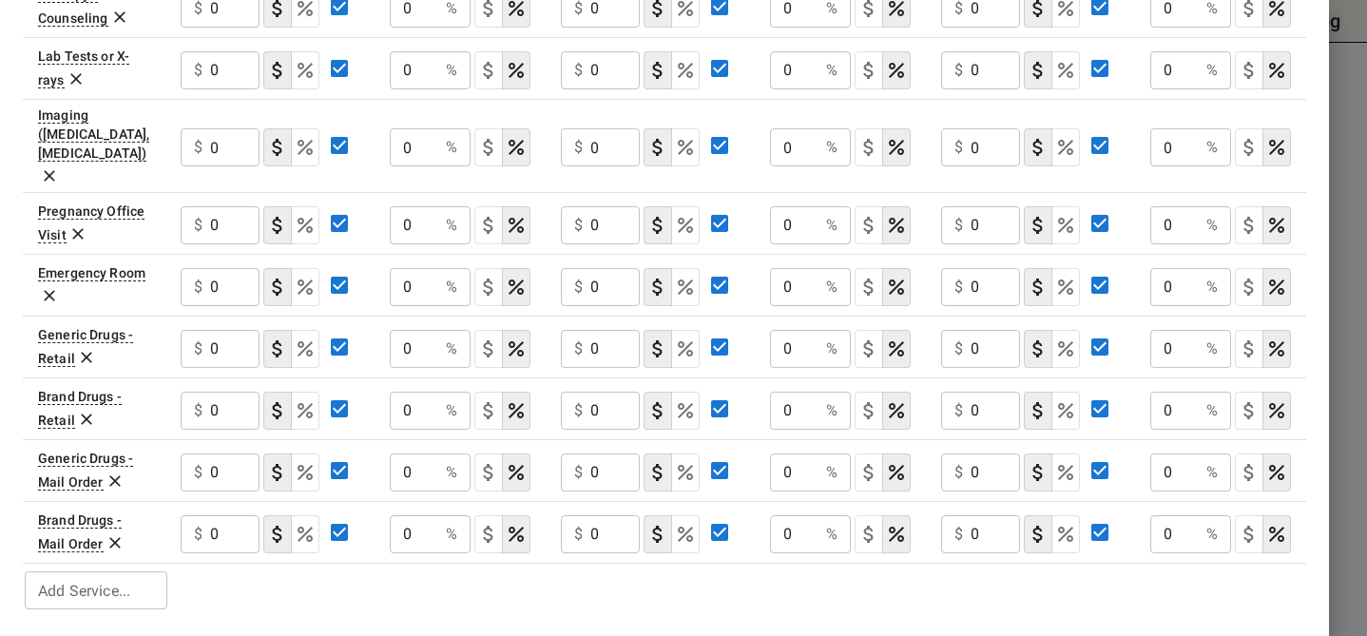
scroll to position [1003, 0]
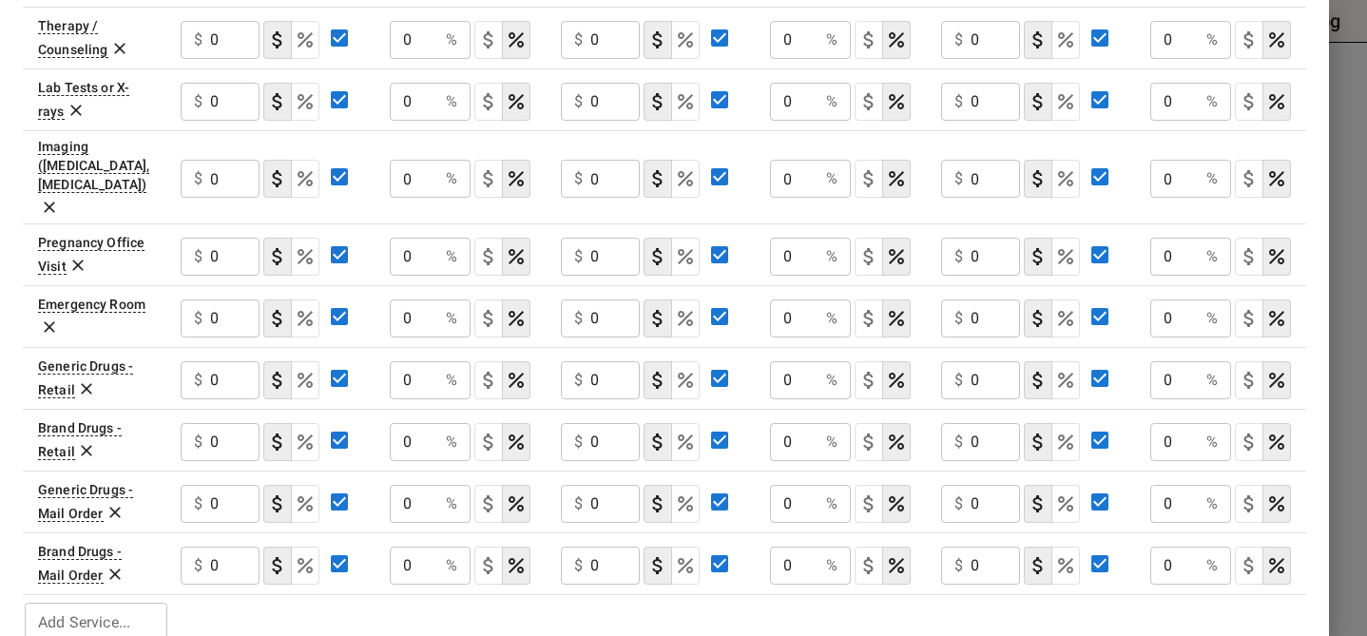
click at [124, 603] on div "Add Service... Add Service..." at bounding box center [96, 622] width 143 height 38
type input "*"
type input "**********"
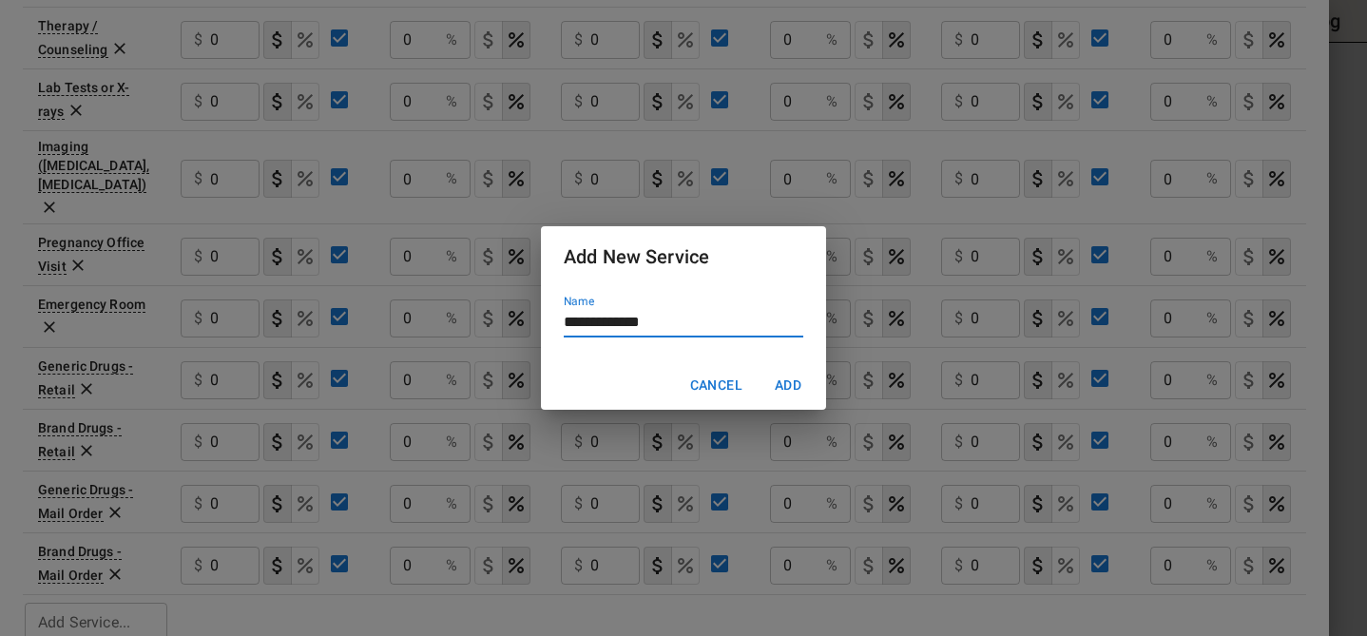
scroll to position [0, 0]
click at [782, 384] on button "Add" at bounding box center [788, 385] width 61 height 35
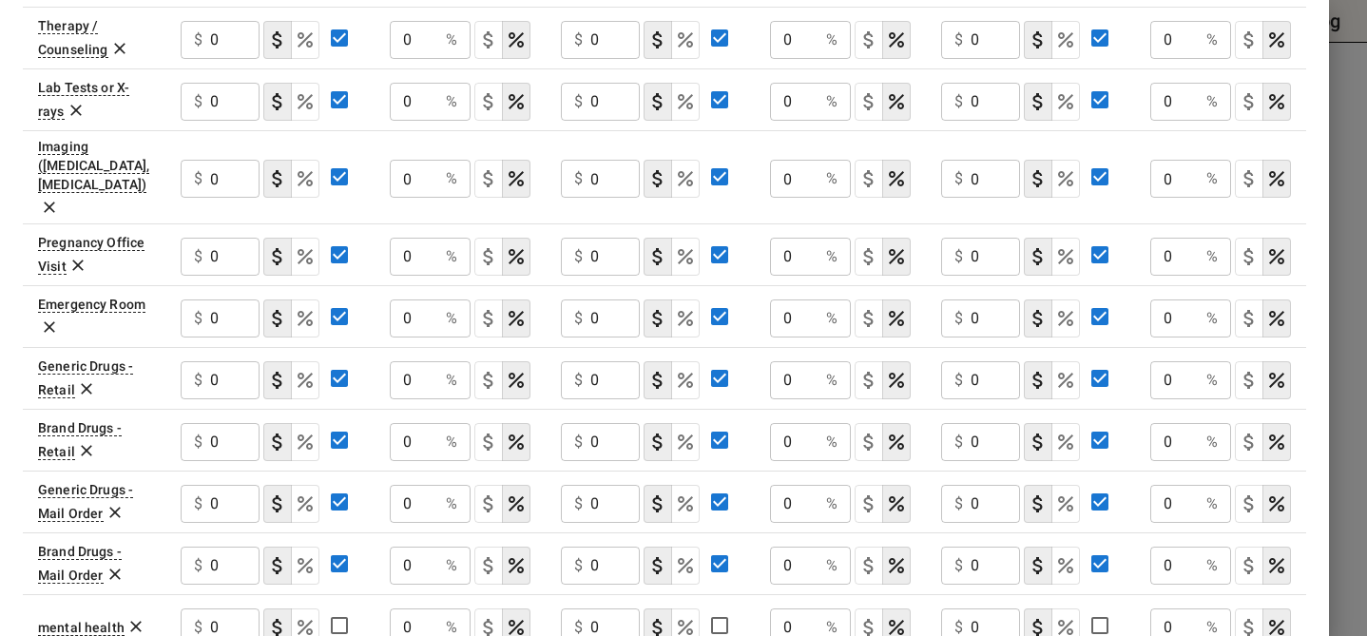
scroll to position [1065, 0]
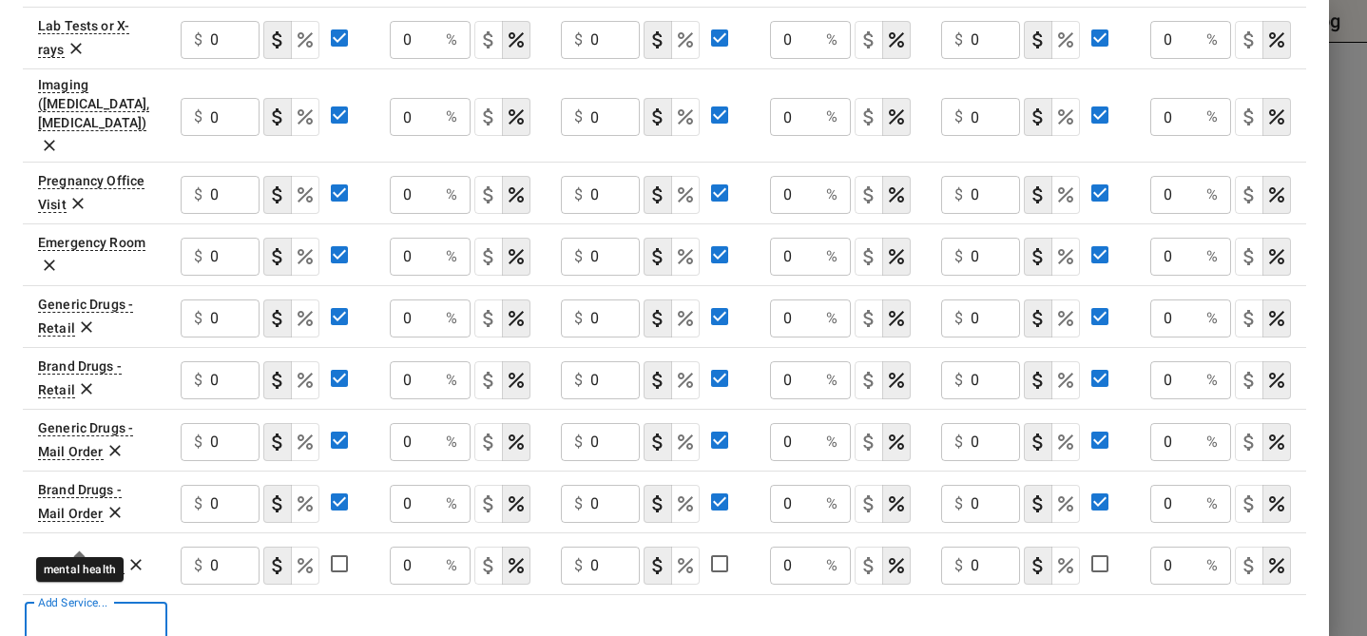
click at [62, 558] on div "mental health" at bounding box center [81, 566] width 87 height 16
click at [49, 558] on div "mental health" at bounding box center [81, 566] width 87 height 16
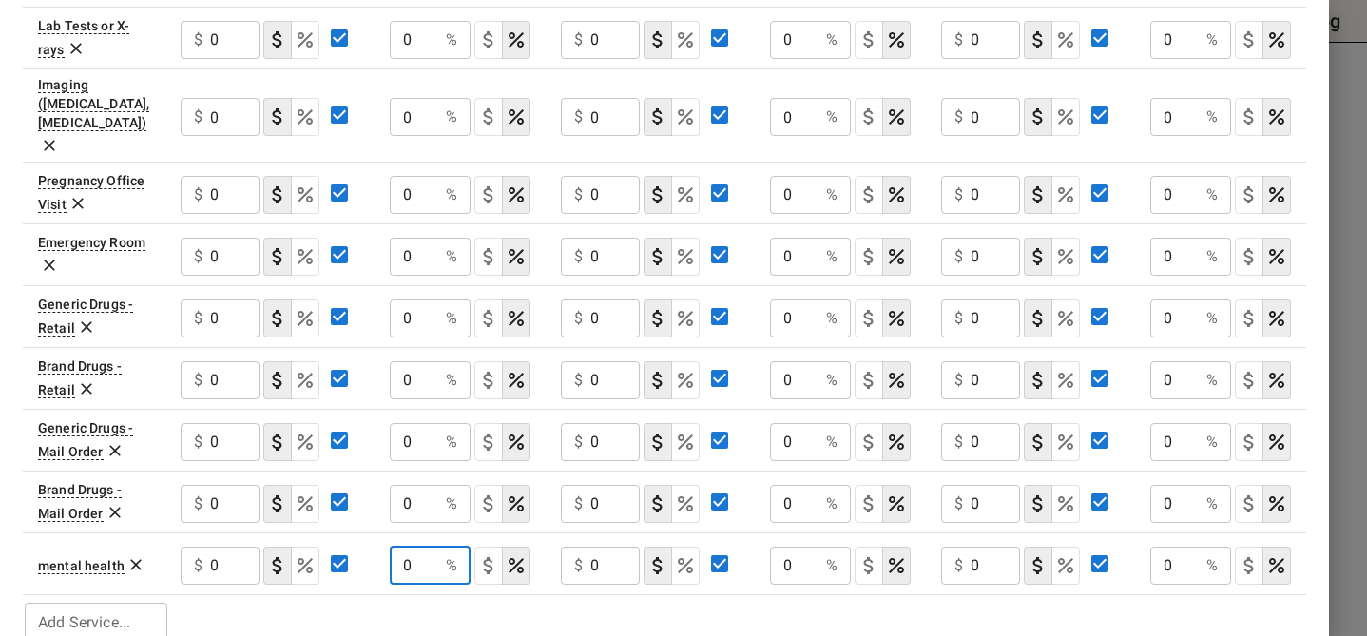
drag, startPoint x: 421, startPoint y: 532, endPoint x: 396, endPoint y: 535, distance: 24.9
click at [396, 547] on input "0" at bounding box center [414, 566] width 48 height 38
type input "50"
click at [67, 603] on div "Add Service... Add Service..." at bounding box center [96, 622] width 143 height 38
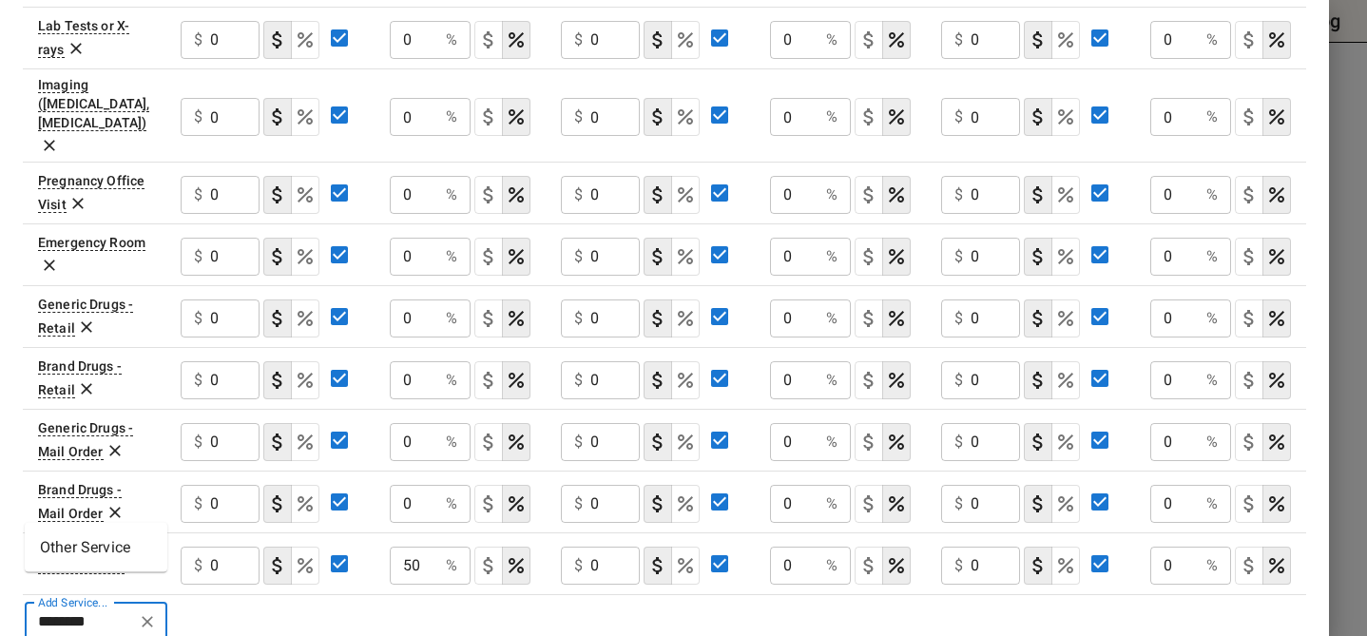
type input "********"
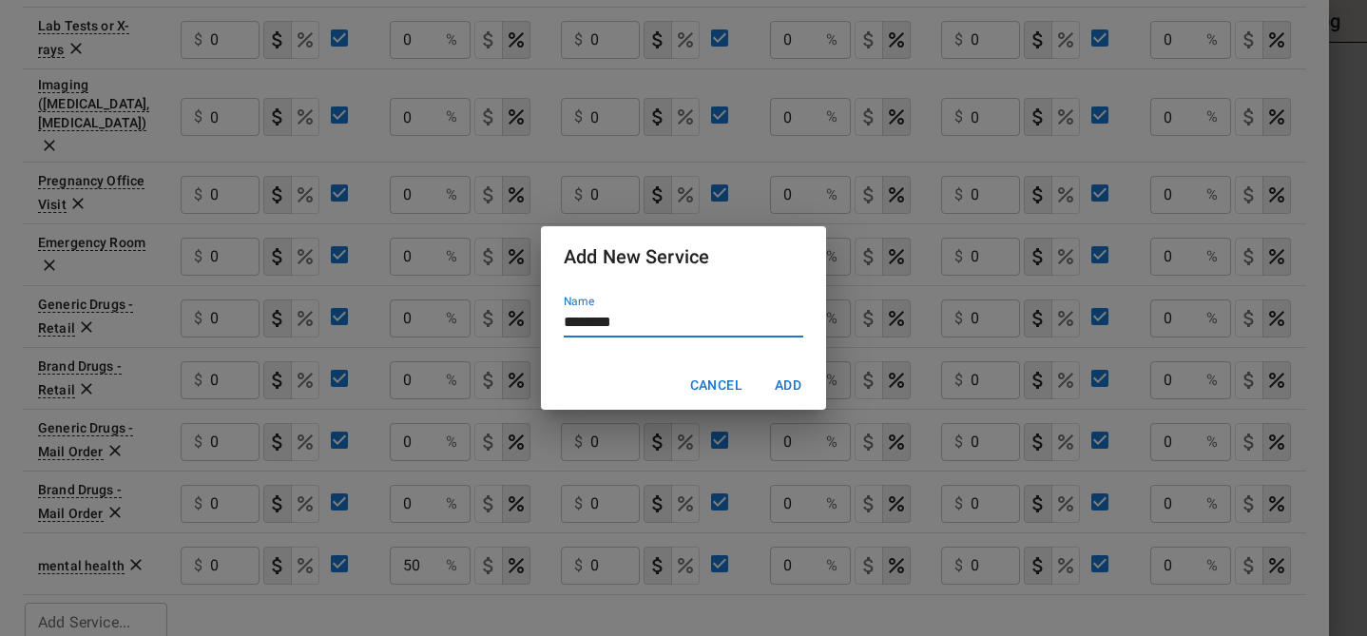
click at [758, 368] on button "Add" at bounding box center [788, 385] width 61 height 35
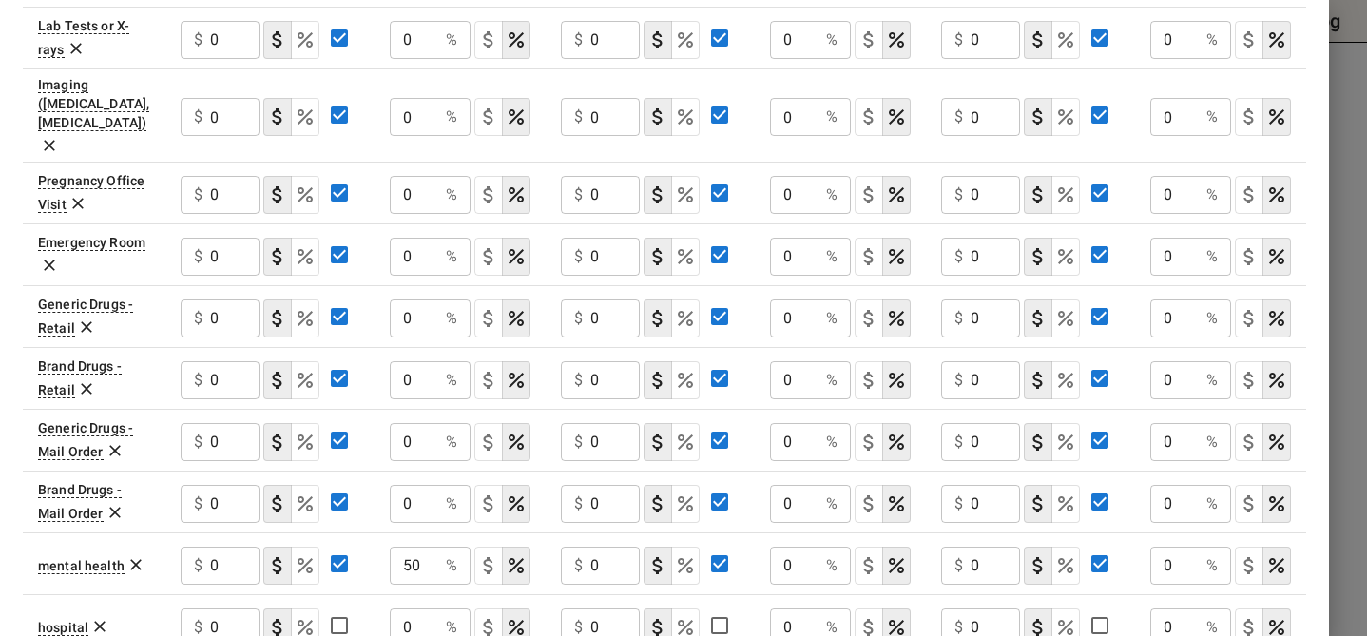
scroll to position [1127, 0]
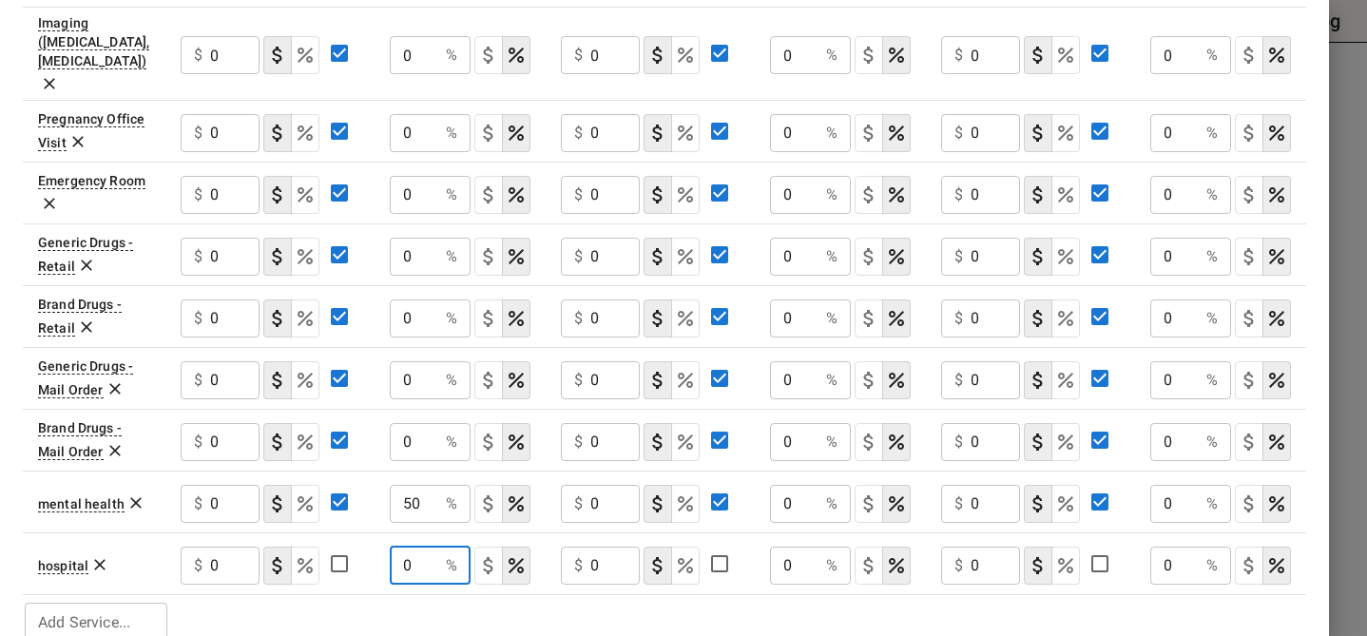
drag, startPoint x: 419, startPoint y: 531, endPoint x: 389, endPoint y: 532, distance: 30.4
click at [390, 547] on input "0" at bounding box center [414, 566] width 48 height 38
type input "50"
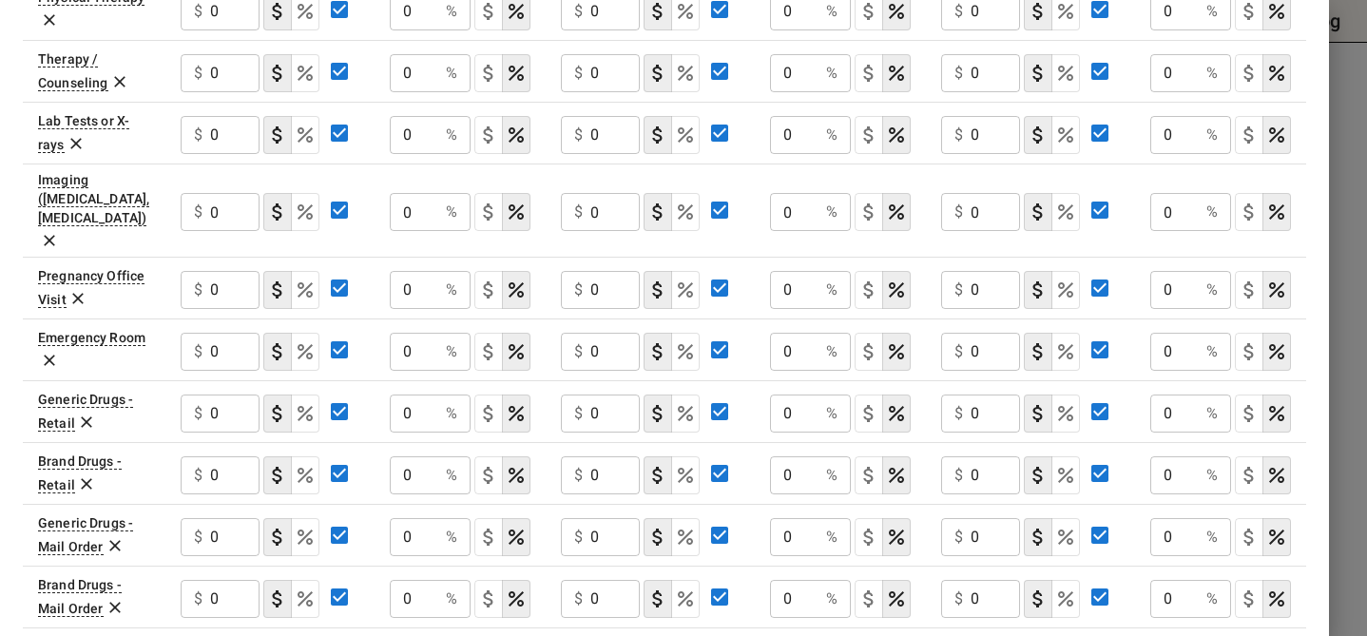
scroll to position [954, 0]
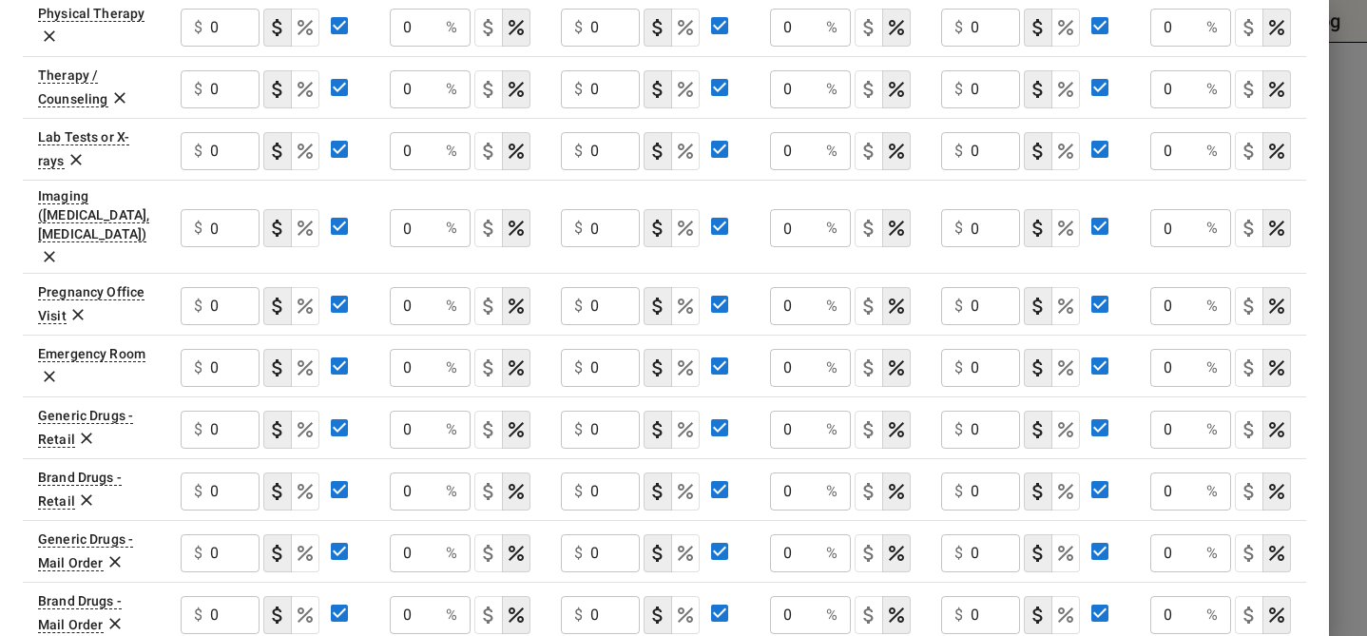
click at [74, 305] on icon at bounding box center [77, 314] width 19 height 19
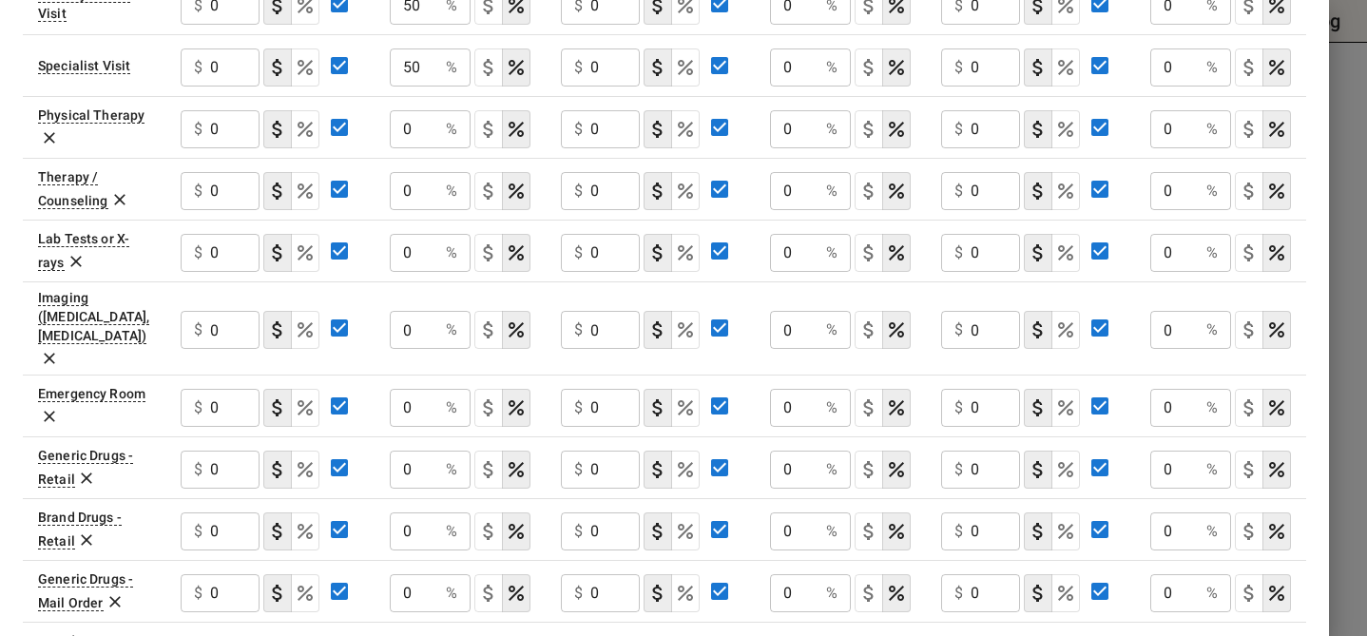
scroll to position [851, 0]
drag, startPoint x: 424, startPoint y: 191, endPoint x: 396, endPoint y: 192, distance: 28.5
click at [396, 192] on input "0" at bounding box center [414, 192] width 48 height 38
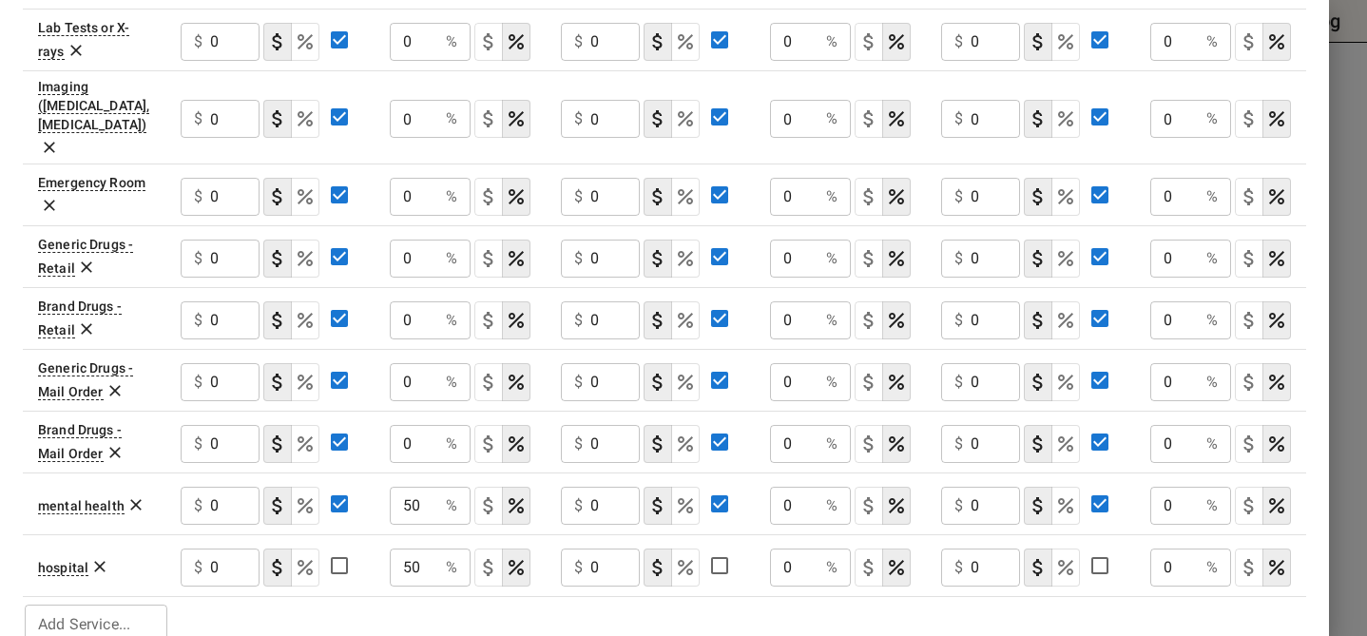
scroll to position [1065, 0]
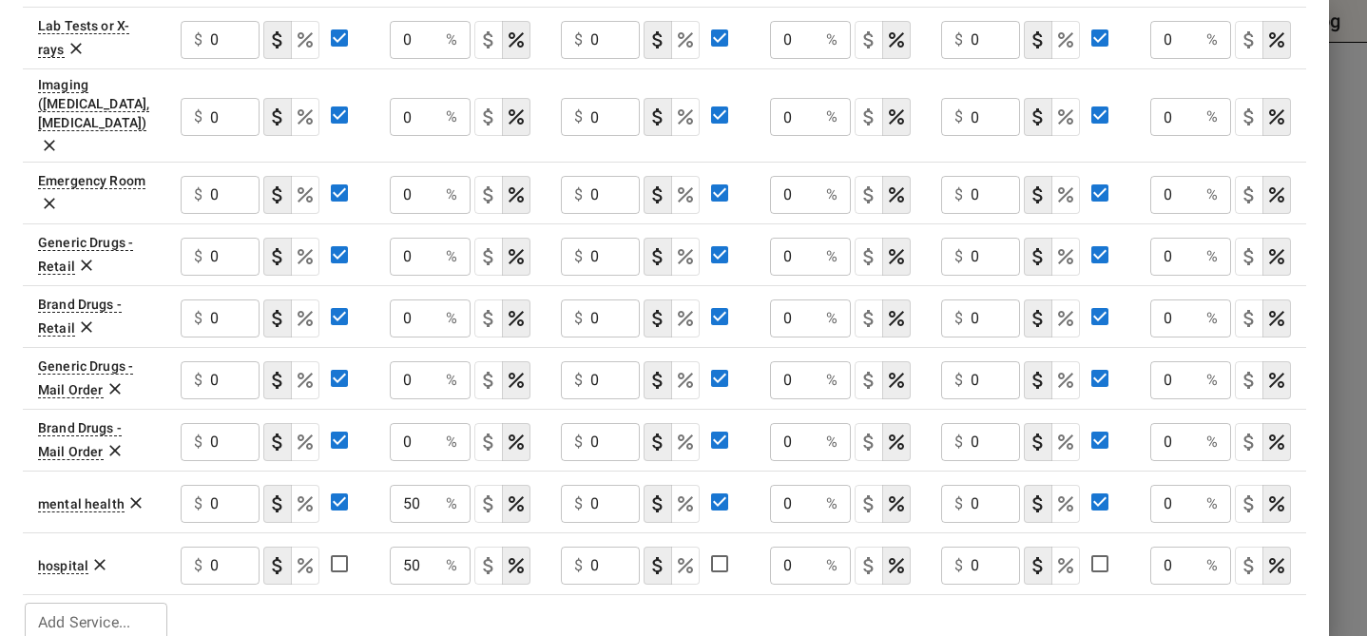
type input "50"
click at [131, 493] on icon at bounding box center [135, 502] width 19 height 19
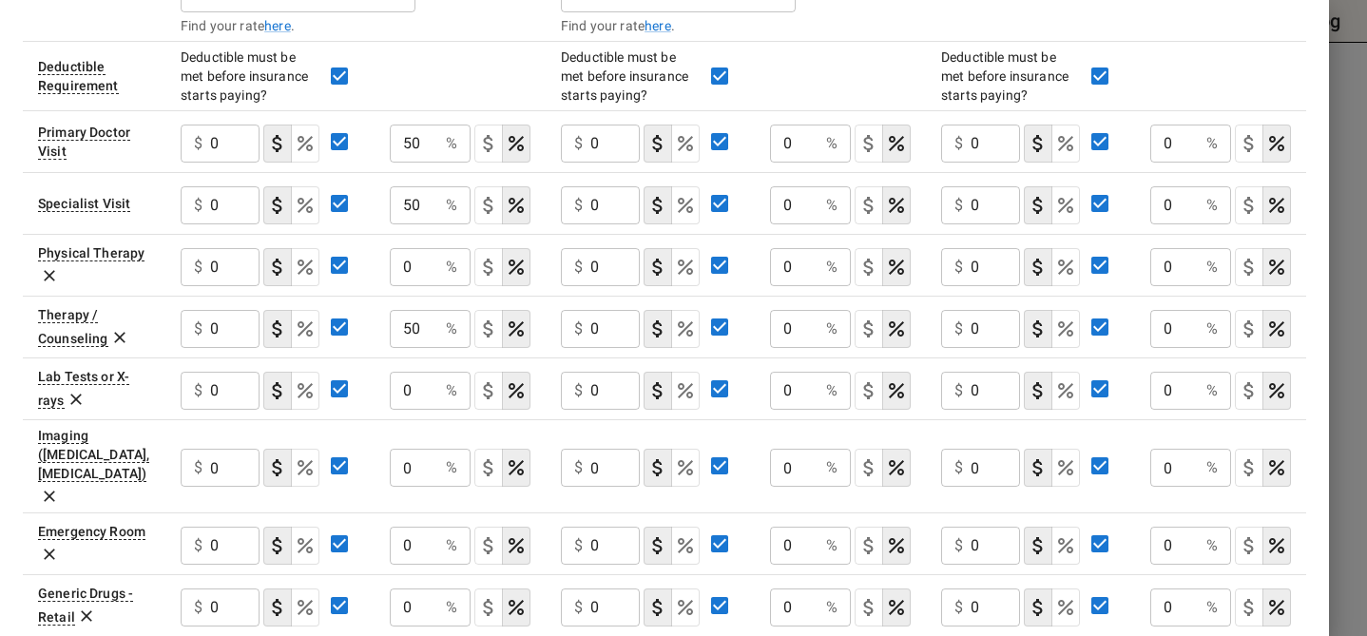
scroll to position [734, 0]
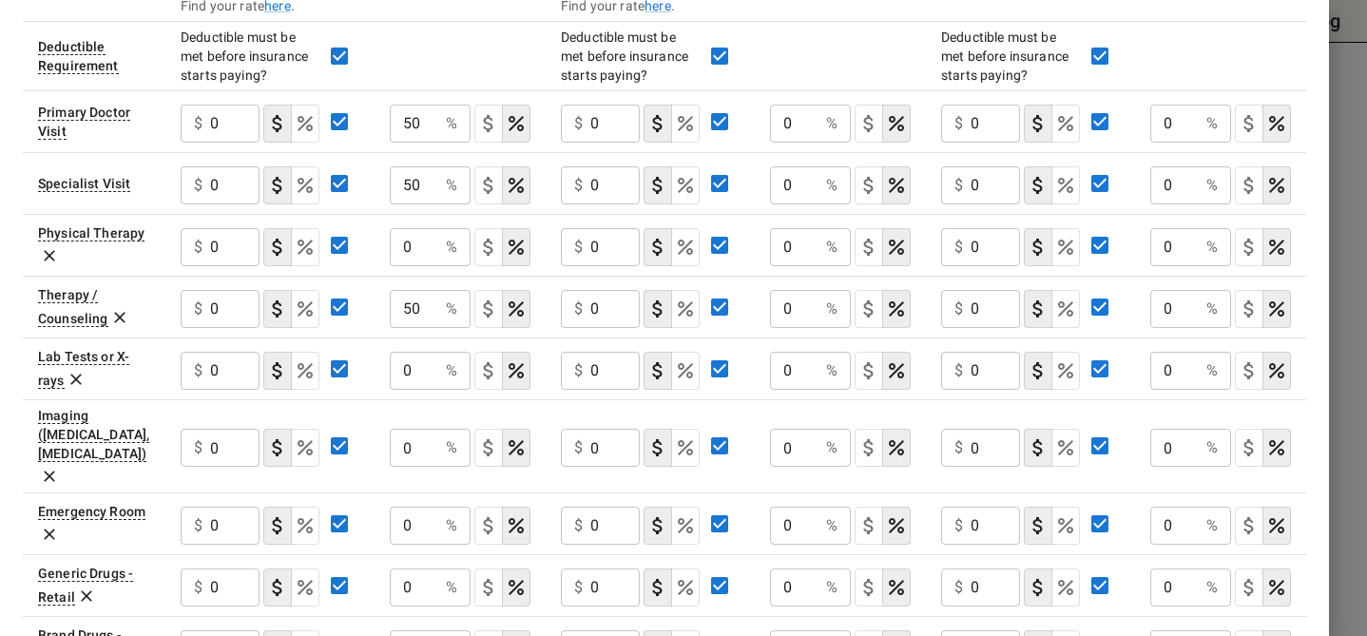
click at [48, 256] on icon at bounding box center [49, 256] width 11 height 11
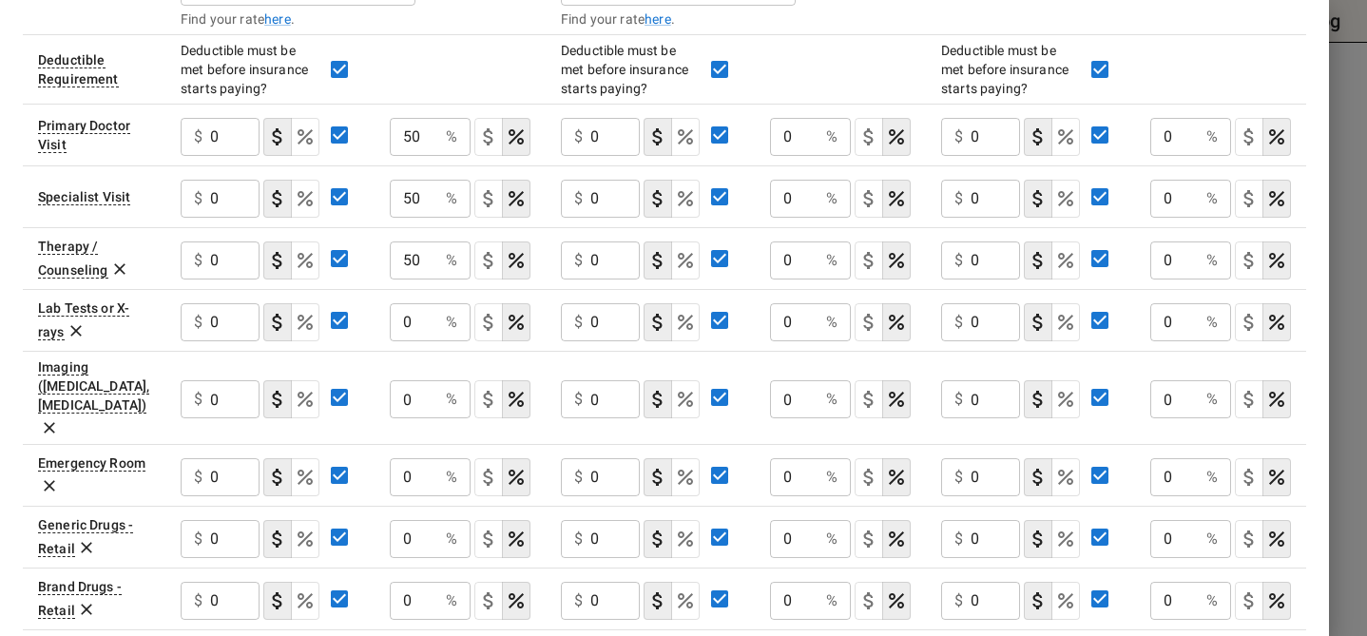
scroll to position [723, 0]
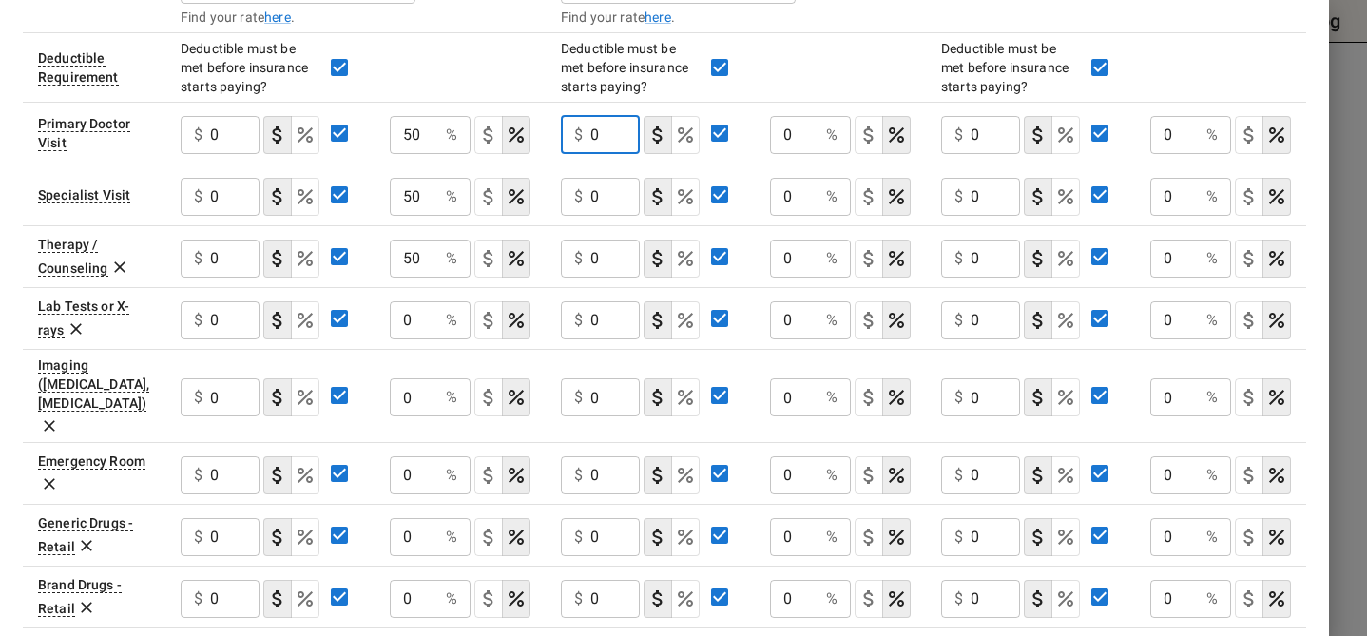
drag, startPoint x: 604, startPoint y: 138, endPoint x: 583, endPoint y: 139, distance: 20.9
click at [583, 139] on div "$ 0 ​" at bounding box center [600, 135] width 79 height 38
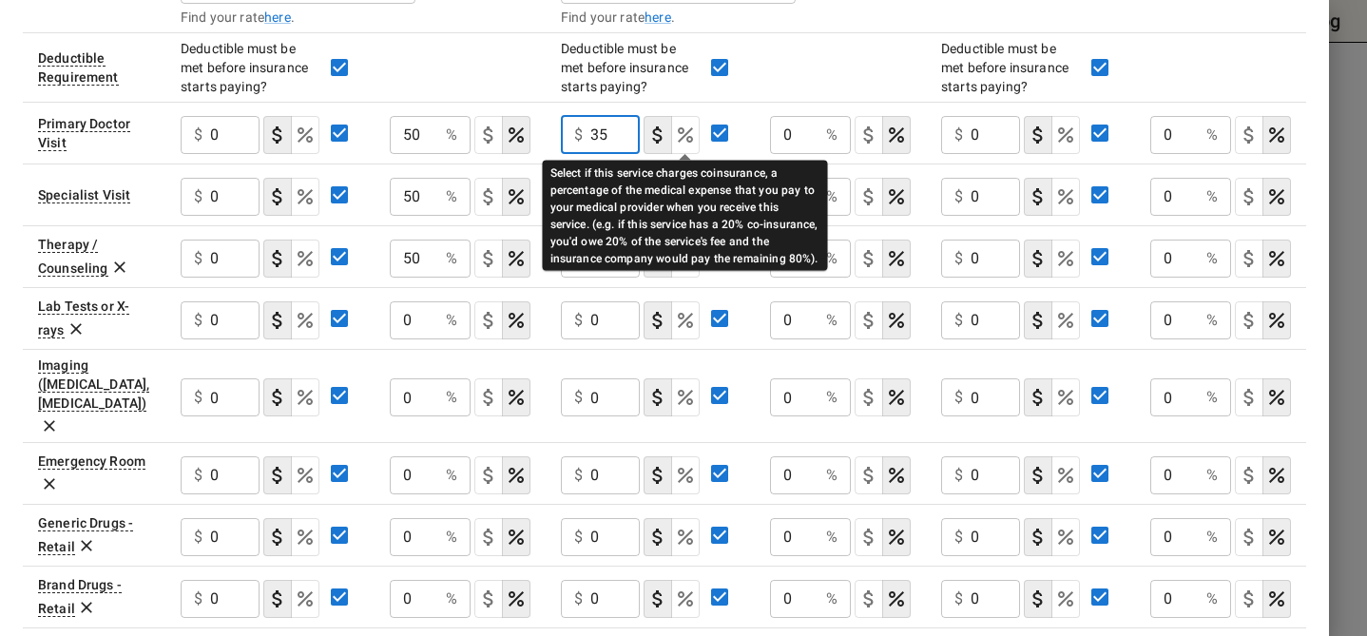
type input "35"
click at [687, 126] on icon "Select if this service charges coinsurance, a percentage of the medical expense…" at bounding box center [685, 135] width 23 height 23
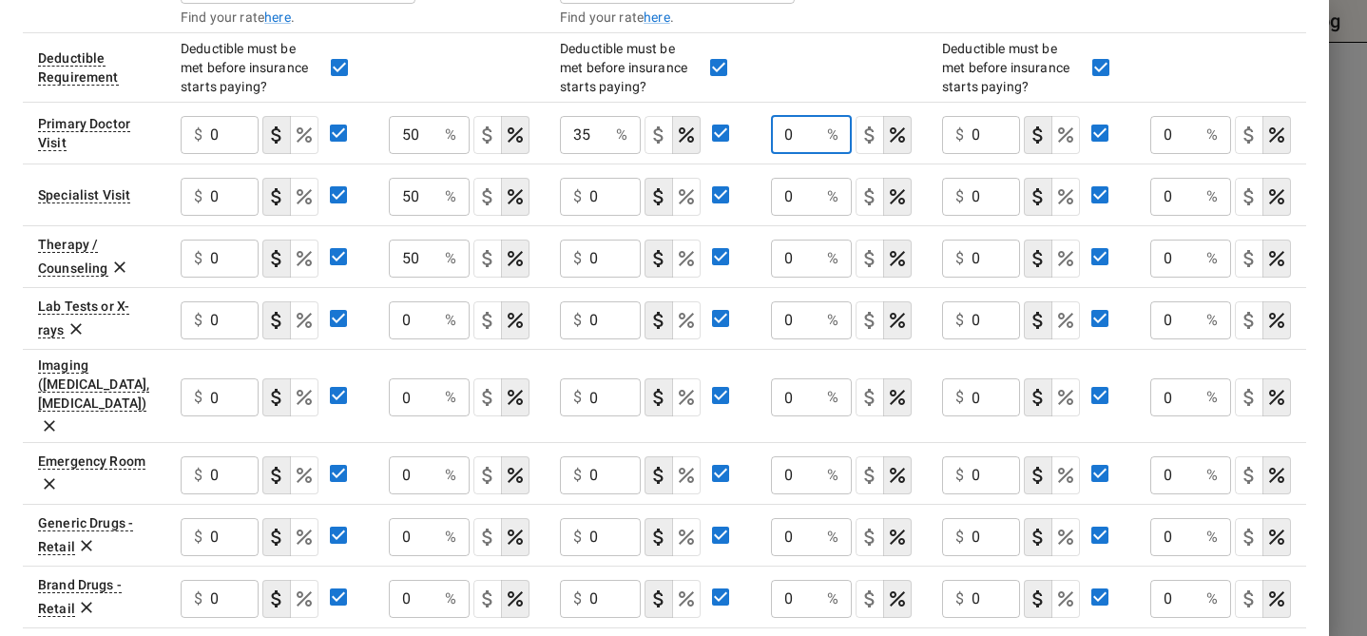
drag, startPoint x: 801, startPoint y: 134, endPoint x: 778, endPoint y: 134, distance: 22.8
click at [778, 134] on input "0" at bounding box center [795, 135] width 48 height 38
type input "50"
drag, startPoint x: 794, startPoint y: 199, endPoint x: 783, endPoint y: 200, distance: 10.5
click at [783, 200] on input "0" at bounding box center [795, 197] width 48 height 38
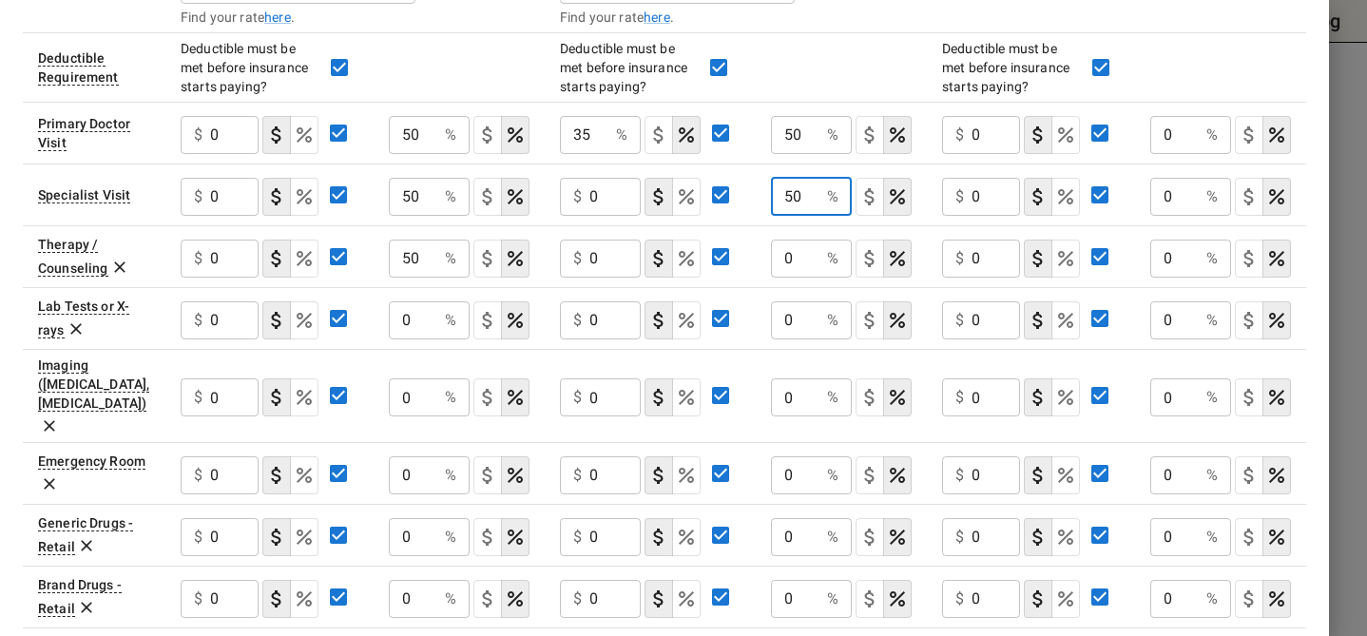
type input "50"
drag, startPoint x: 605, startPoint y: 196, endPoint x: 590, endPoint y: 196, distance: 15.2
click at [590, 196] on input "0" at bounding box center [615, 197] width 51 height 38
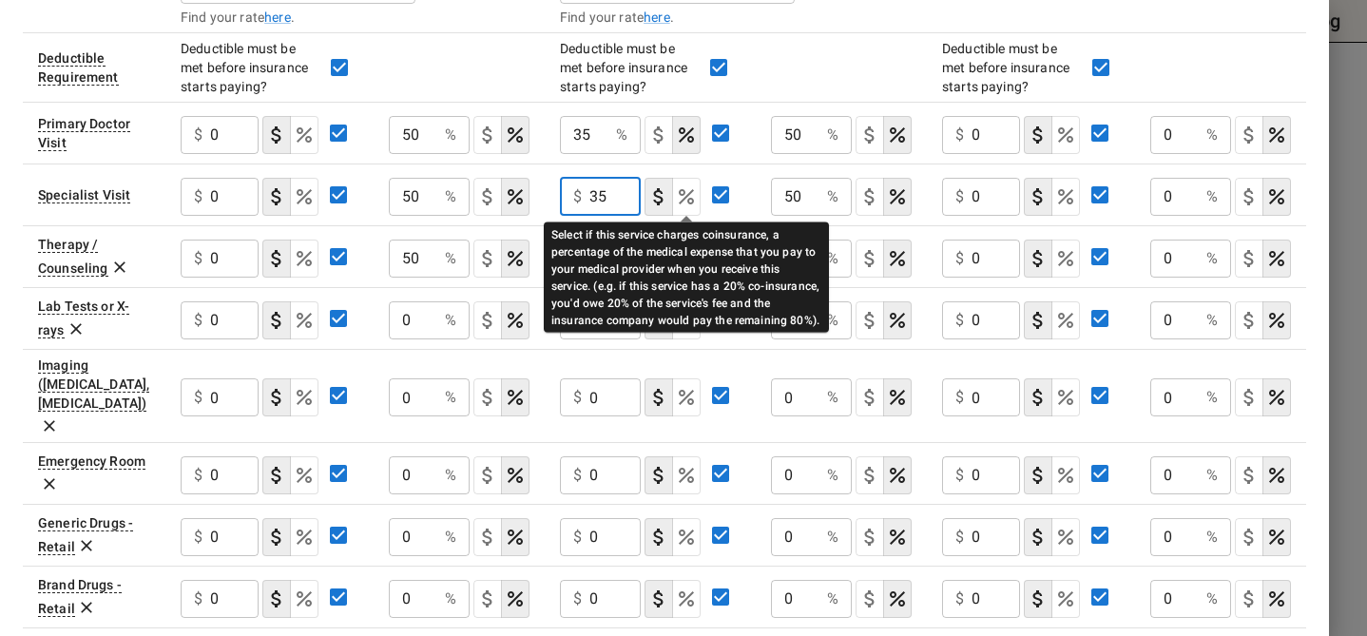
type input "35"
click at [682, 203] on icon "Select if this service charges coinsurance, a percentage of the medical expense…" at bounding box center [686, 196] width 23 height 23
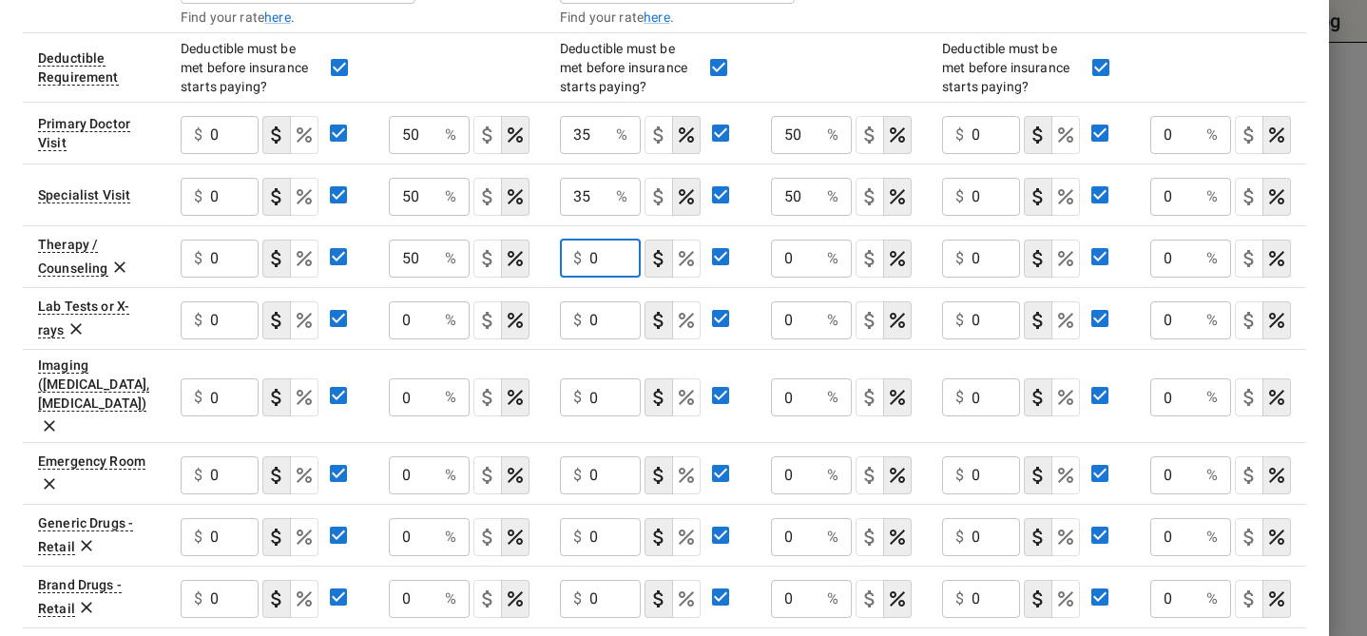
drag, startPoint x: 601, startPoint y: 260, endPoint x: 584, endPoint y: 261, distance: 17.2
click at [584, 261] on div "$ 0 ​" at bounding box center [600, 259] width 81 height 38
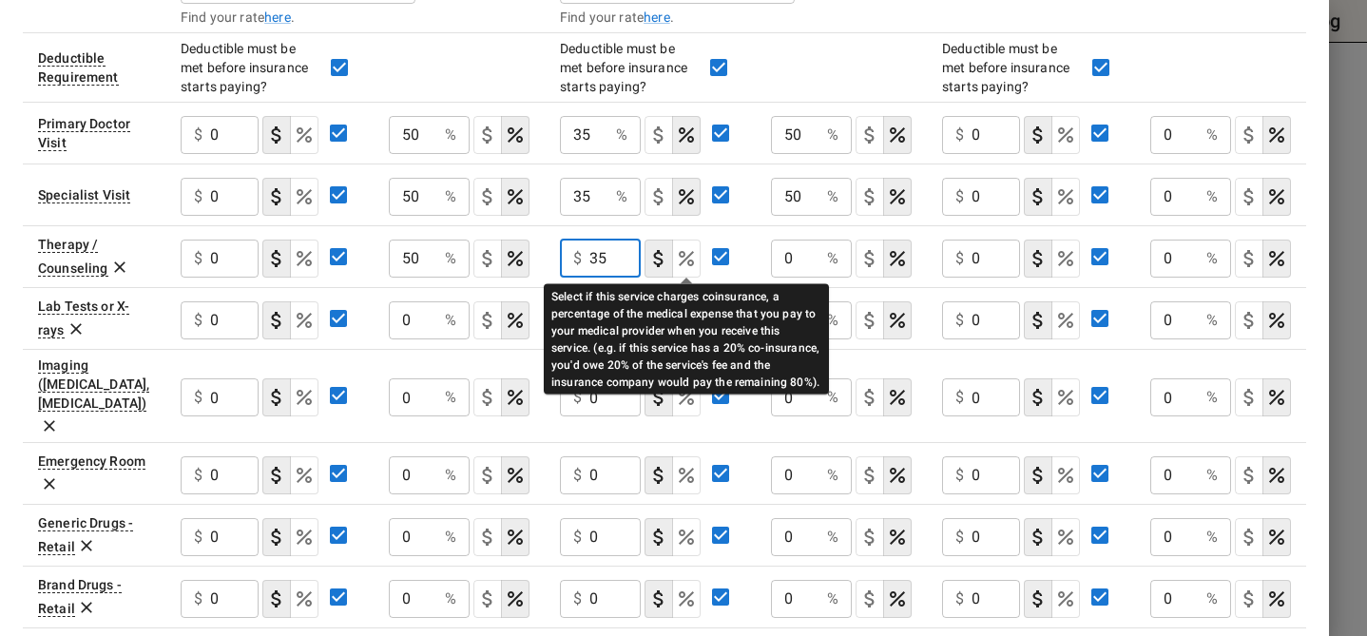
type input "35"
click at [686, 251] on icon "Select if this service charges coinsurance, a percentage of the medical expense…" at bounding box center [686, 258] width 23 height 23
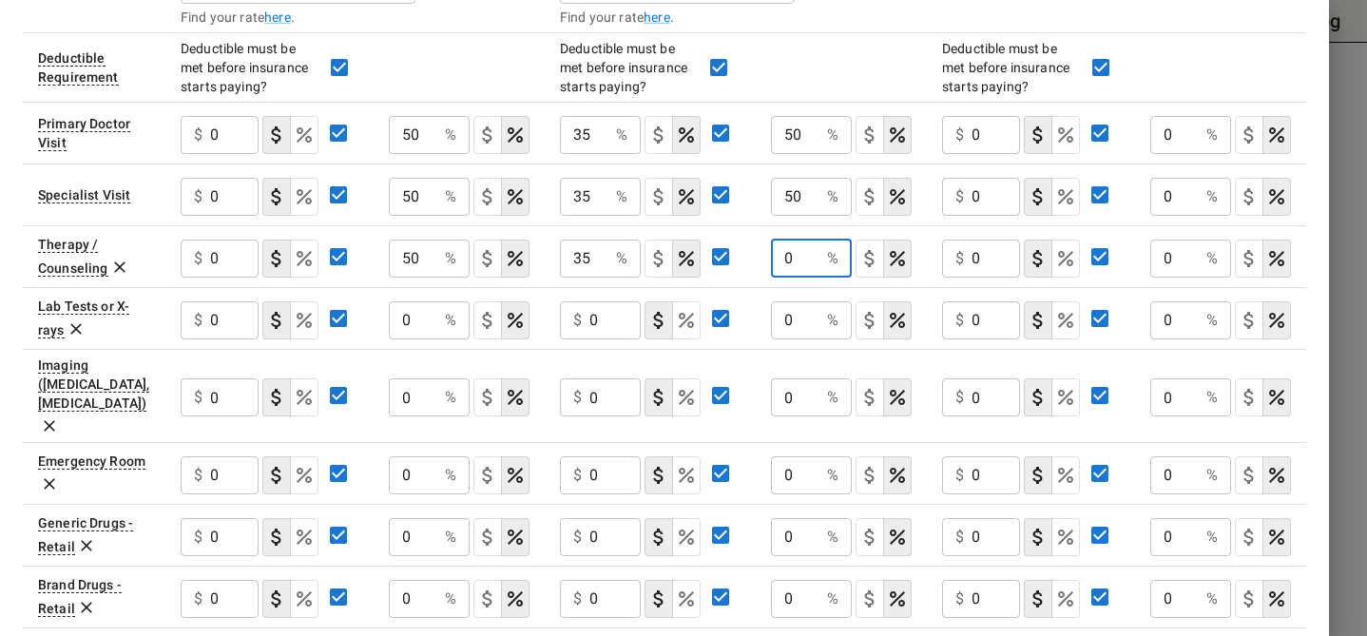
drag, startPoint x: 799, startPoint y: 253, endPoint x: 783, endPoint y: 253, distance: 15.2
click at [783, 253] on input "0" at bounding box center [795, 259] width 48 height 38
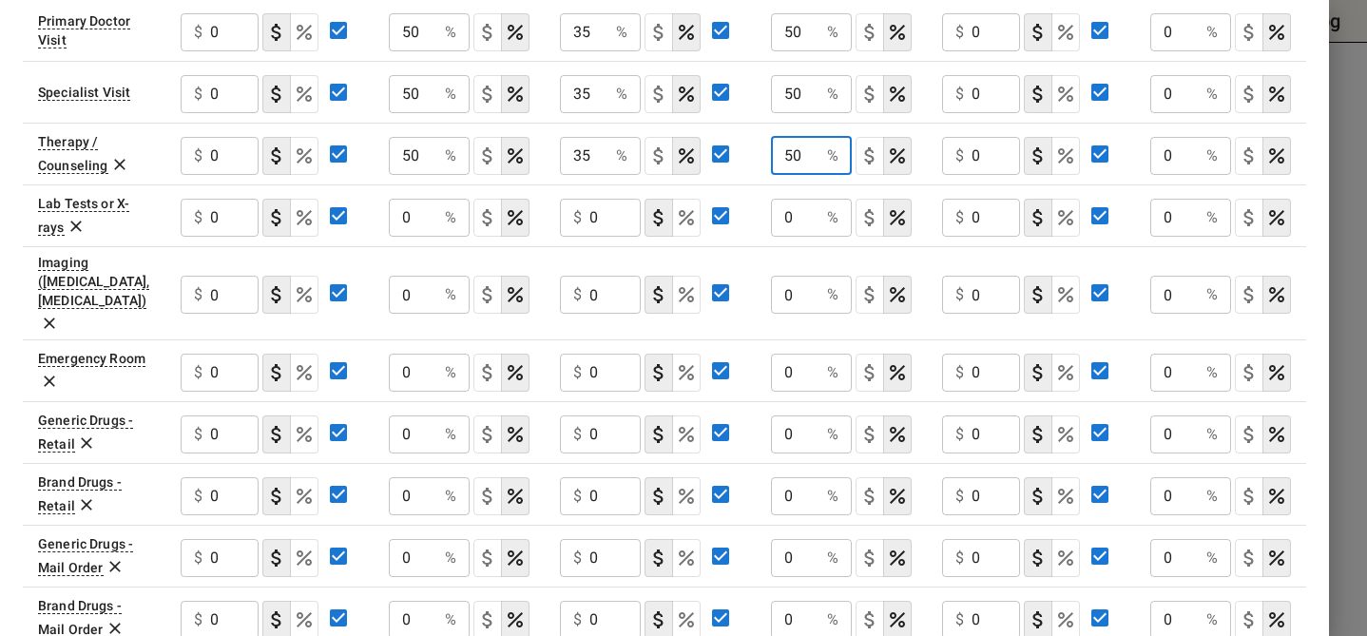
scroll to position [823, 0]
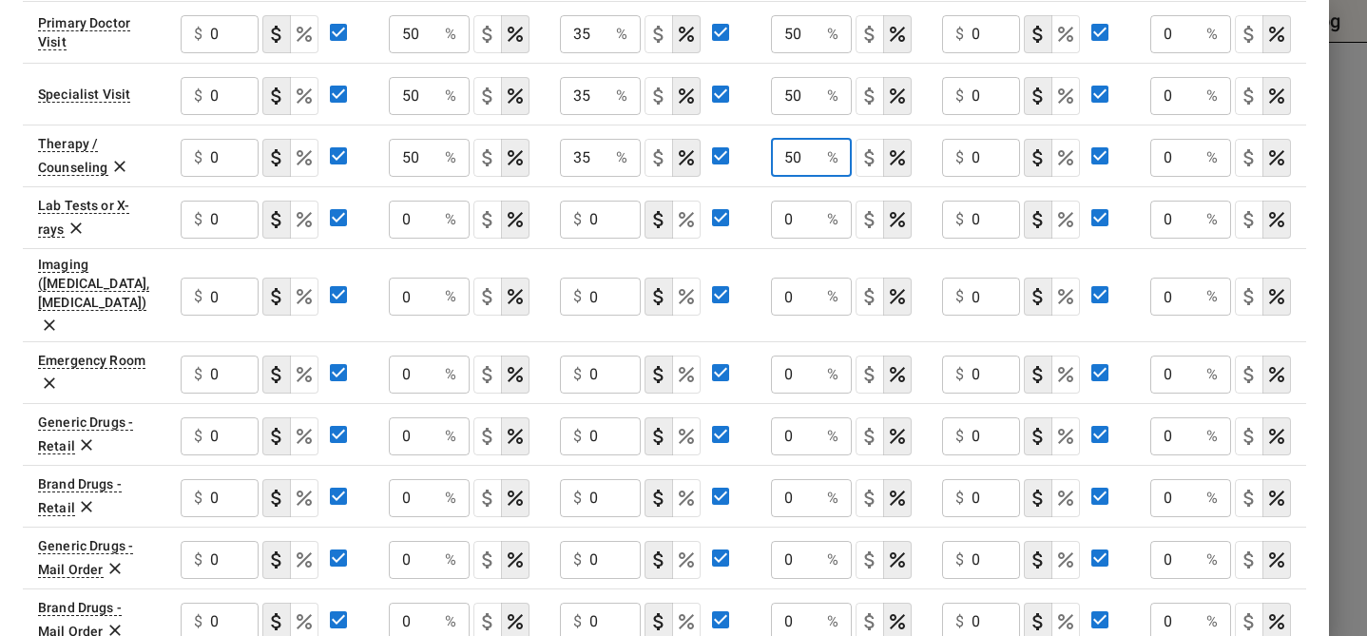
type input "50"
drag, startPoint x: 616, startPoint y: 402, endPoint x: 571, endPoint y: 404, distance: 44.7
click at [570, 417] on div "$ 0 ​" at bounding box center [600, 436] width 81 height 38
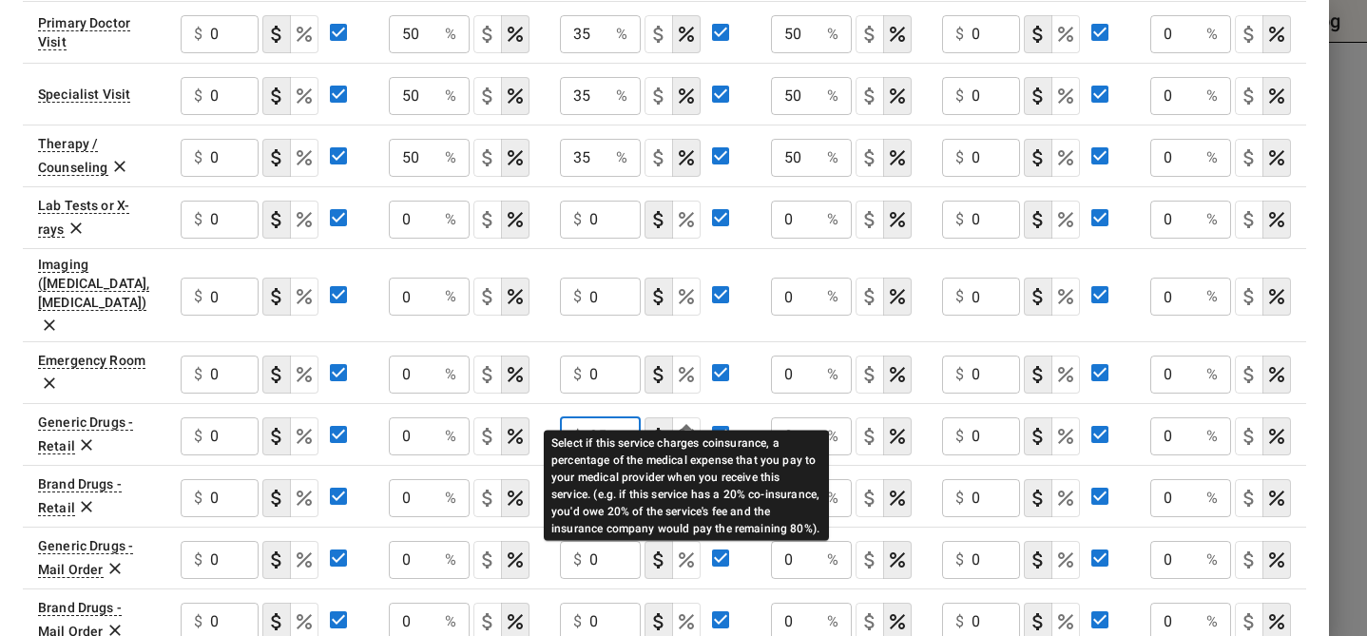
type input "35"
click at [686, 425] on icon "Select if this service charges coinsurance, a percentage of the medical expense…" at bounding box center [686, 436] width 23 height 23
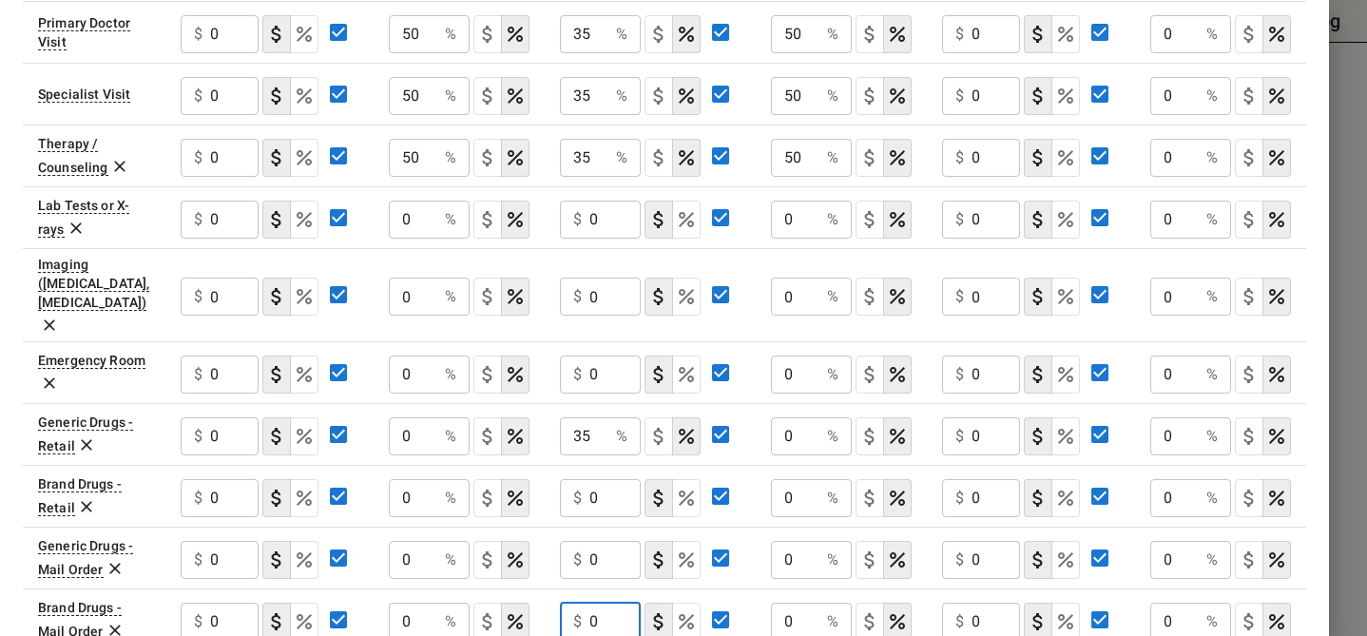
drag, startPoint x: 606, startPoint y: 592, endPoint x: 584, endPoint y: 592, distance: 21.9
click at [584, 603] on div "$ 0 ​" at bounding box center [600, 622] width 81 height 38
type input "35"
drag, startPoint x: 604, startPoint y: 533, endPoint x: 582, endPoint y: 534, distance: 21.9
click at [582, 541] on div "$ 0 ​" at bounding box center [600, 560] width 81 height 38
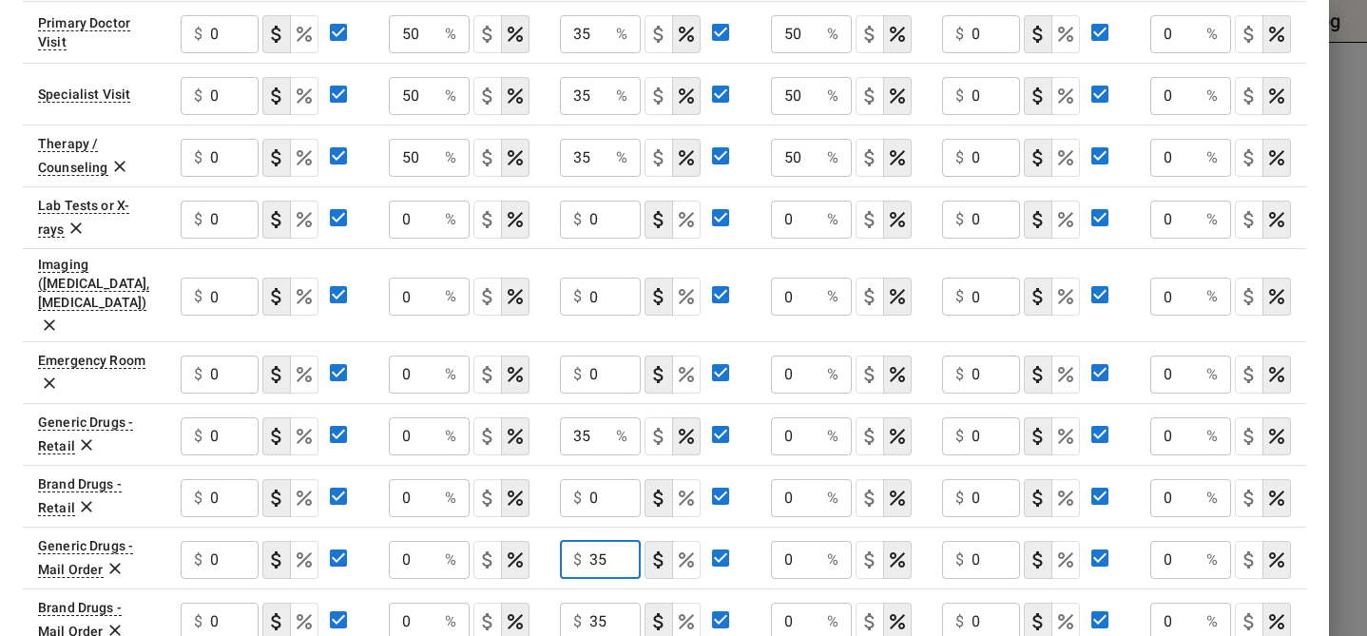
type input "35"
drag, startPoint x: 603, startPoint y: 475, endPoint x: 588, endPoint y: 474, distance: 15.2
click at [588, 479] on div "$ 0 ​" at bounding box center [600, 498] width 81 height 38
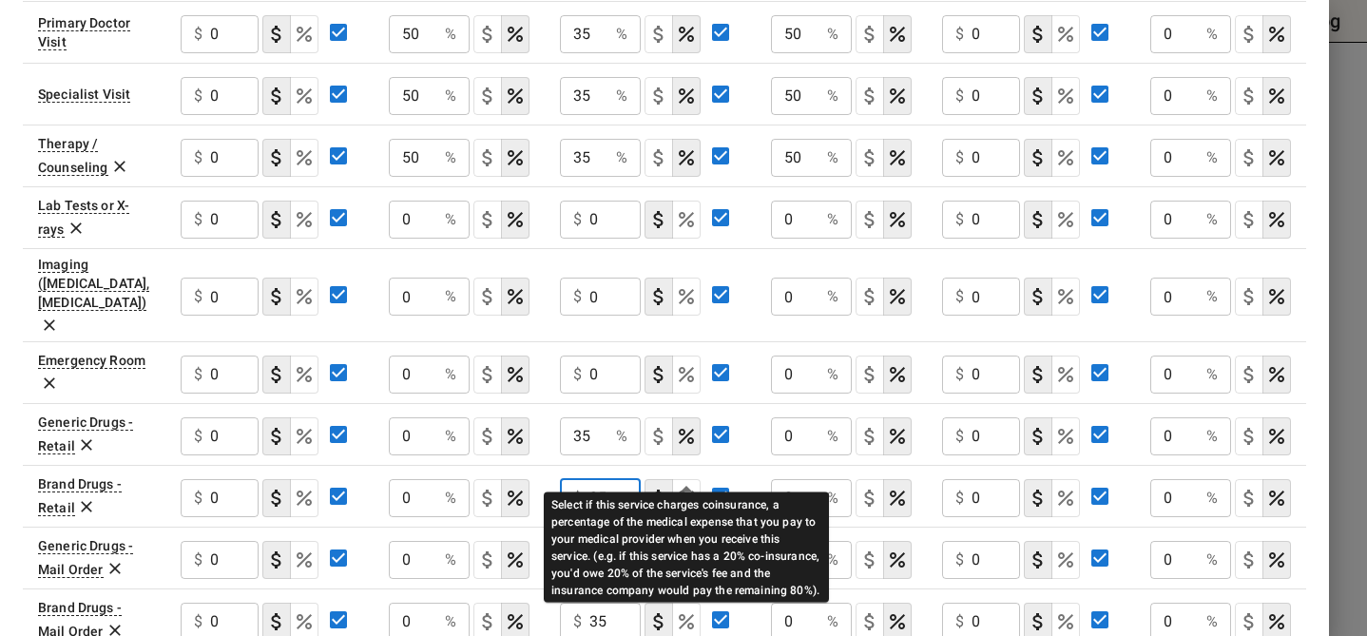
type input "35"
click at [685, 487] on icon "Select if this service charges coinsurance, a percentage of the medical expense…" at bounding box center [686, 498] width 23 height 23
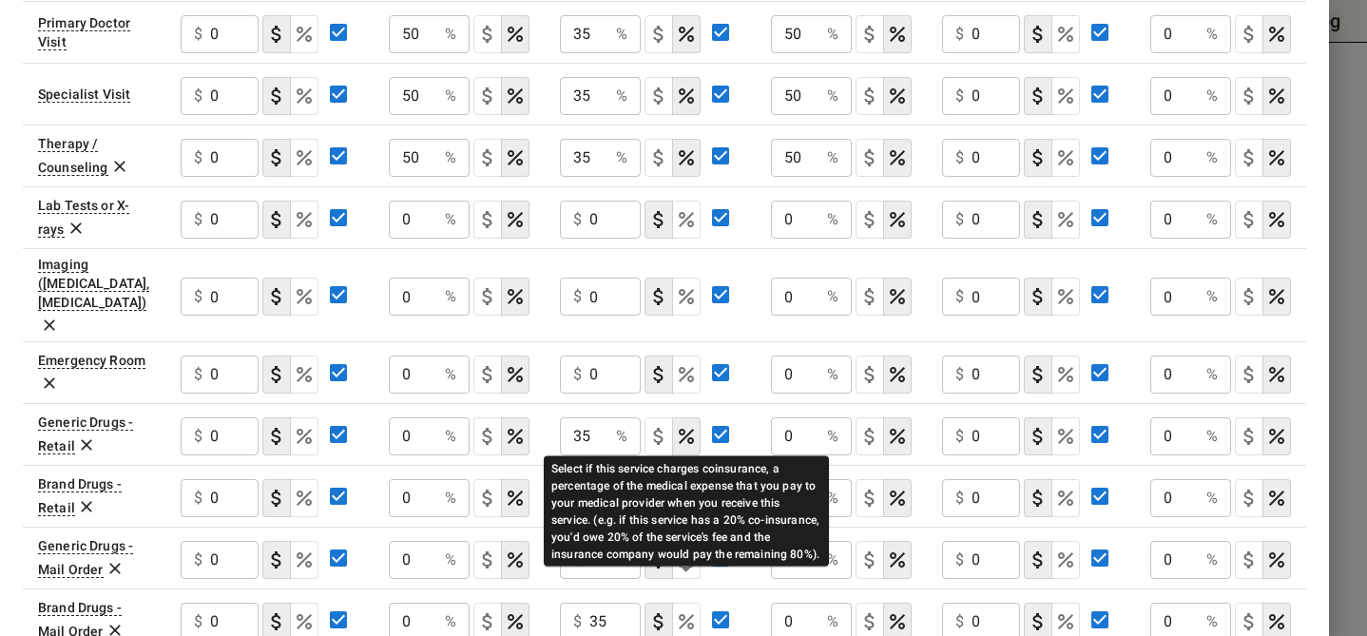
click at [682, 610] on icon "Select if this service charges coinsurance, a percentage of the medical expense…" at bounding box center [686, 621] width 23 height 23
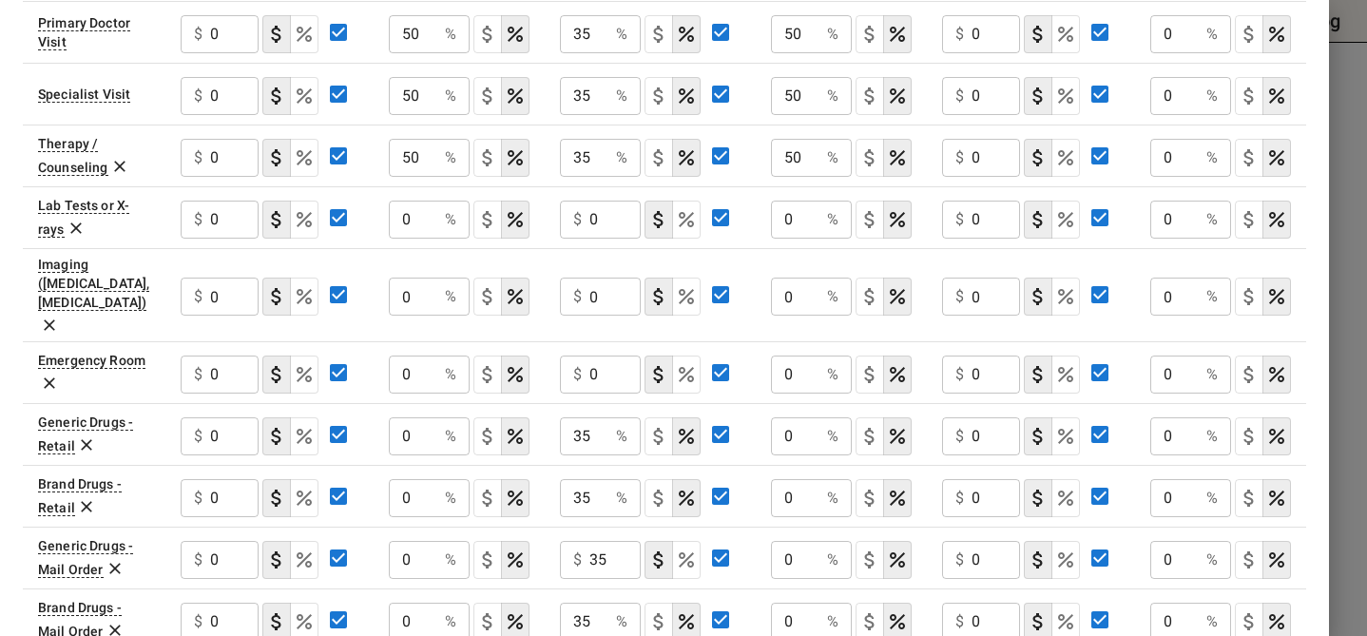
click at [690, 541] on button "coinsurance" at bounding box center [686, 560] width 29 height 38
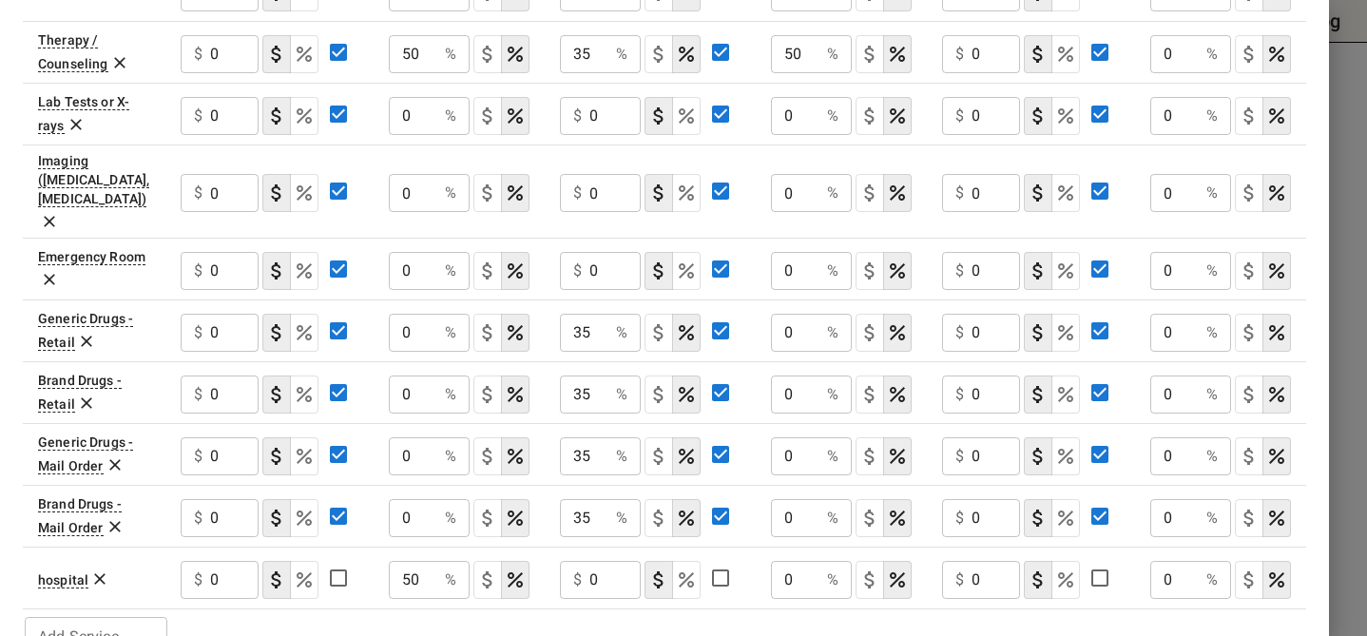
scroll to position [941, 0]
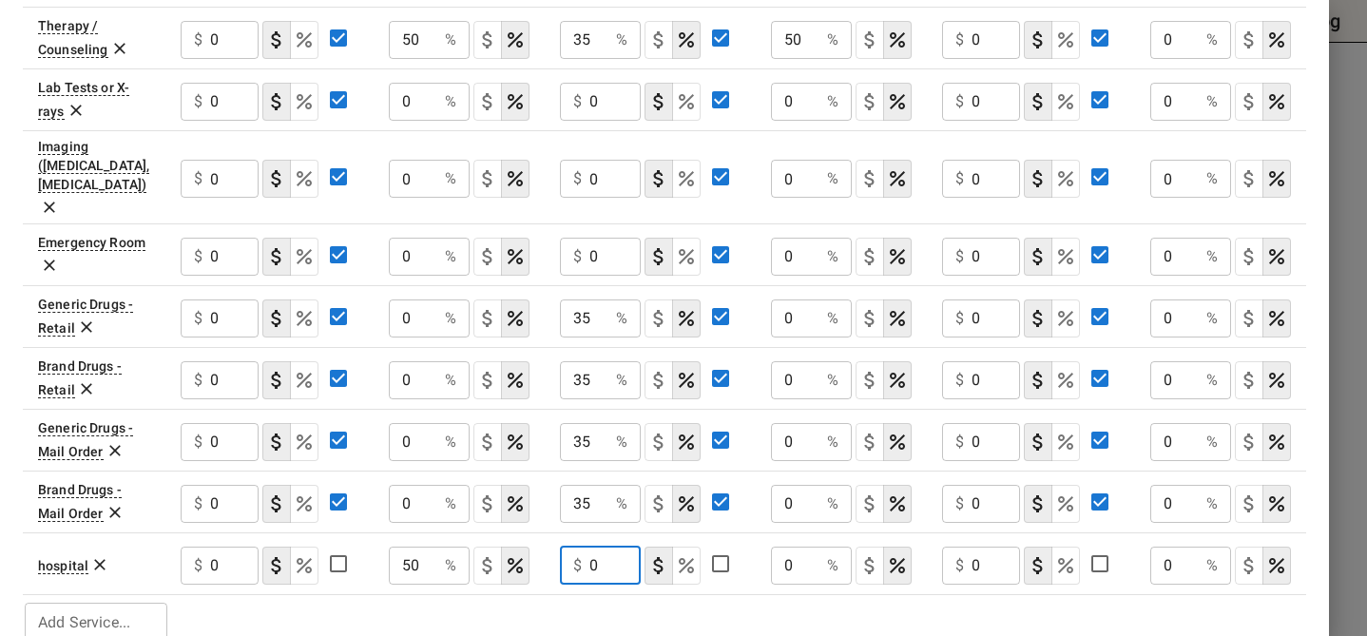
drag, startPoint x: 612, startPoint y: 532, endPoint x: 582, endPoint y: 532, distance: 30.4
click at [583, 547] on div "$ 0 ​" at bounding box center [600, 566] width 81 height 38
type input "35"
type button "COPAYMENT"
type button "COINSURANCE"
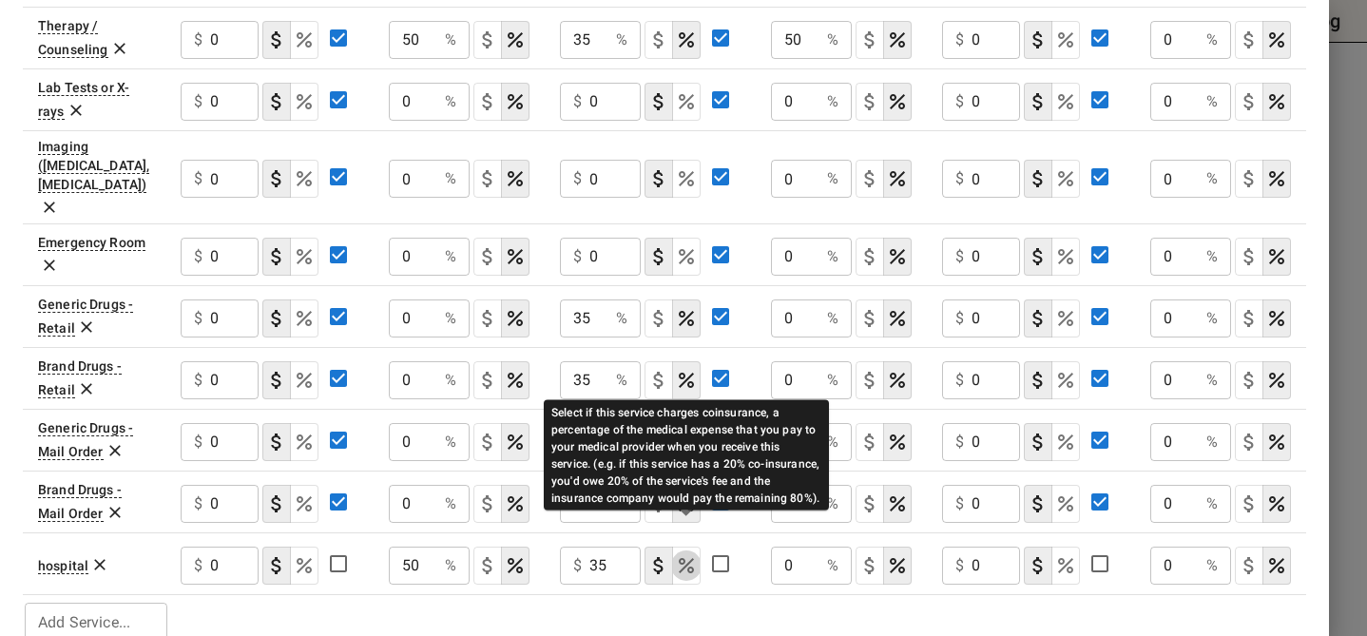
click at [694, 554] on icon "Select if this service charges coinsurance, a percentage of the medical expense…" at bounding box center [686, 565] width 23 height 23
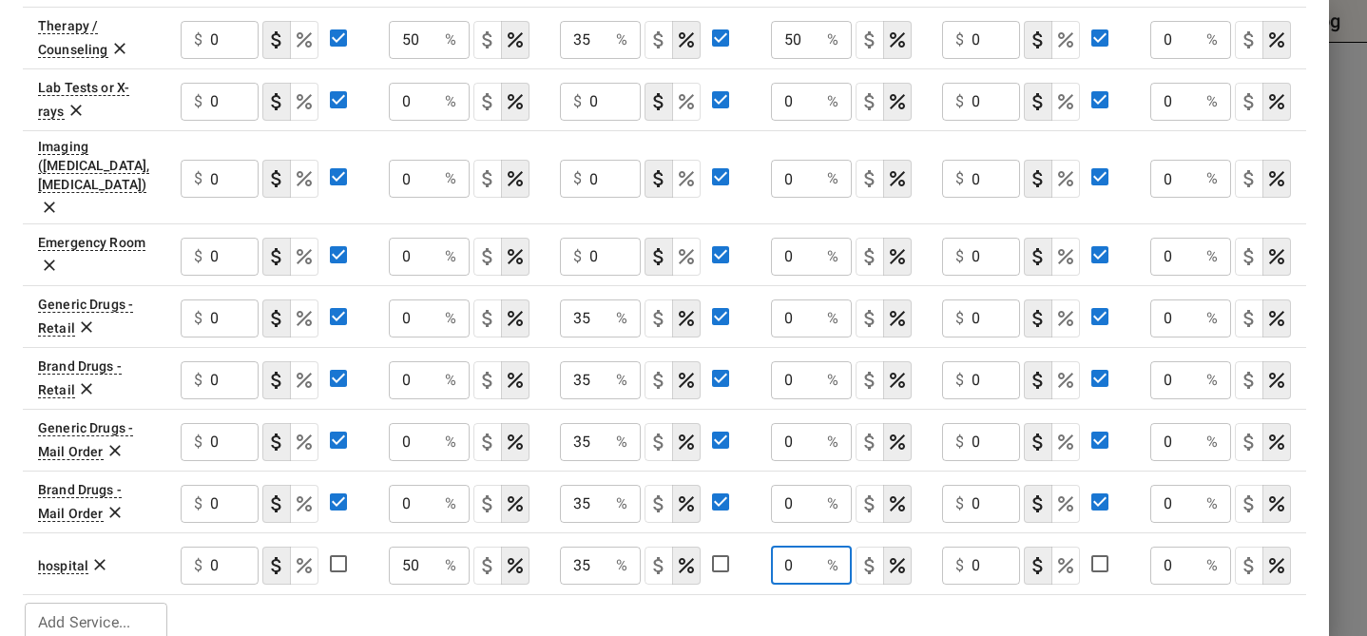
drag, startPoint x: 809, startPoint y: 532, endPoint x: 782, endPoint y: 533, distance: 27.6
click at [782, 547] on input "0" at bounding box center [795, 566] width 48 height 38
type input "50"
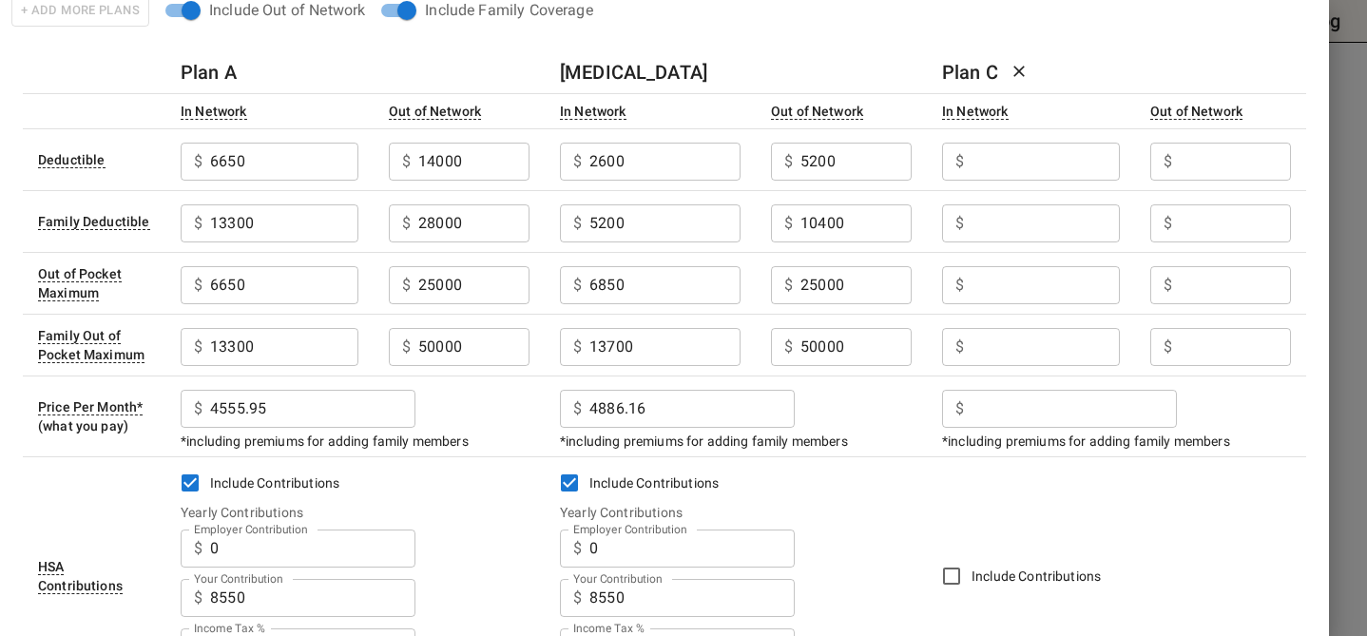
scroll to position [0, 0]
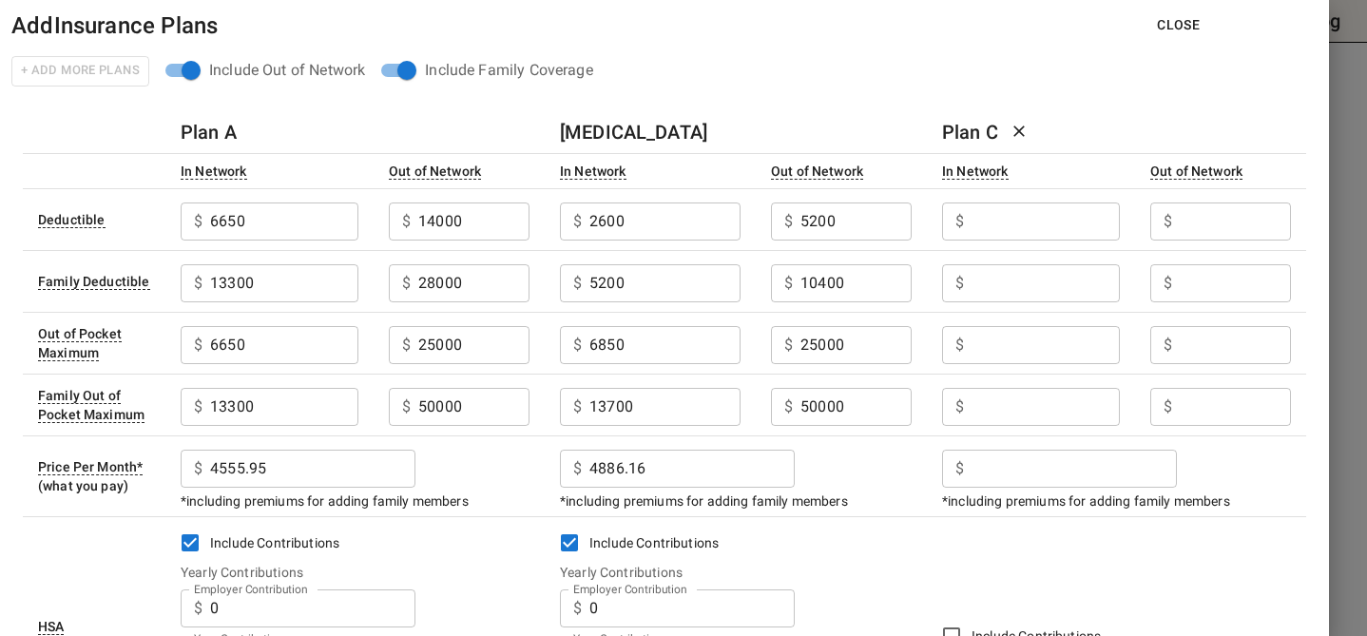
click at [358, 224] on input "Employer Contribution" at bounding box center [284, 222] width 148 height 38
type input "1000"
click at [358, 241] on input "Employer Contribution" at bounding box center [284, 222] width 148 height 38
type input "1000"
click at [358, 241] on input "Employer Contribution" at bounding box center [284, 222] width 148 height 38
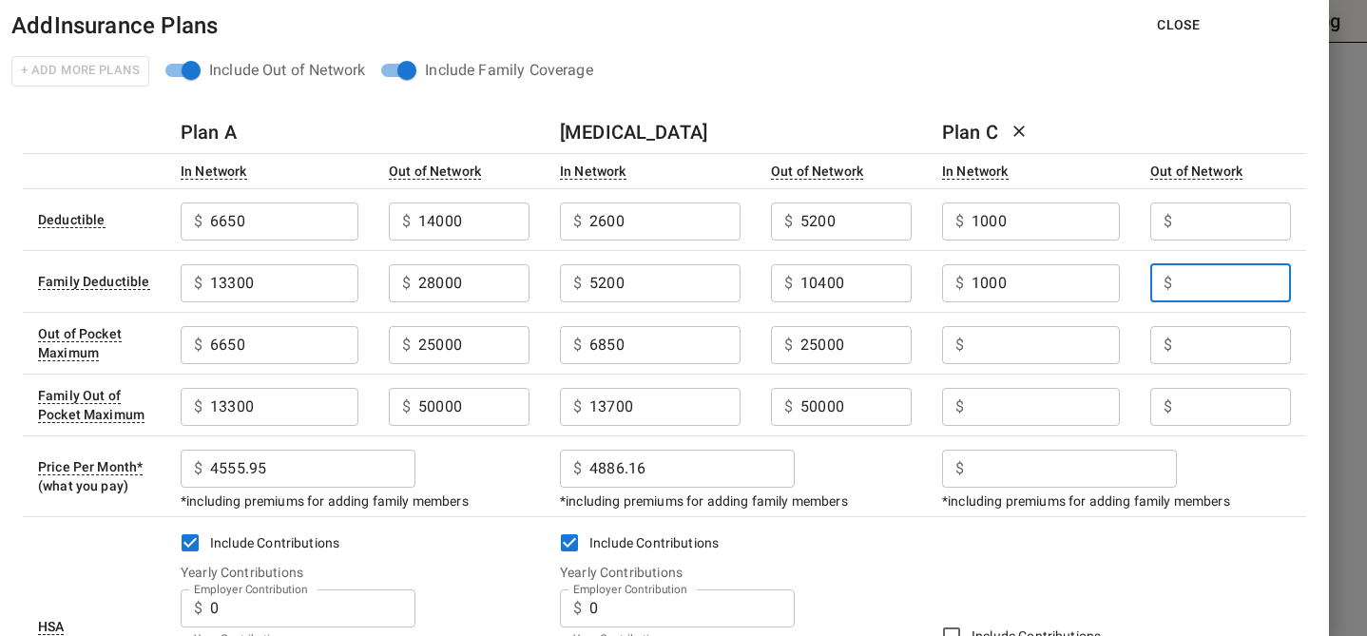
click at [1169, 184] on th "Out of Network" at bounding box center [1220, 170] width 171 height 35
click at [358, 241] on input "Employer Contribution" at bounding box center [284, 222] width 148 height 38
type input "4000"
click at [358, 241] on input "Employer Contribution" at bounding box center [284, 222] width 148 height 38
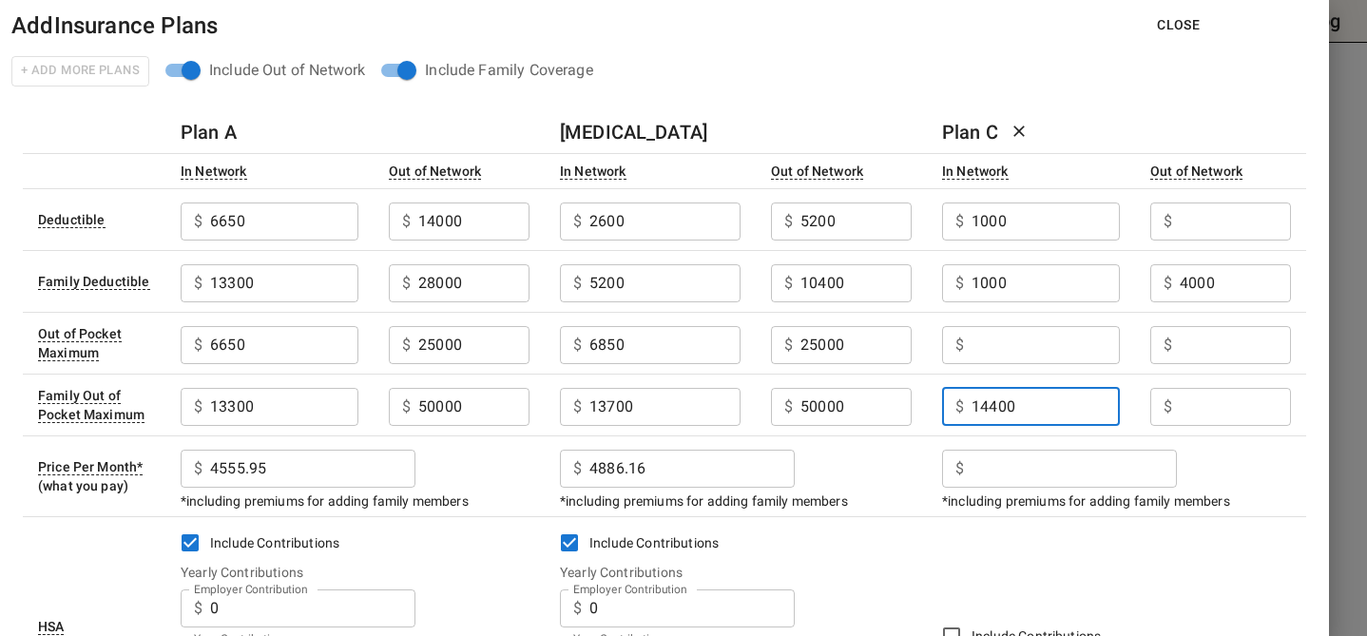
type input "14400"
click at [358, 241] on input "Employer Contribution" at bounding box center [284, 222] width 148 height 38
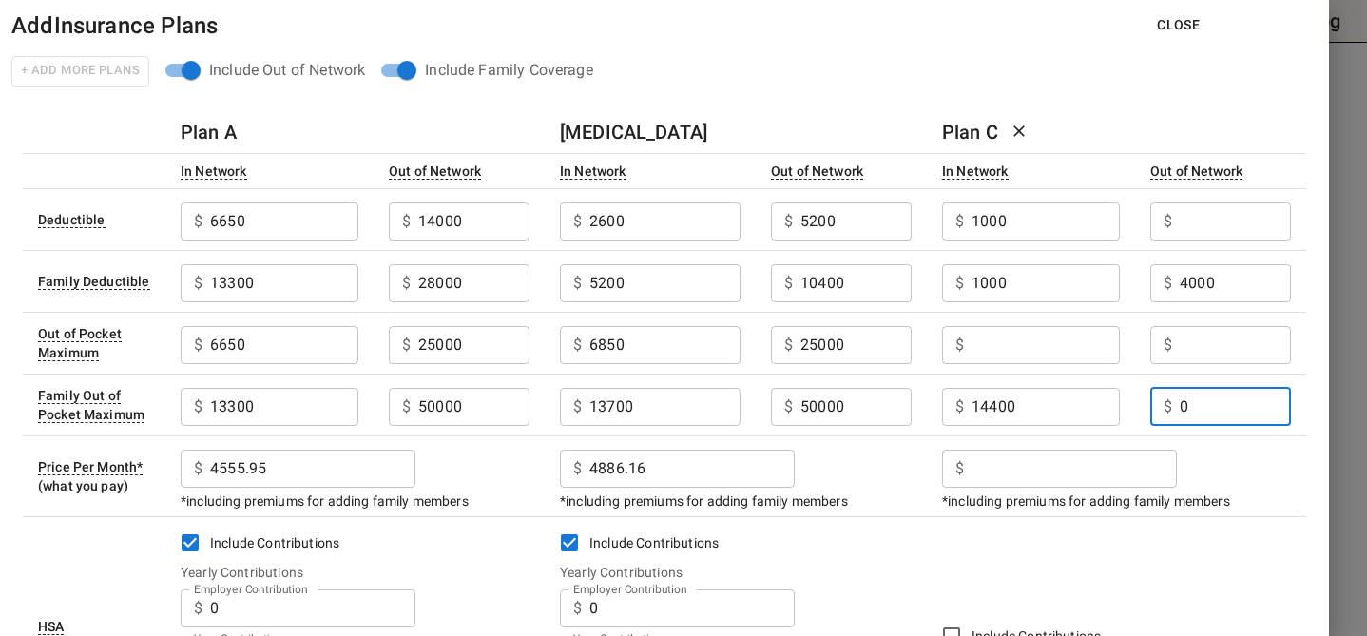
type input "0"
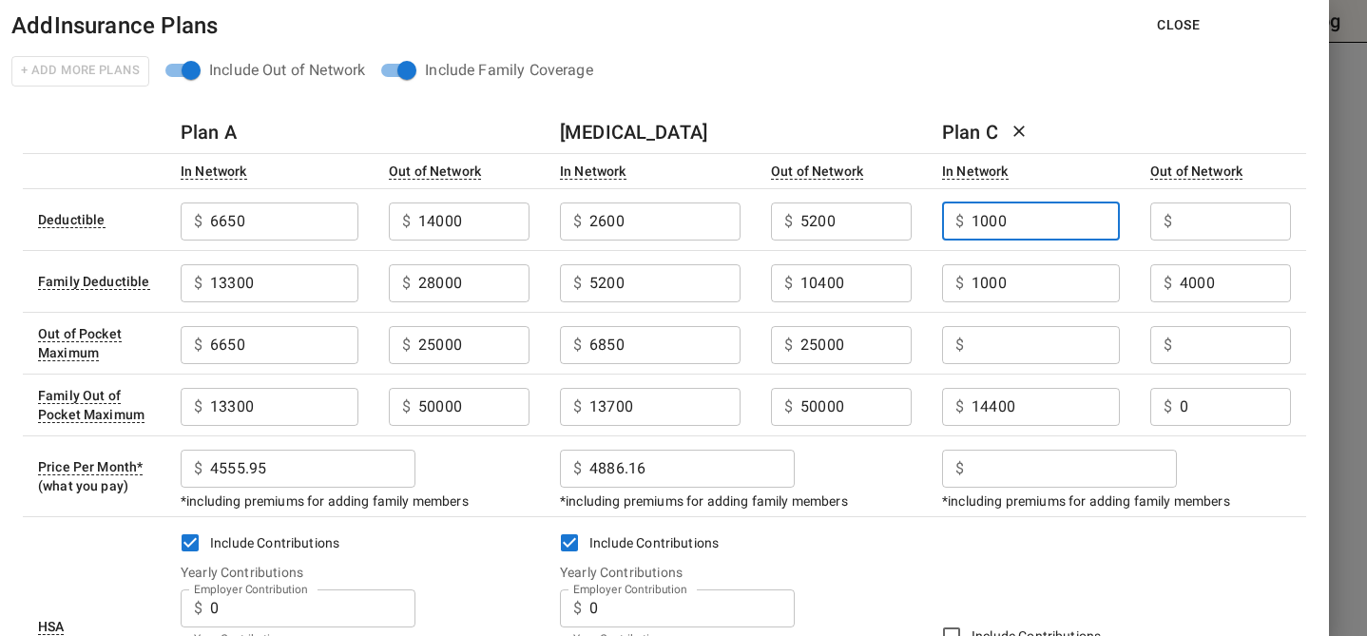
drag, startPoint x: 1034, startPoint y: 222, endPoint x: 954, endPoint y: 223, distance: 79.9
click at [951, 225] on div "$ 1000 ​" at bounding box center [1031, 222] width 178 height 38
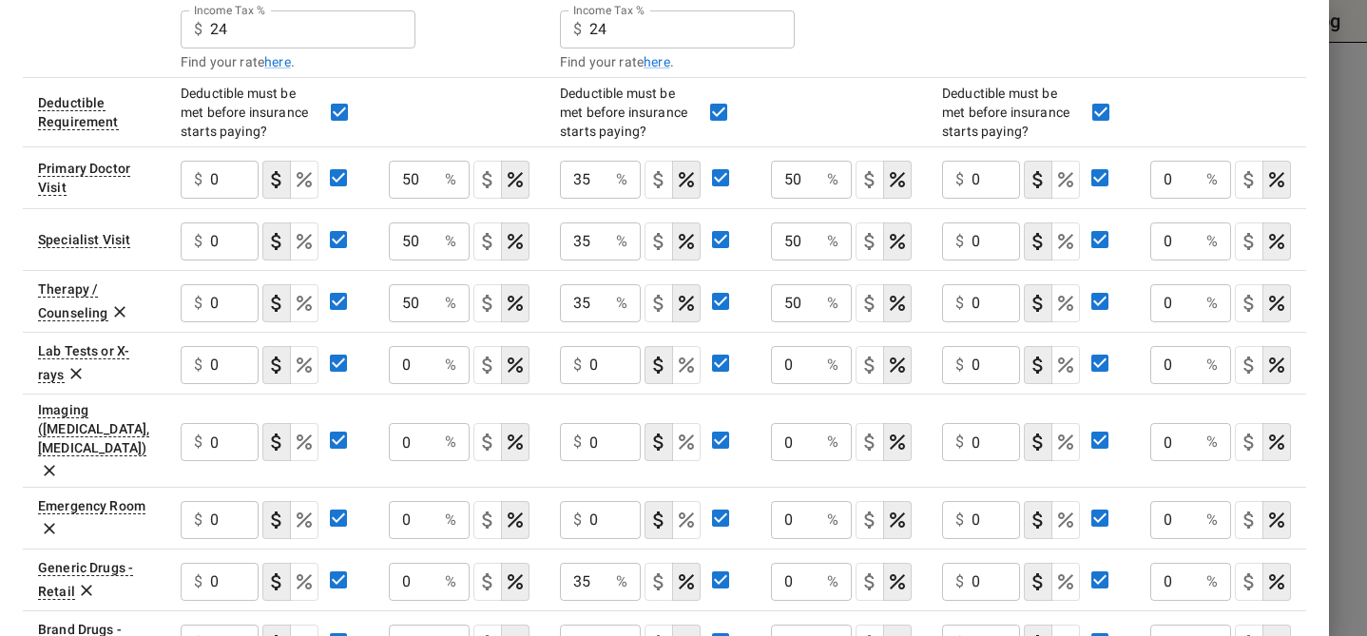
scroll to position [679, 0]
drag, startPoint x: 990, startPoint y: 176, endPoint x: 965, endPoint y: 177, distance: 24.7
click at [965, 177] on div "$ 0 ​" at bounding box center [981, 179] width 78 height 38
type input "35"
drag, startPoint x: 1159, startPoint y: 178, endPoint x: 1182, endPoint y: 178, distance: 22.8
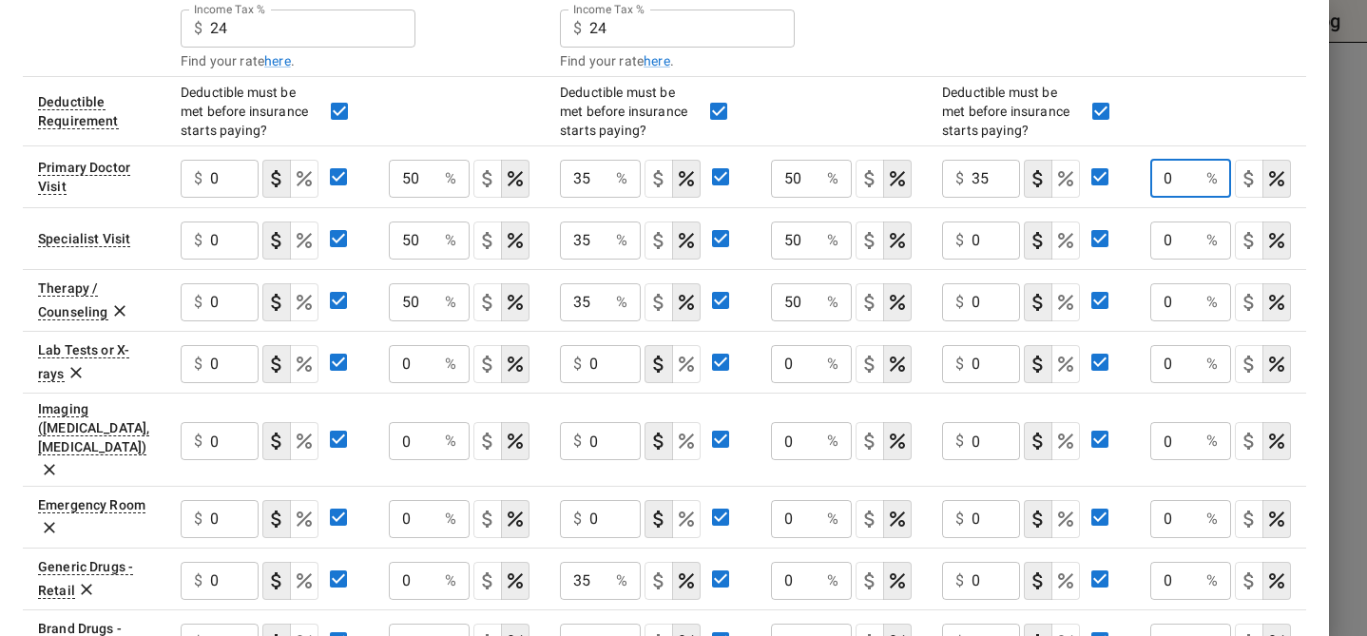
click at [1182, 178] on input "0" at bounding box center [1174, 179] width 48 height 38
type input "40"
drag, startPoint x: 1000, startPoint y: 237, endPoint x: 959, endPoint y: 238, distance: 40.9
click at [958, 238] on div "$ 0 ​" at bounding box center [981, 241] width 78 height 38
type input "35"
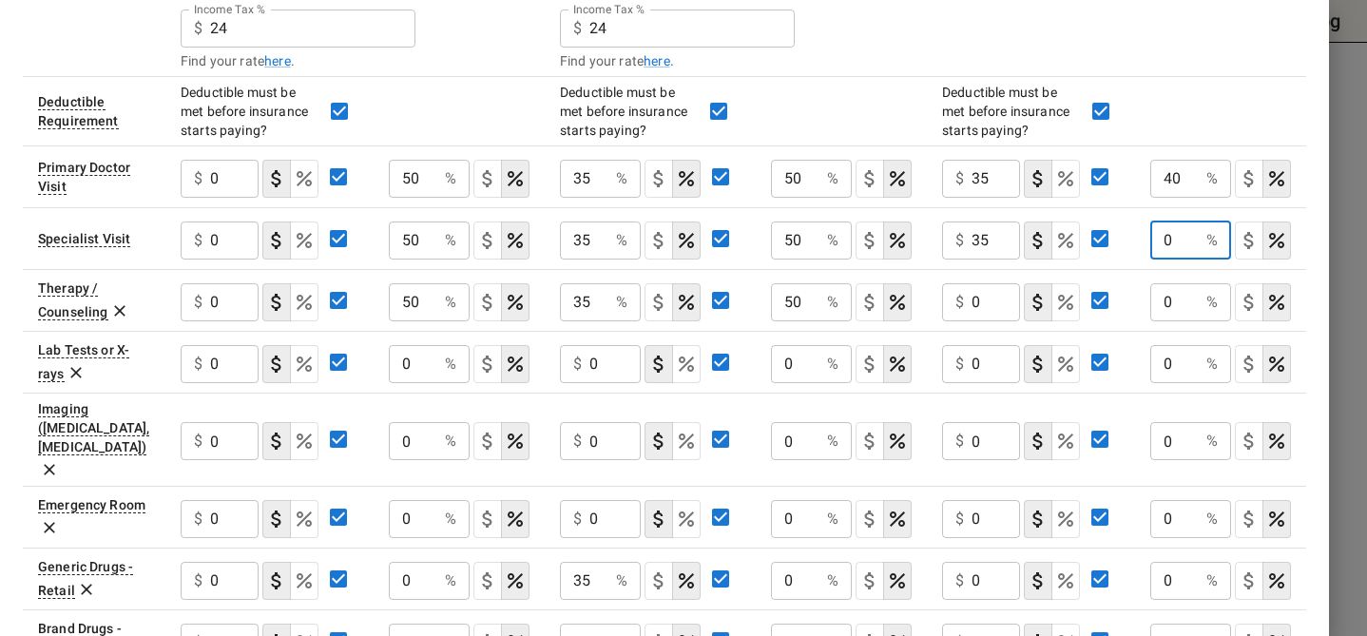
drag, startPoint x: 1195, startPoint y: 240, endPoint x: 1127, endPoint y: 242, distance: 68.5
click at [1127, 242] on tr "Specialist Visit $ 0 ​ 50 % ​ 35 % ​ 50 % ​ $ 35 ​ 0 % ​" at bounding box center [665, 238] width 1284 height 62
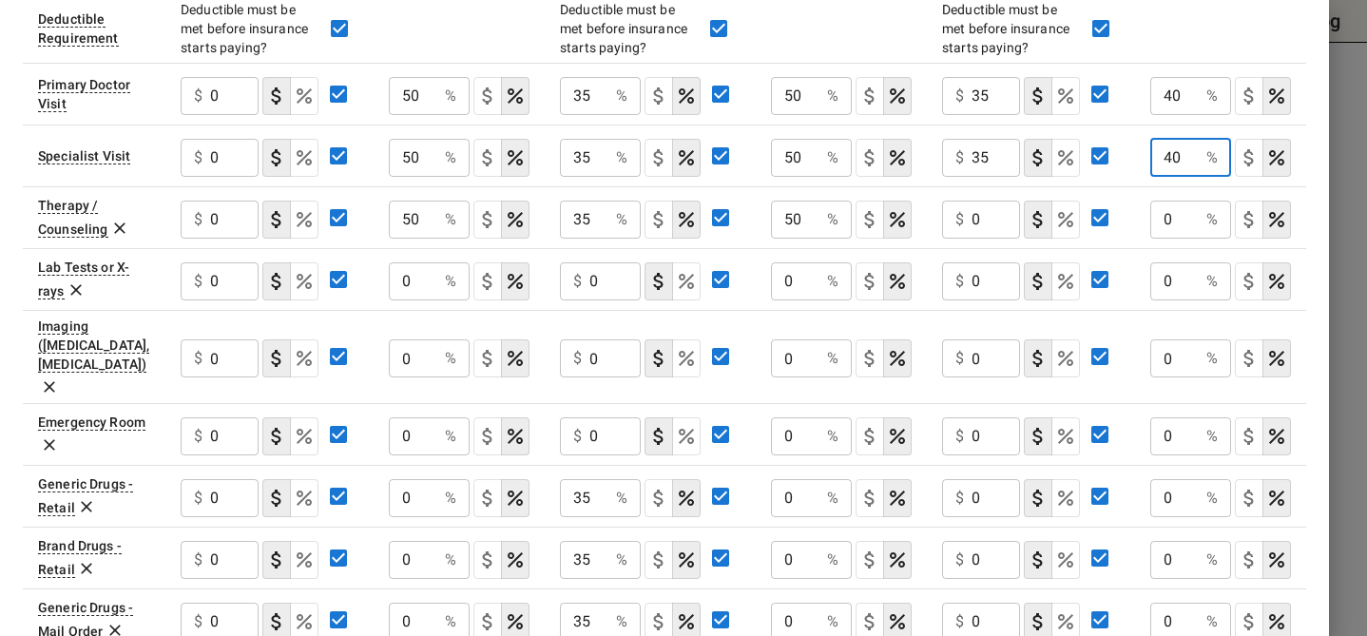
scroll to position [764, 0]
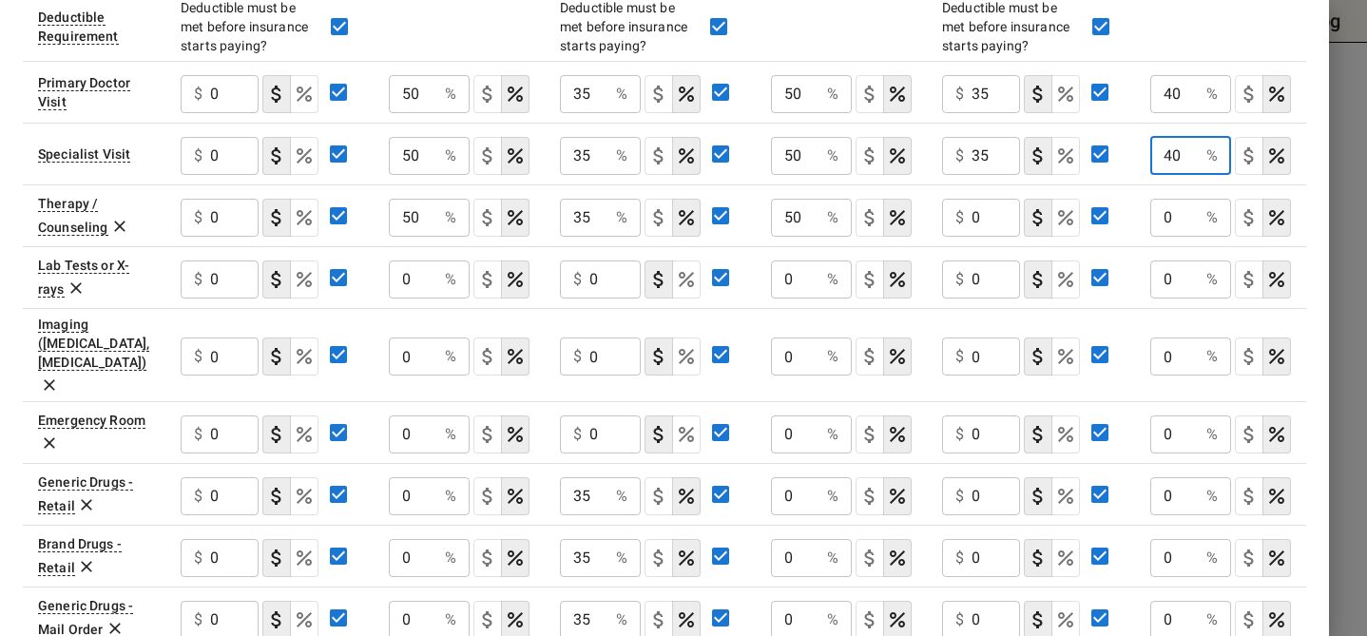
type input "40"
drag, startPoint x: 988, startPoint y: 212, endPoint x: 972, endPoint y: 212, distance: 16.2
click at [972, 212] on input "0" at bounding box center [996, 218] width 48 height 38
type input "20"
drag, startPoint x: 1180, startPoint y: 215, endPoint x: 1156, endPoint y: 215, distance: 23.8
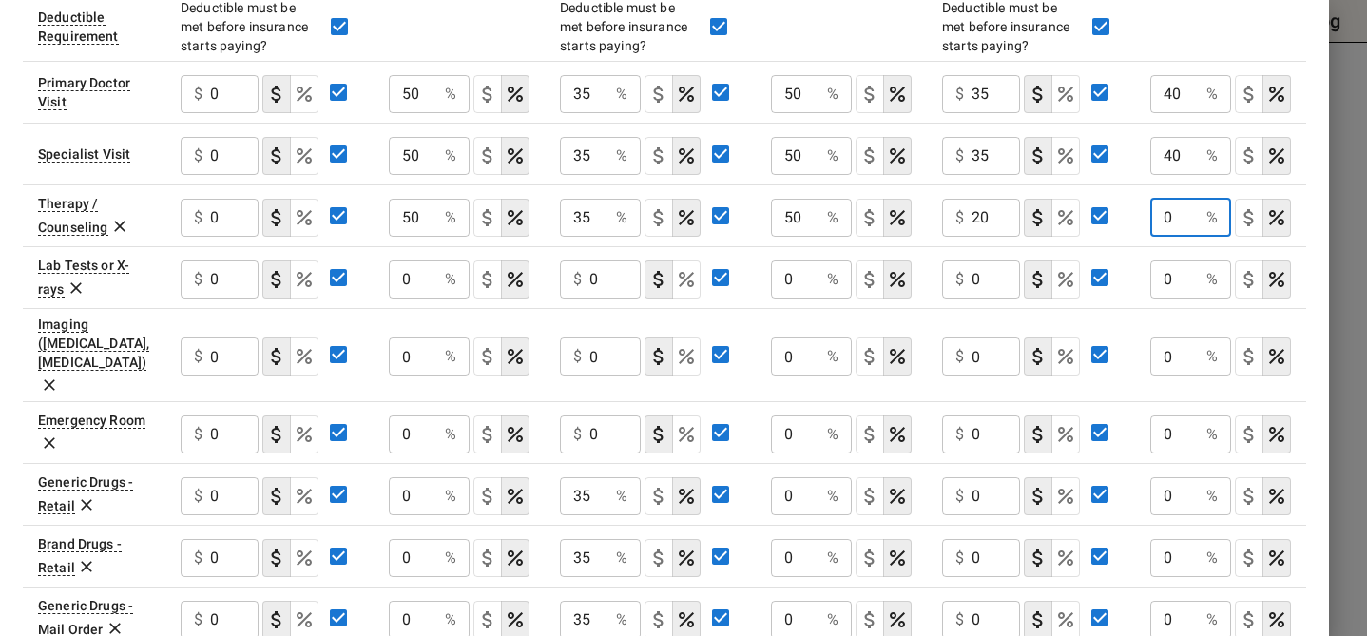
click at [1156, 215] on input "0" at bounding box center [1174, 218] width 48 height 38
type input "40"
drag, startPoint x: 999, startPoint y: 88, endPoint x: 950, endPoint y: 95, distance: 49.9
click at [950, 94] on div "$ 35 ​" at bounding box center [981, 94] width 78 height 38
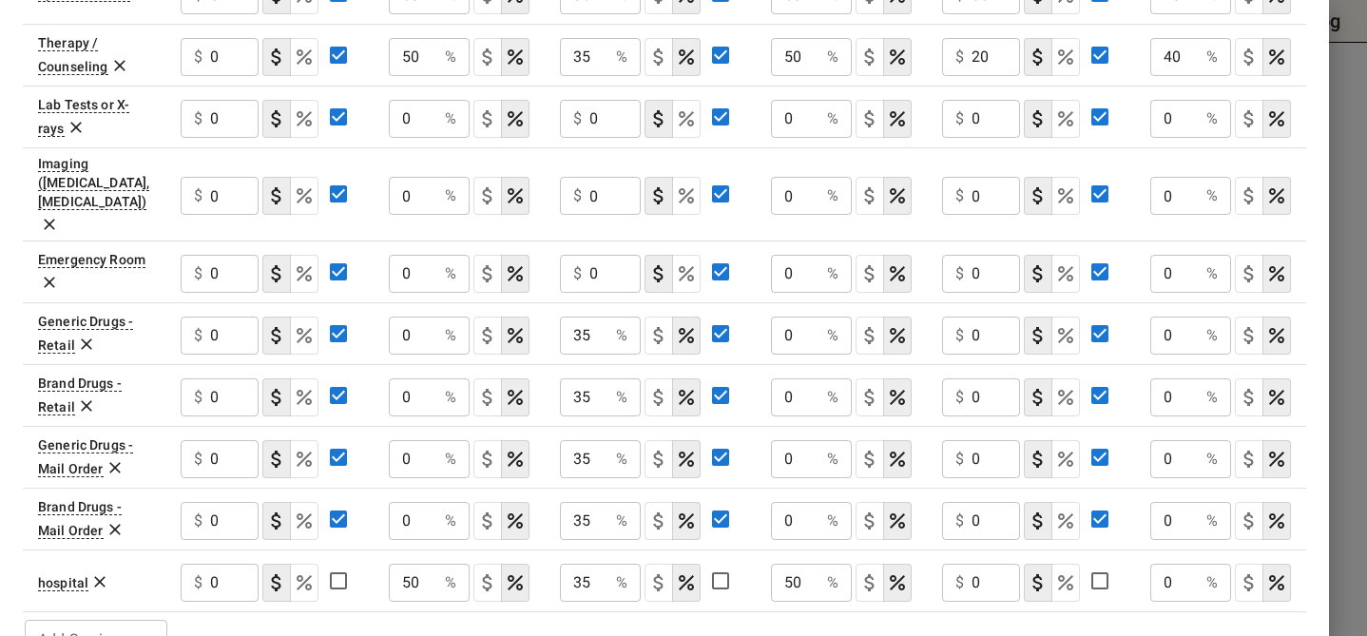
scroll to position [941, 0]
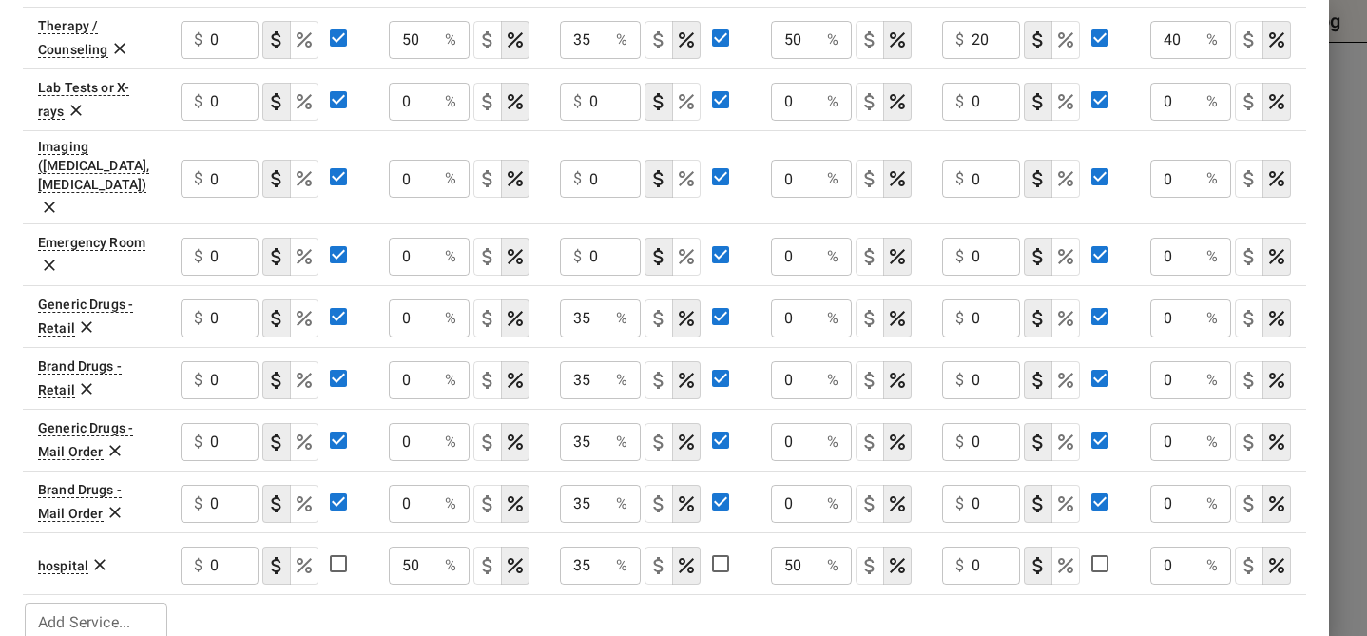
type input "0"
drag, startPoint x: 991, startPoint y: 539, endPoint x: 968, endPoint y: 539, distance: 22.8
click at [968, 547] on div "$ 0 ​" at bounding box center [981, 566] width 78 height 38
type input "250"
click at [1093, 539] on tr "hospital $ 0 ​ 50 % ​ 35 % ​ 50 % ​ $ 250 ​ 0 % ​" at bounding box center [665, 563] width 1284 height 62
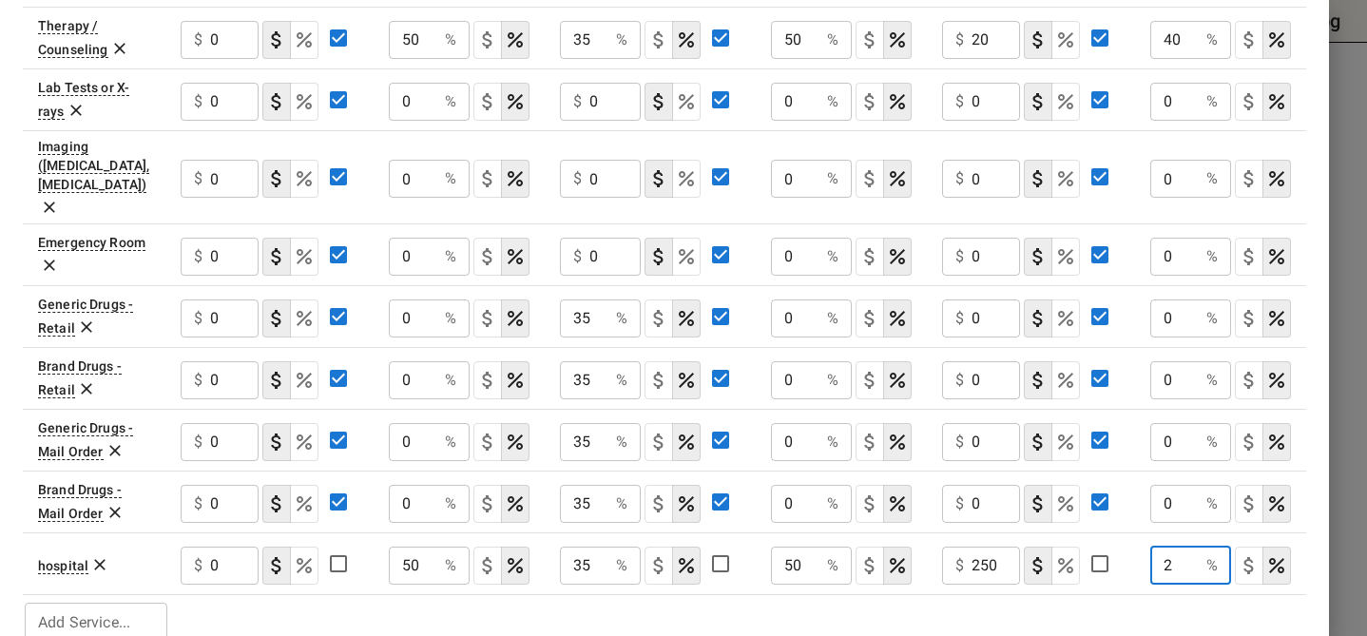
drag, startPoint x: 1183, startPoint y: 534, endPoint x: 1137, endPoint y: 540, distance: 46.0
click at [1137, 539] on td "2 % ​" at bounding box center [1220, 563] width 171 height 62
type input "40"
drag, startPoint x: 1007, startPoint y: 534, endPoint x: 969, endPoint y: 537, distance: 38.1
click at [970, 547] on div "$ 250 ​" at bounding box center [981, 566] width 78 height 38
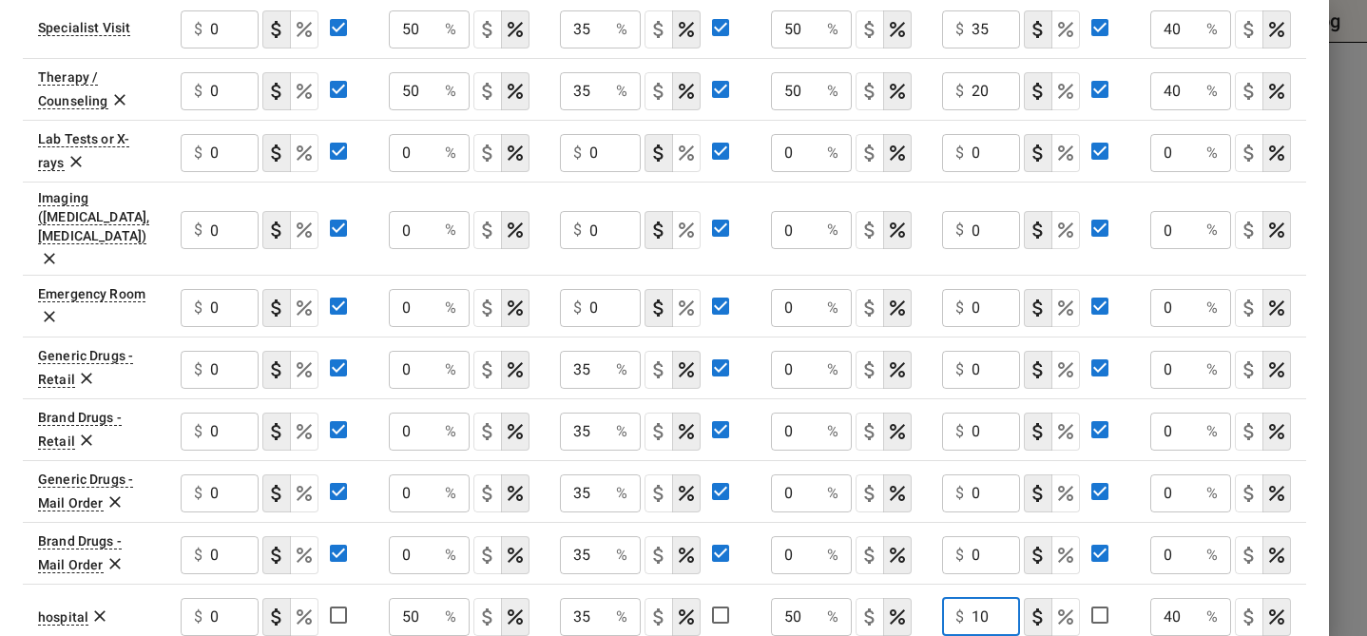
scroll to position [922, 0]
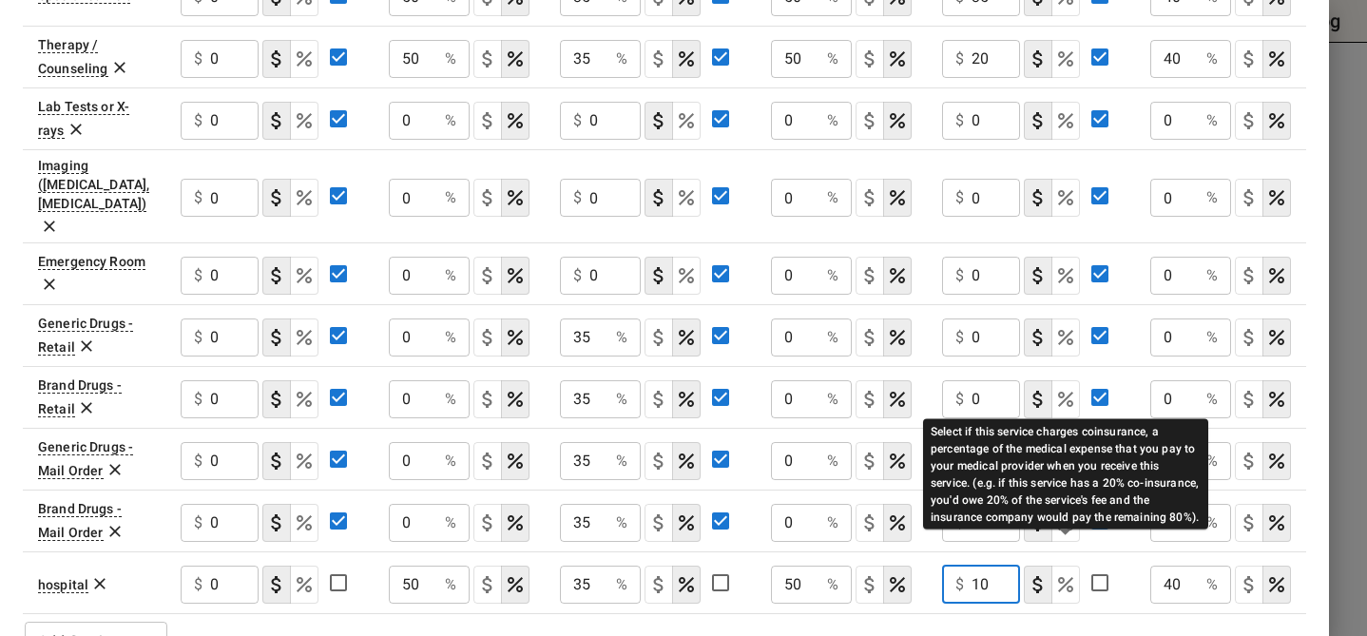
type input "10"
click at [1062, 577] on icon "Select if this service charges coinsurance, a percentage of the medical expense…" at bounding box center [1065, 584] width 15 height 15
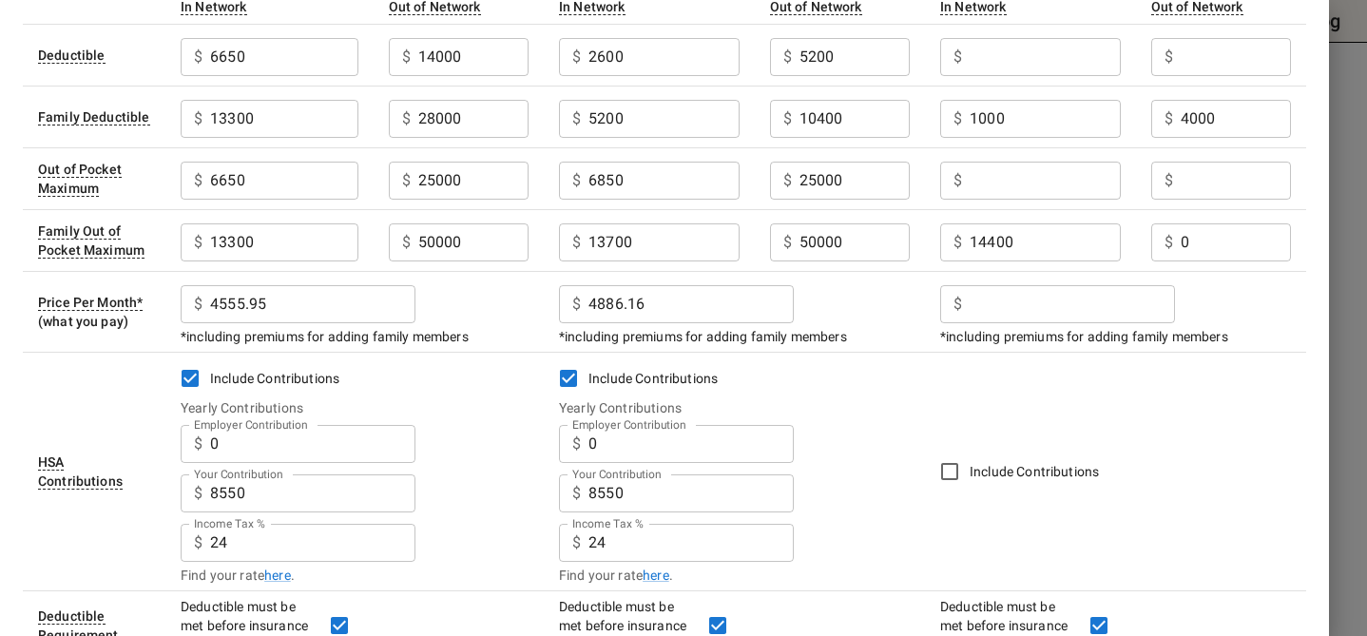
scroll to position [0, 0]
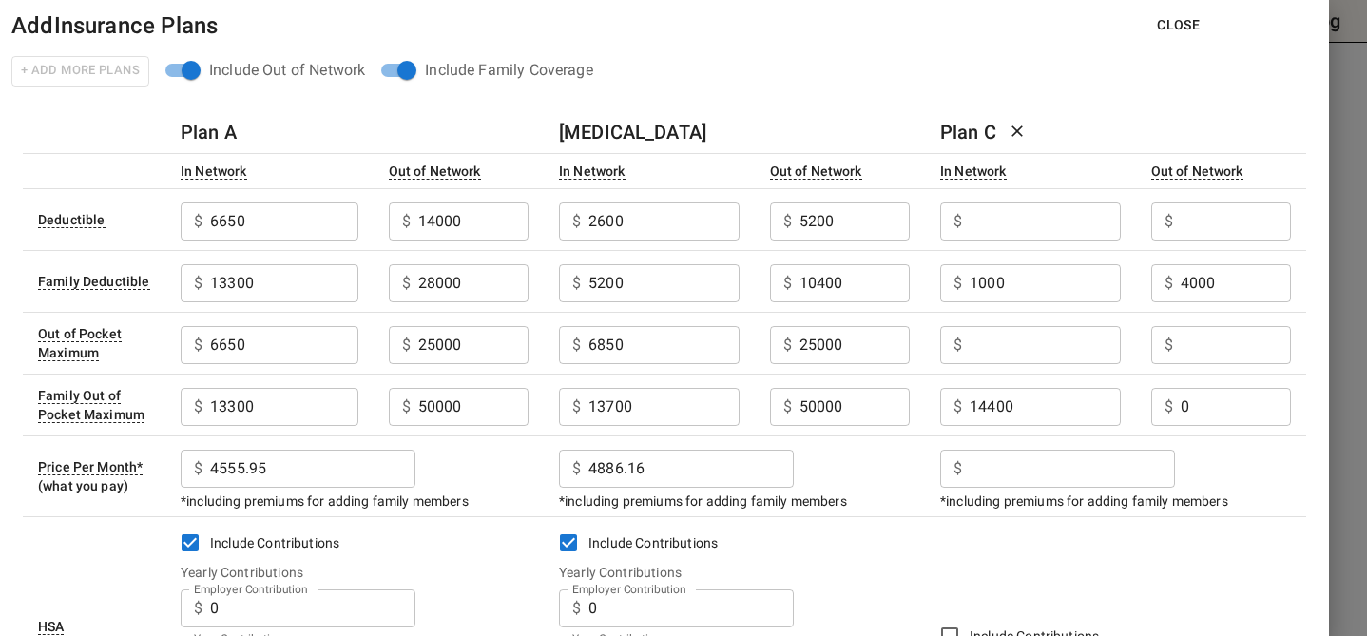
click at [358, 241] on input "Employer Contribution" at bounding box center [283, 222] width 147 height 38
type input "3109.68"
click at [358, 227] on input "Employer Contribution" at bounding box center [283, 222] width 147 height 38
click at [996, 227] on input "200" at bounding box center [1045, 222] width 150 height 38
type input "2"
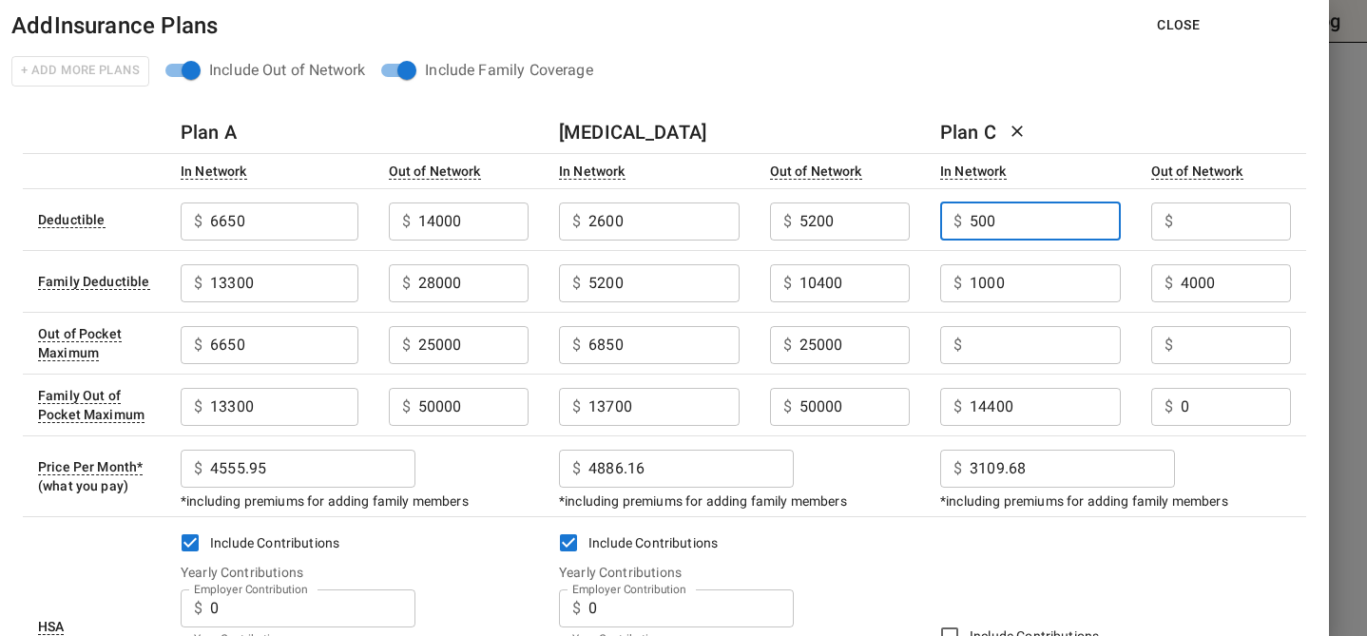
type input "500"
click at [358, 220] on input "Employer Contribution" at bounding box center [283, 222] width 147 height 38
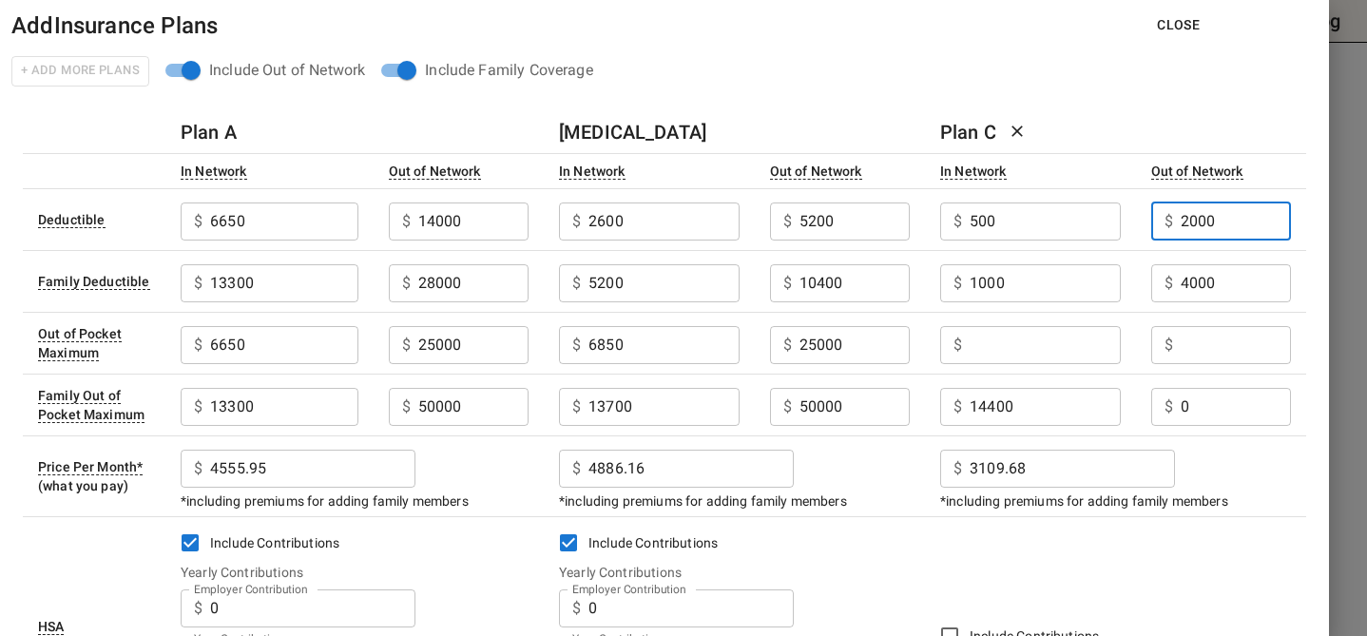
type input "2000"
click at [358, 241] on input "Employer Contribution" at bounding box center [283, 222] width 147 height 38
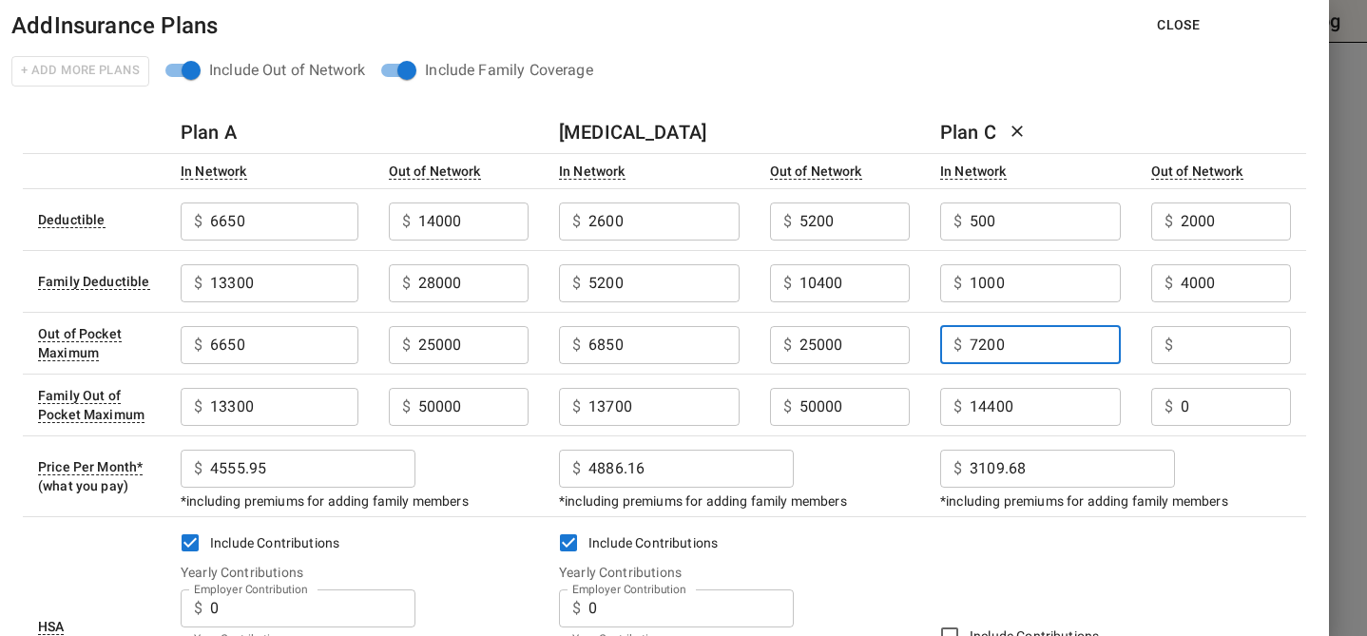
type input "7200"
click at [358, 241] on input "Employer Contribution" at bounding box center [283, 222] width 147 height 38
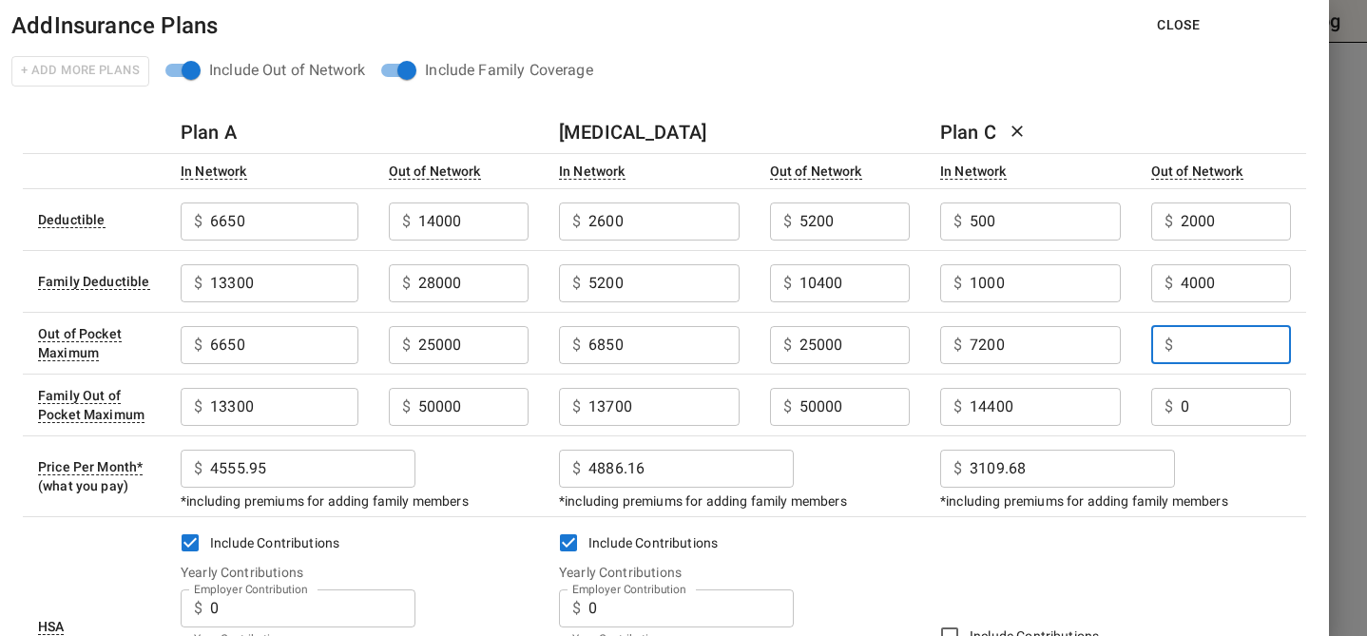
click at [1204, 358] on input "Employer Contribution" at bounding box center [1236, 345] width 110 height 38
click at [1170, 18] on button "Close" at bounding box center [1178, 25] width 73 height 35
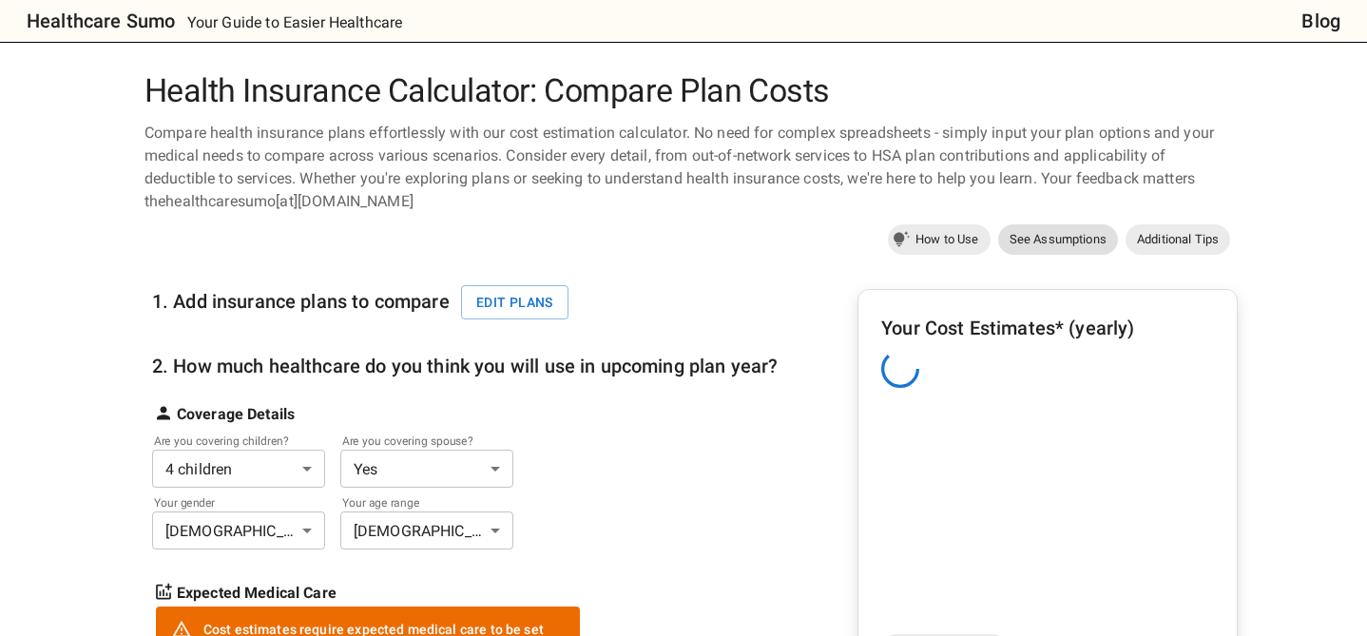
click at [1058, 244] on span "See Assumptions" at bounding box center [1058, 239] width 120 height 19
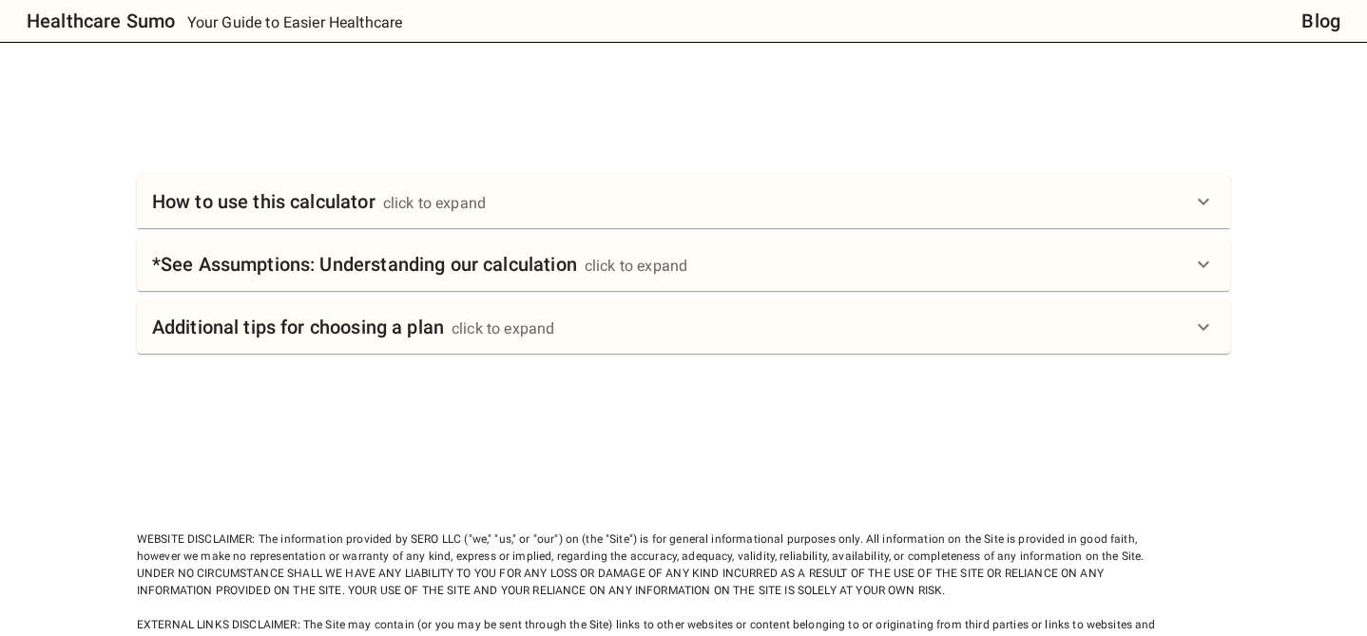
scroll to position [957, 0]
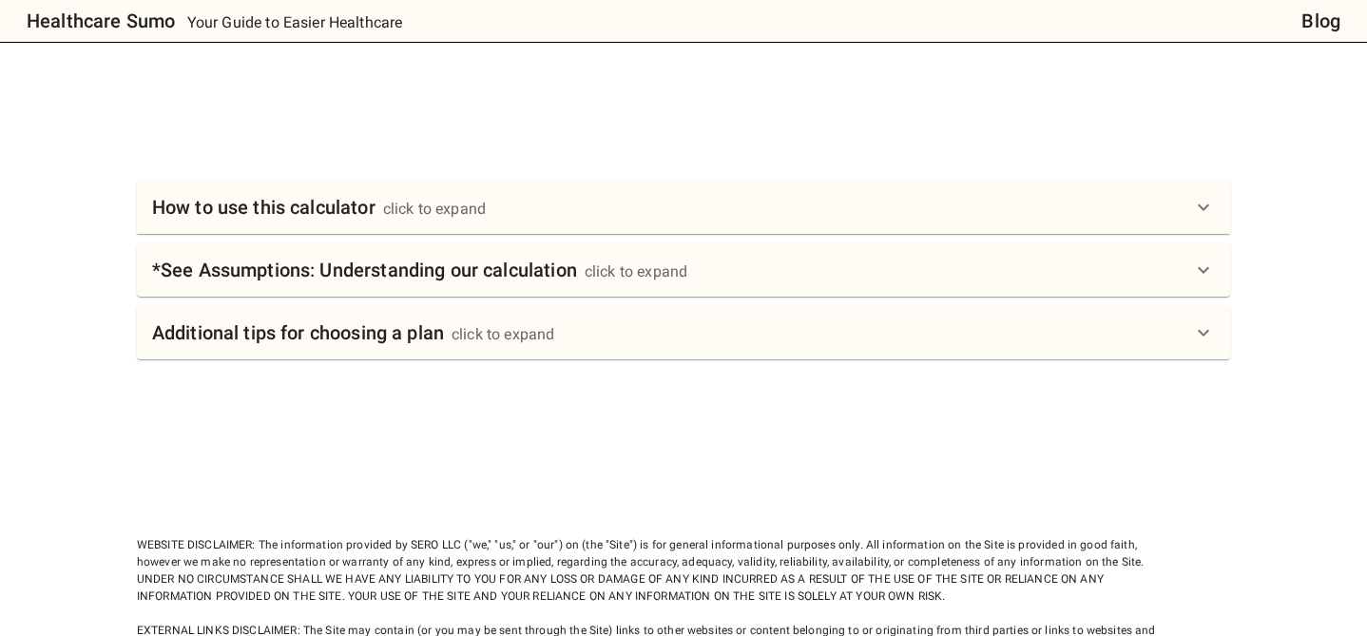
click at [1203, 212] on icon at bounding box center [1203, 207] width 23 height 23
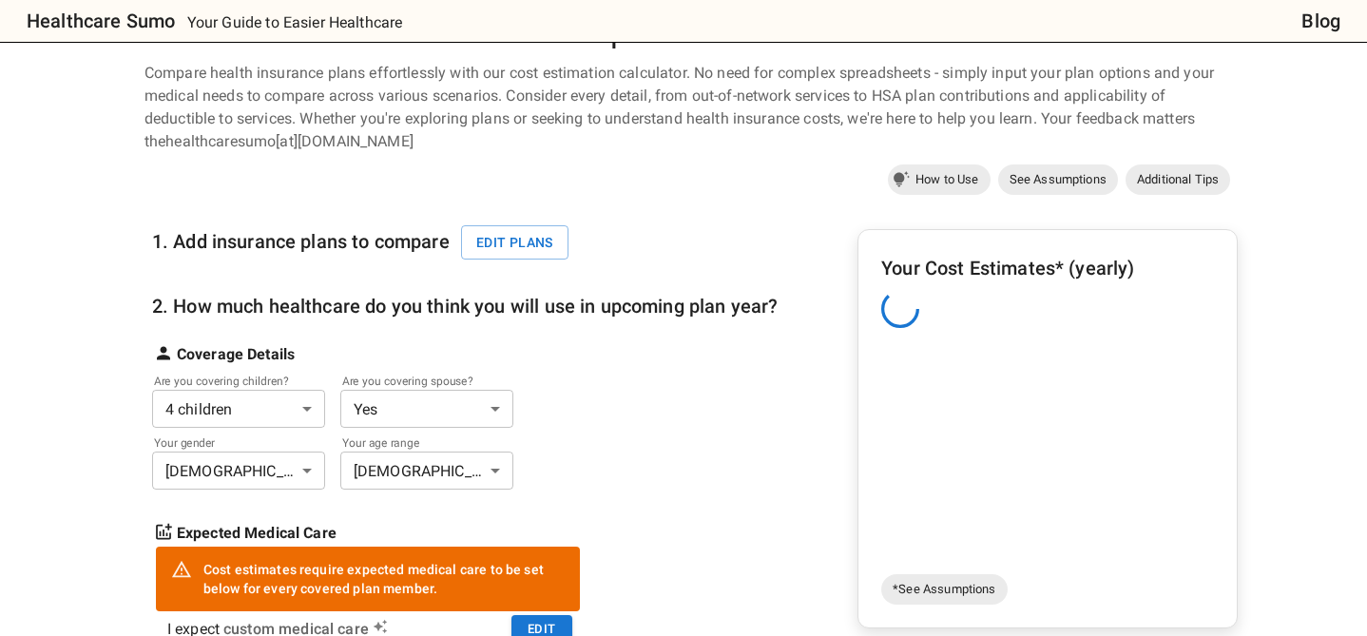
scroll to position [0, 0]
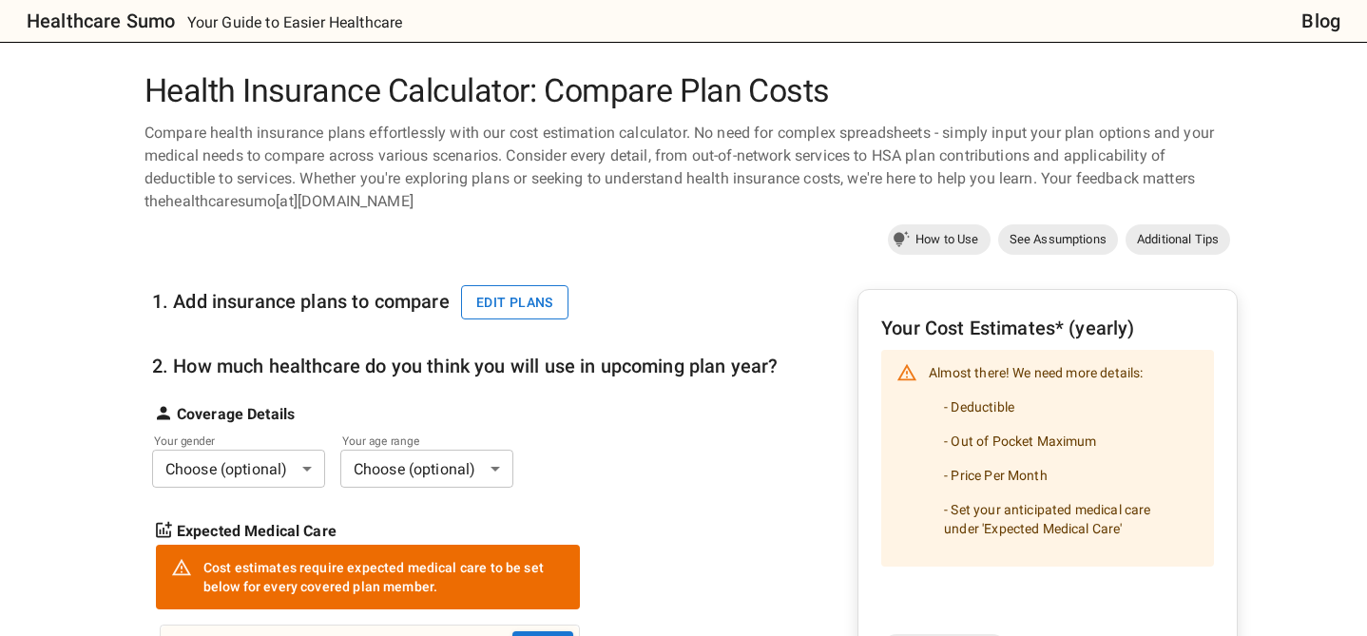
click at [491, 301] on button "Edit plans" at bounding box center [514, 302] width 107 height 35
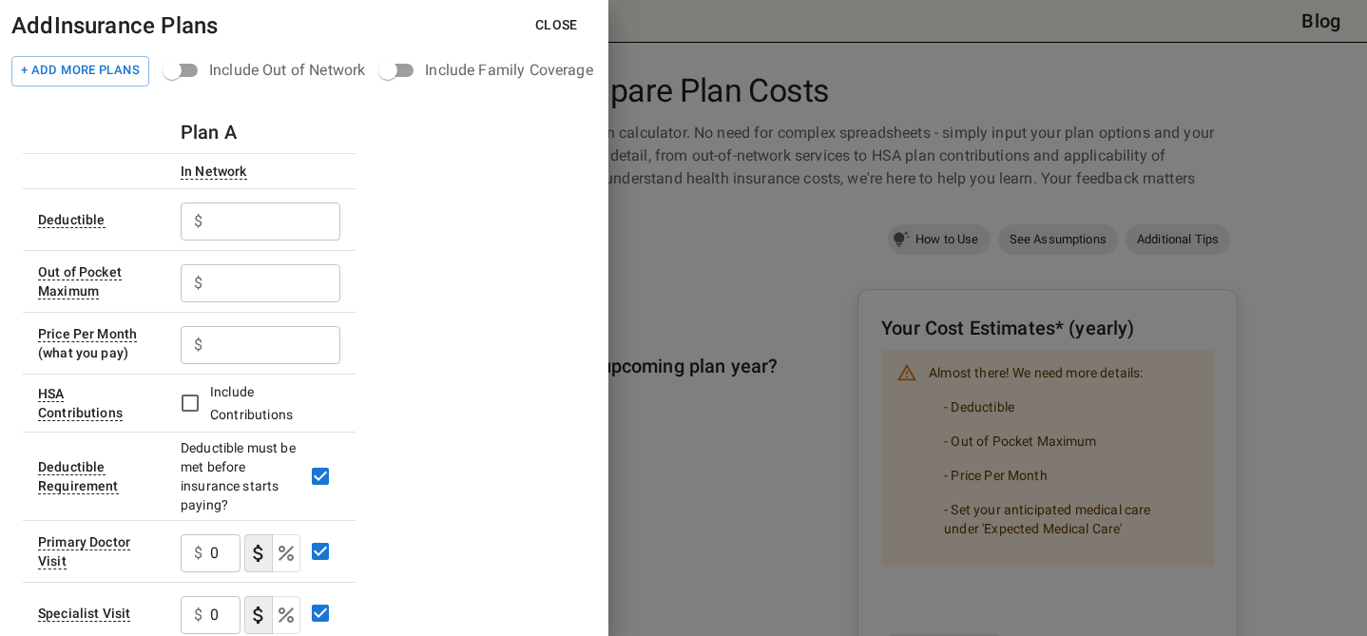
click at [546, 22] on button "Close" at bounding box center [556, 25] width 73 height 35
